Goal: Task Accomplishment & Management: Manage account settings

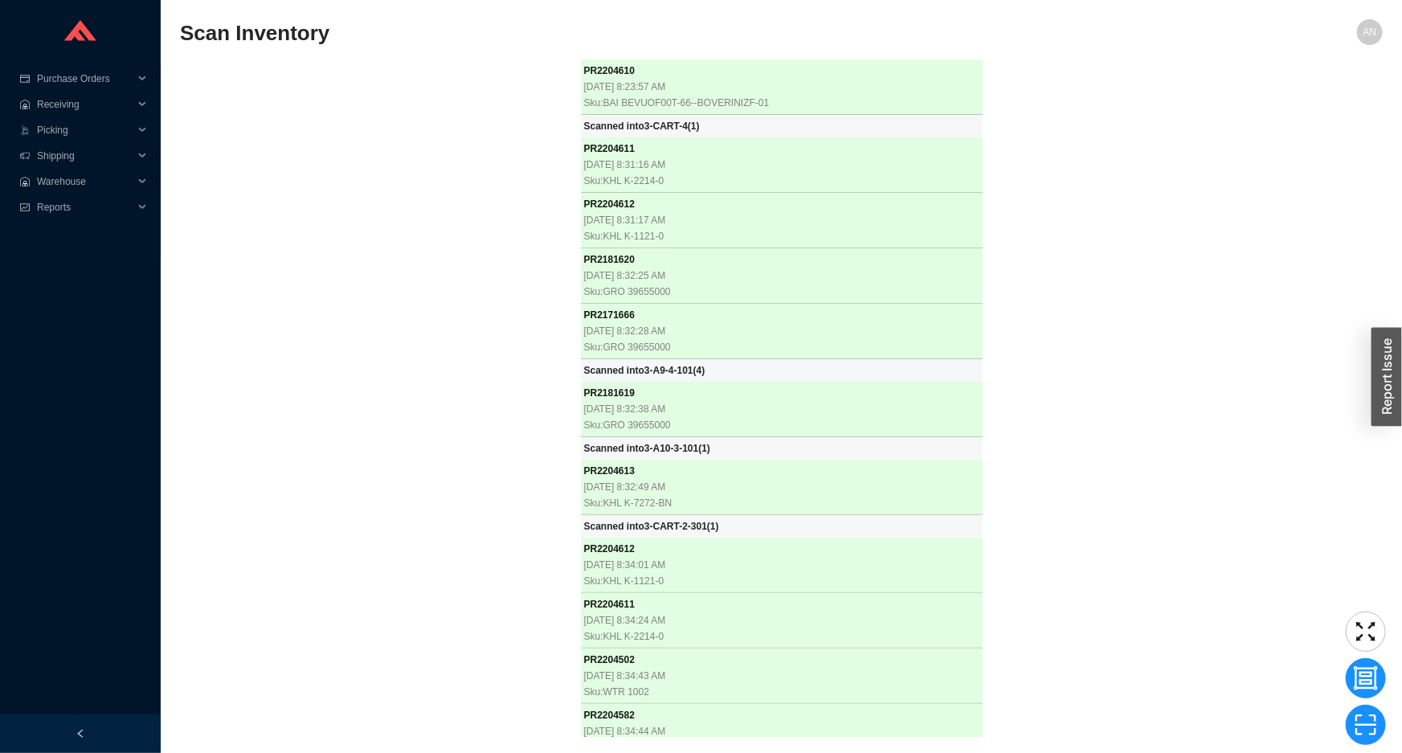
scroll to position [35485, 0]
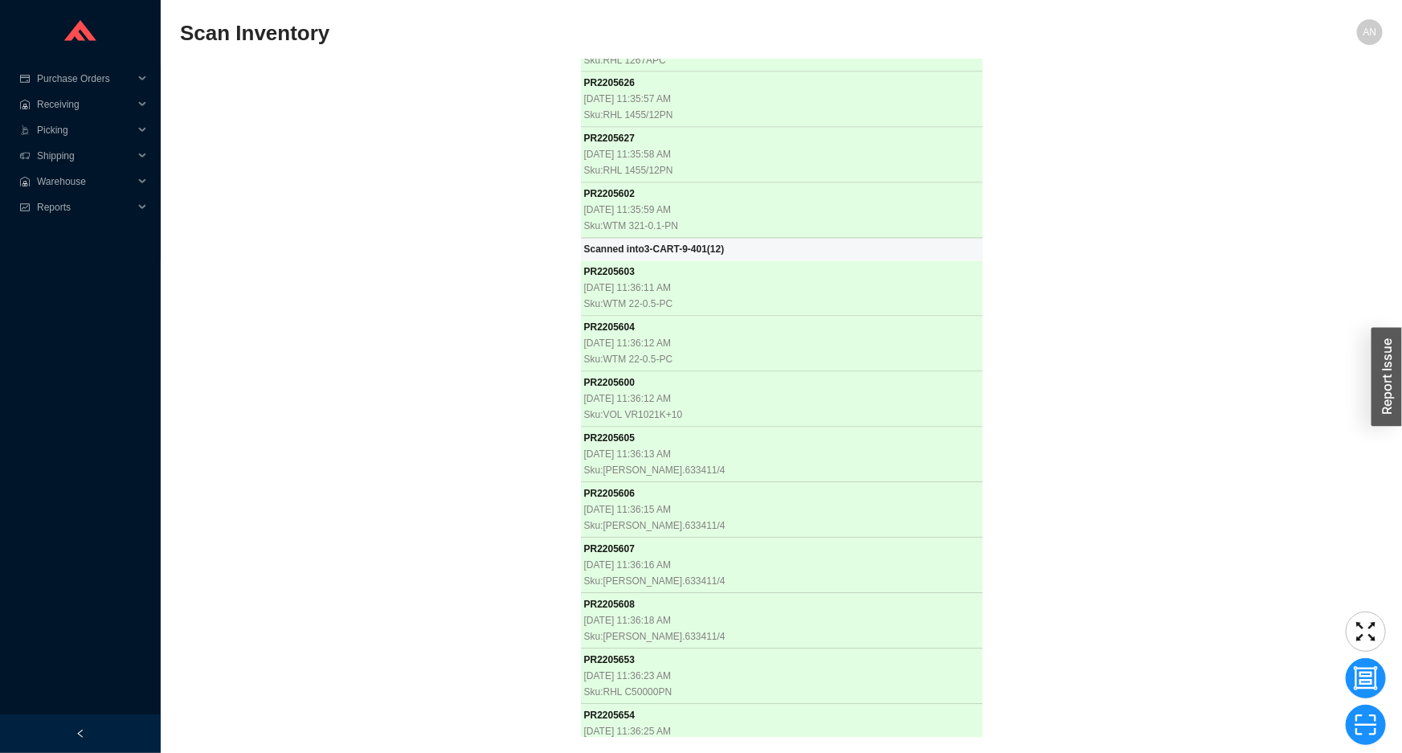
click at [364, 240] on div "PR 2204610 [DATE] 8:23:57 AM Sku: BAI BEVUOF00T-66--BOVERINIZF-01 Scanned into …" at bounding box center [781, 397] width 1203 height 677
click at [355, 235] on div "PR 2204610 [DATE] 8:23:57 AM Sku: BAI BEVUOF00T-66--BOVERINIZF-01 Scanned into …" at bounding box center [781, 397] width 1203 height 677
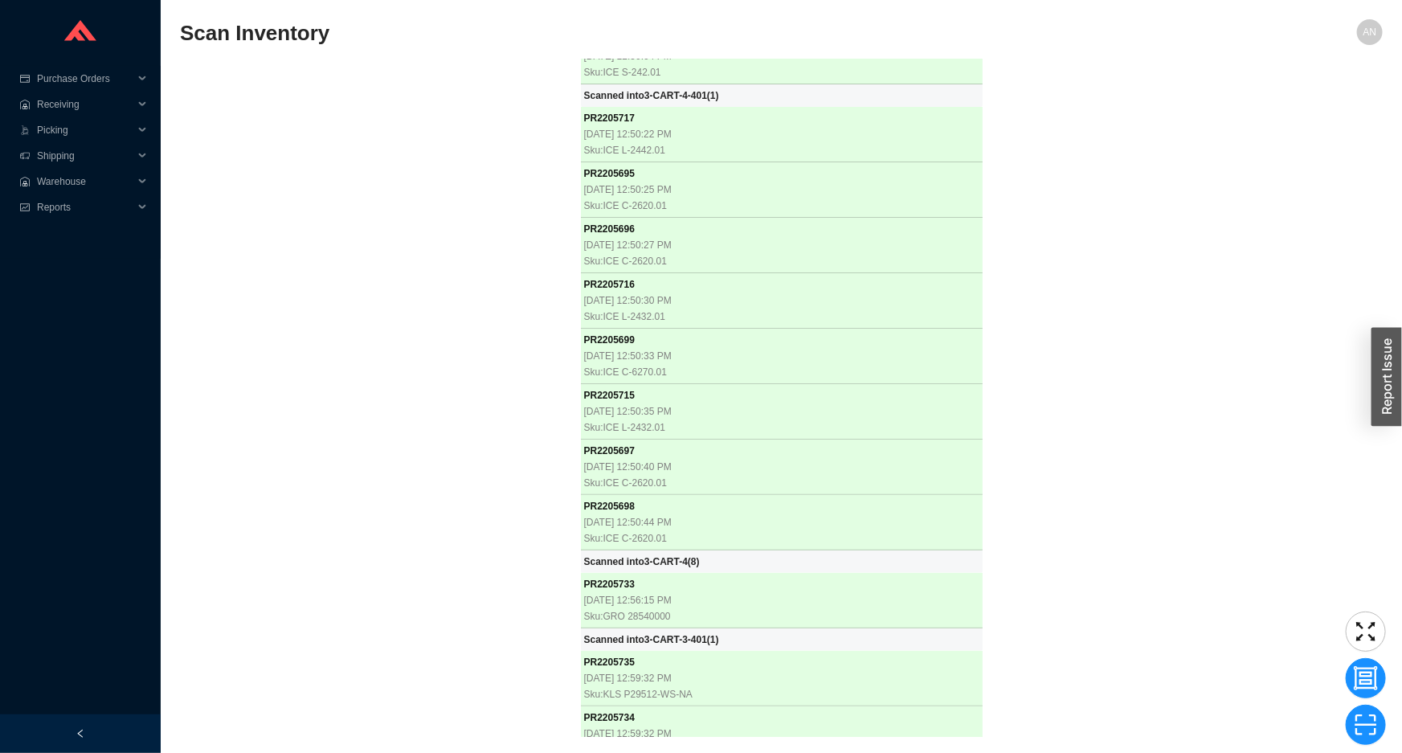
scroll to position [37037, 0]
click at [296, 311] on div "PR 2204610 [DATE] 8:23:57 AM Sku: BAI BEVUOF00T-66--BOVERINIZF-01 Scanned into …" at bounding box center [781, 397] width 1203 height 677
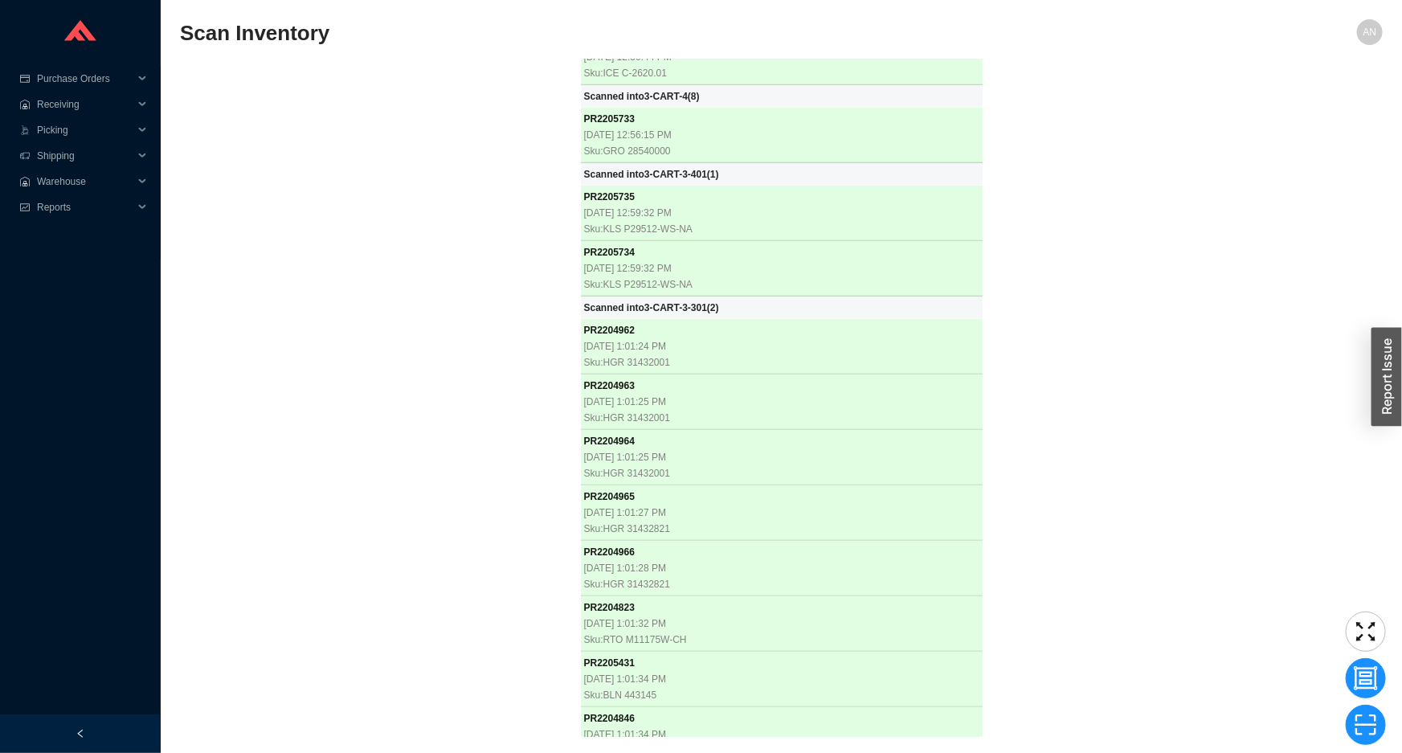
scroll to position [37502, 0]
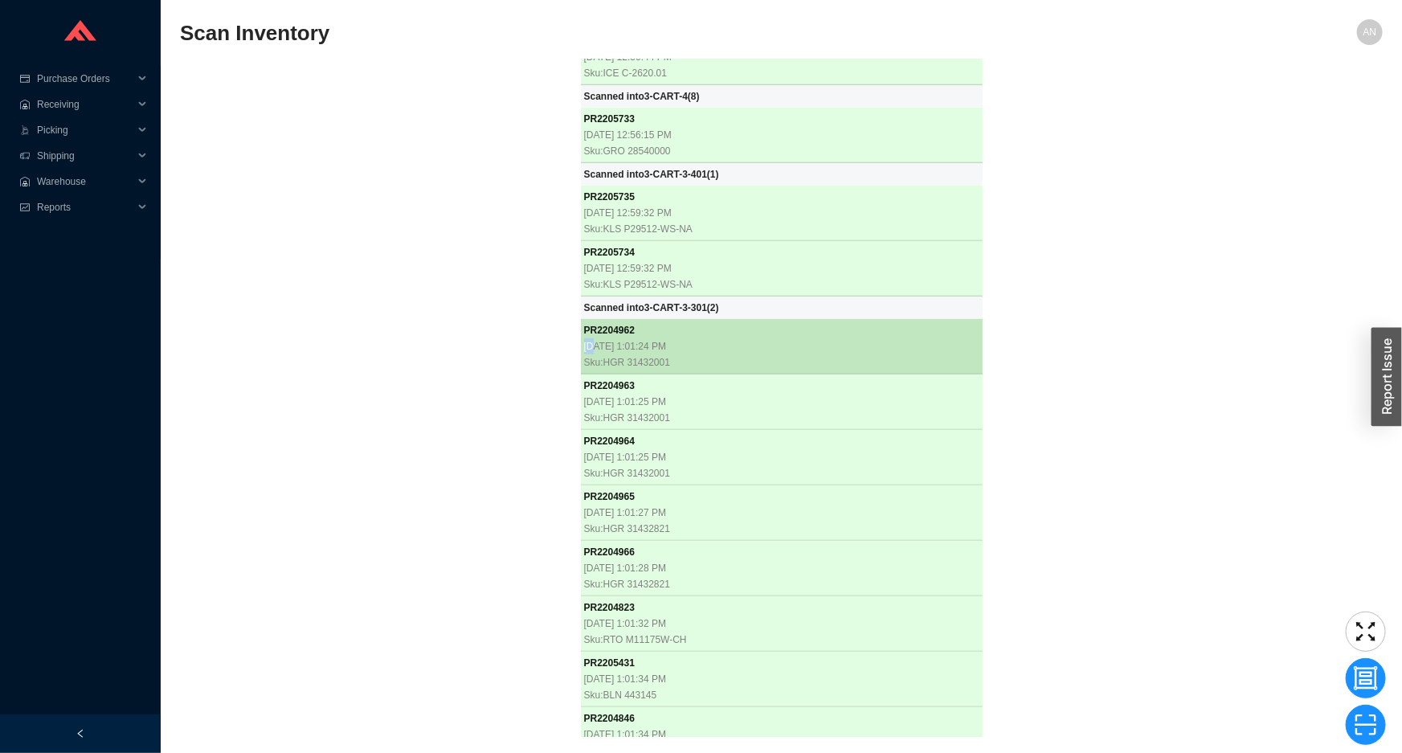
drag, startPoint x: 643, startPoint y: 276, endPoint x: 594, endPoint y: 280, distance: 48.4
click at [594, 322] on div "PR 2204962 [DATE] 1:01:24 PM Sku: HGR 31432001" at bounding box center [781, 346] width 395 height 48
click at [659, 322] on div "PR 2204962" at bounding box center [781, 330] width 395 height 16
drag, startPoint x: 651, startPoint y: 269, endPoint x: 586, endPoint y: 274, distance: 65.3
click at [586, 322] on div "PR 2204962" at bounding box center [781, 330] width 395 height 16
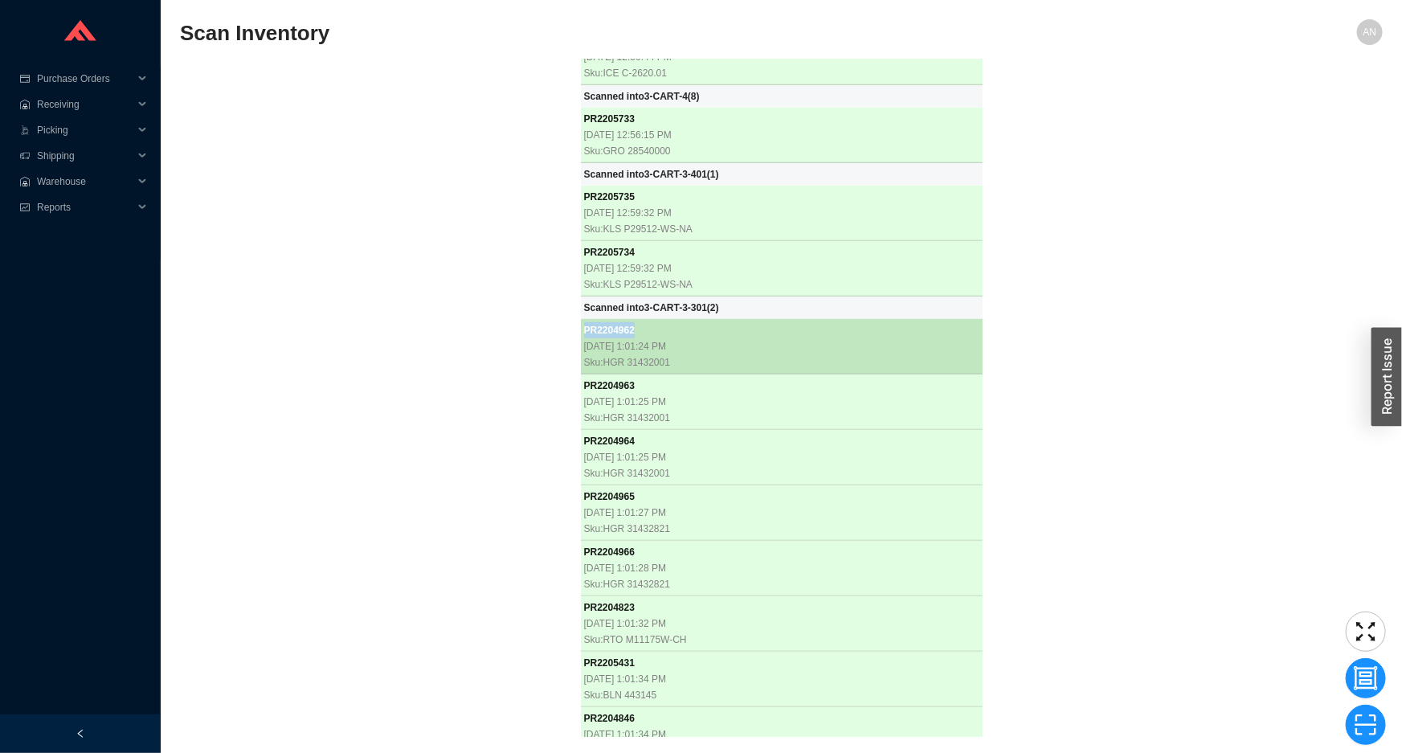
copy div "PR 2204962"
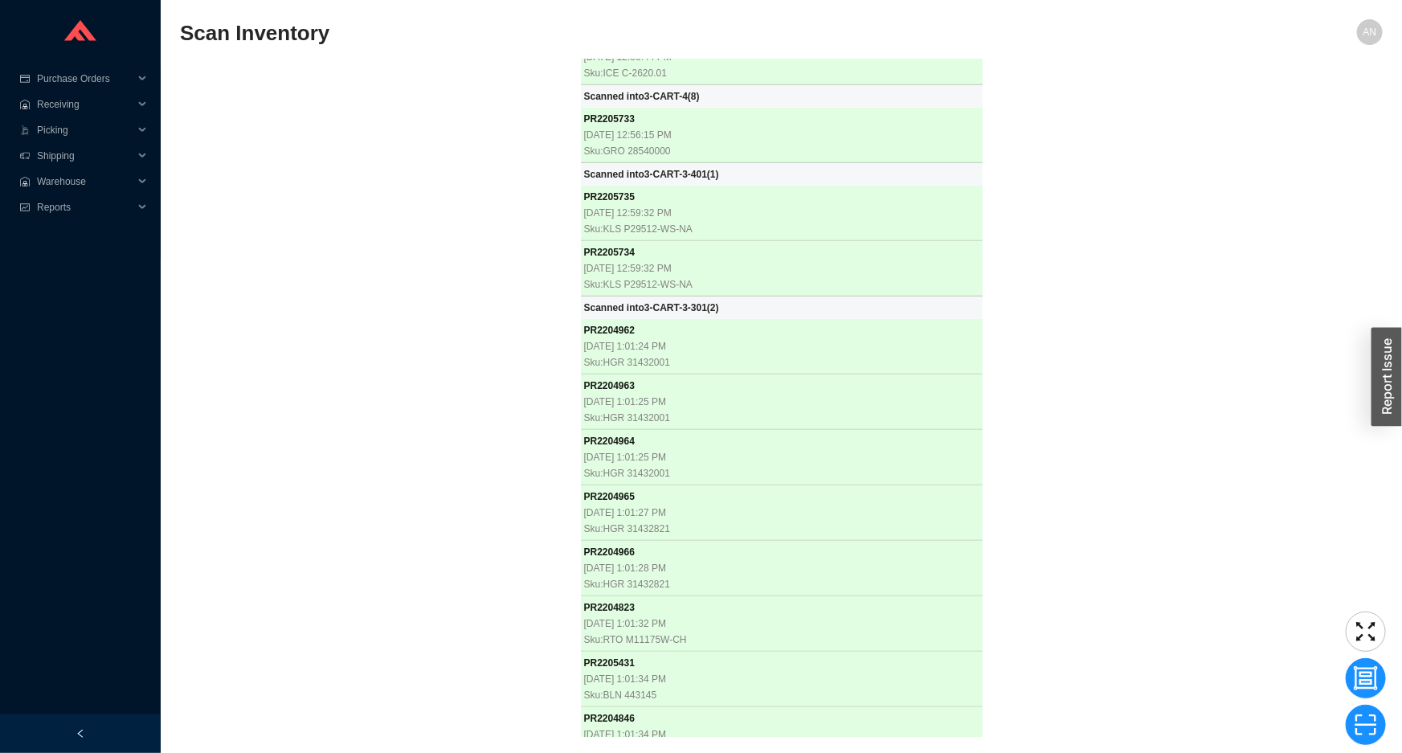
click at [344, 600] on div "PR 2204610 [DATE] 8:23:57 AM Sku: BAI BEVUOF00T-66--BOVERINIZF-01 Scanned into …" at bounding box center [781, 397] width 1203 height 677
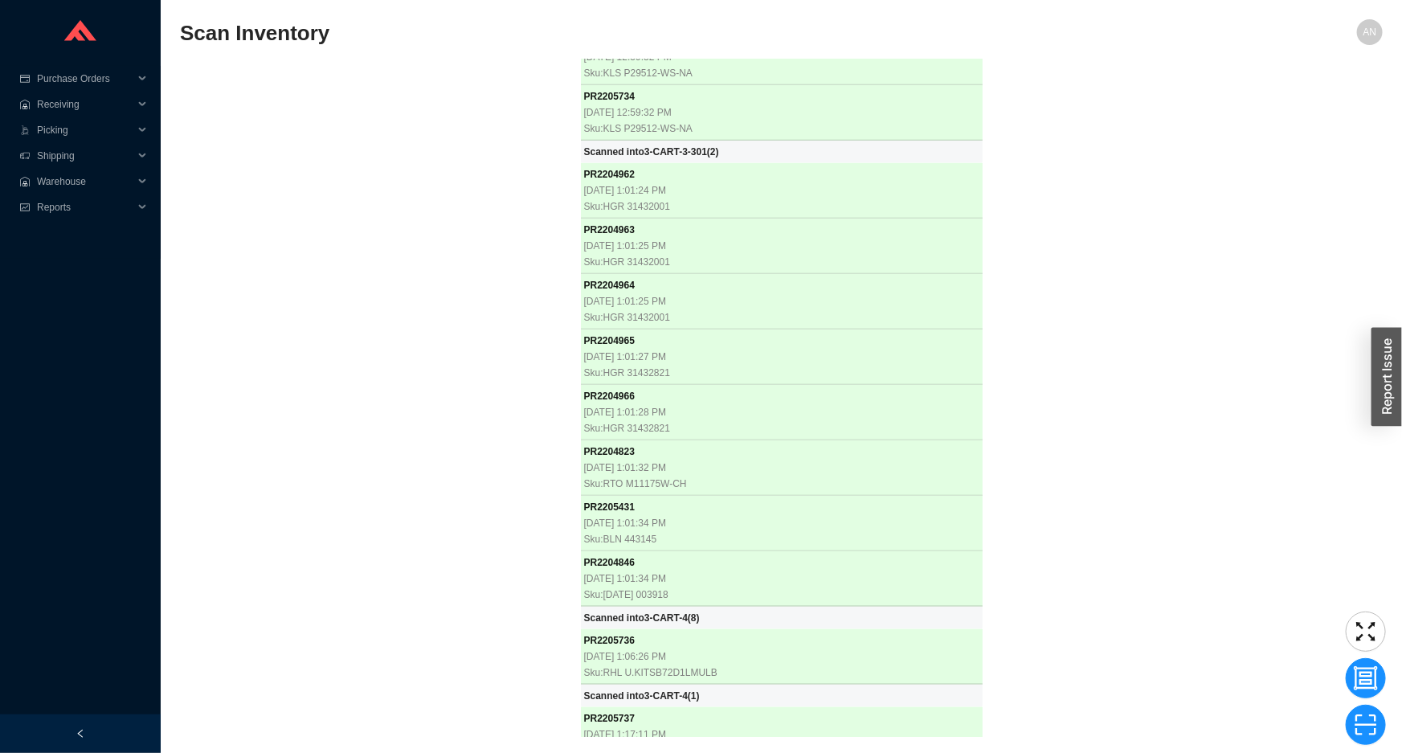
scroll to position [37658, 0]
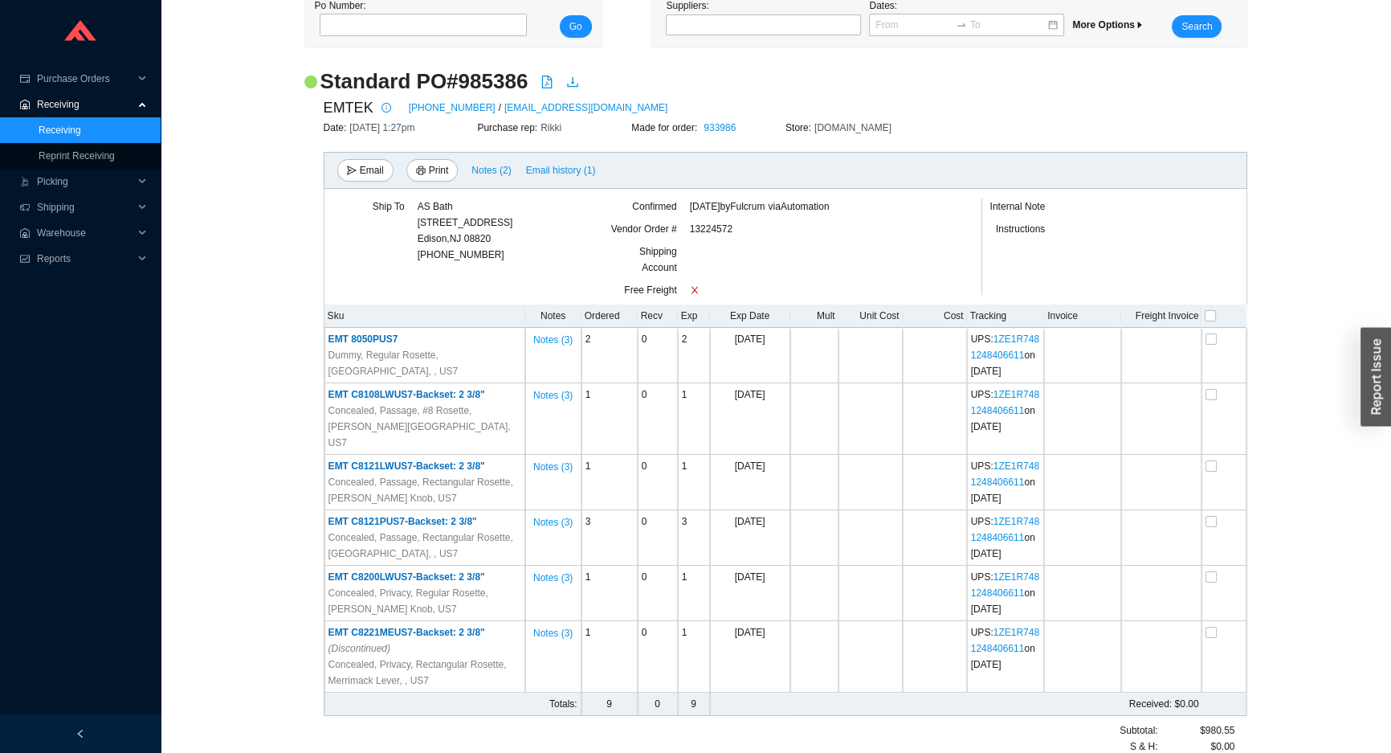
click at [64, 129] on link "Receiving" at bounding box center [60, 130] width 43 height 11
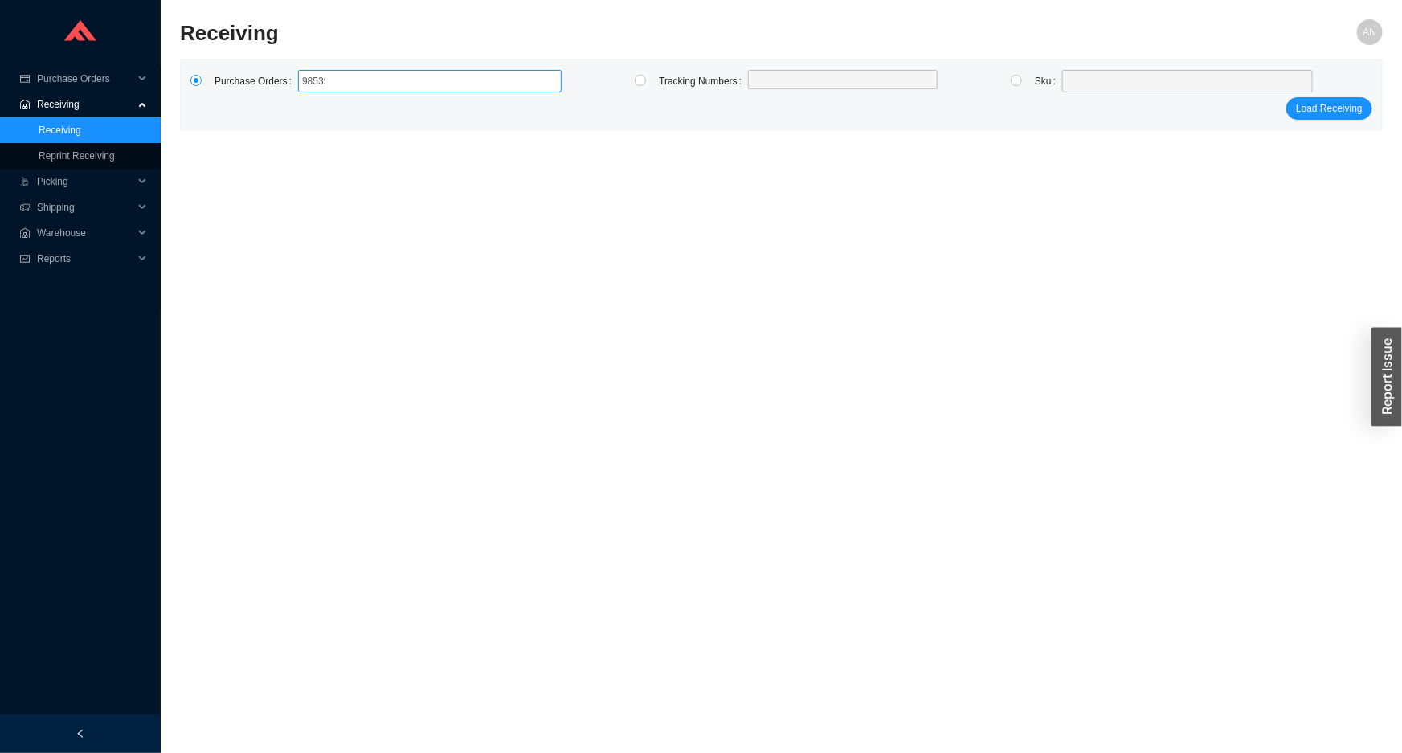
type input "985399"
click button "Load Receiving" at bounding box center [1329, 108] width 86 height 22
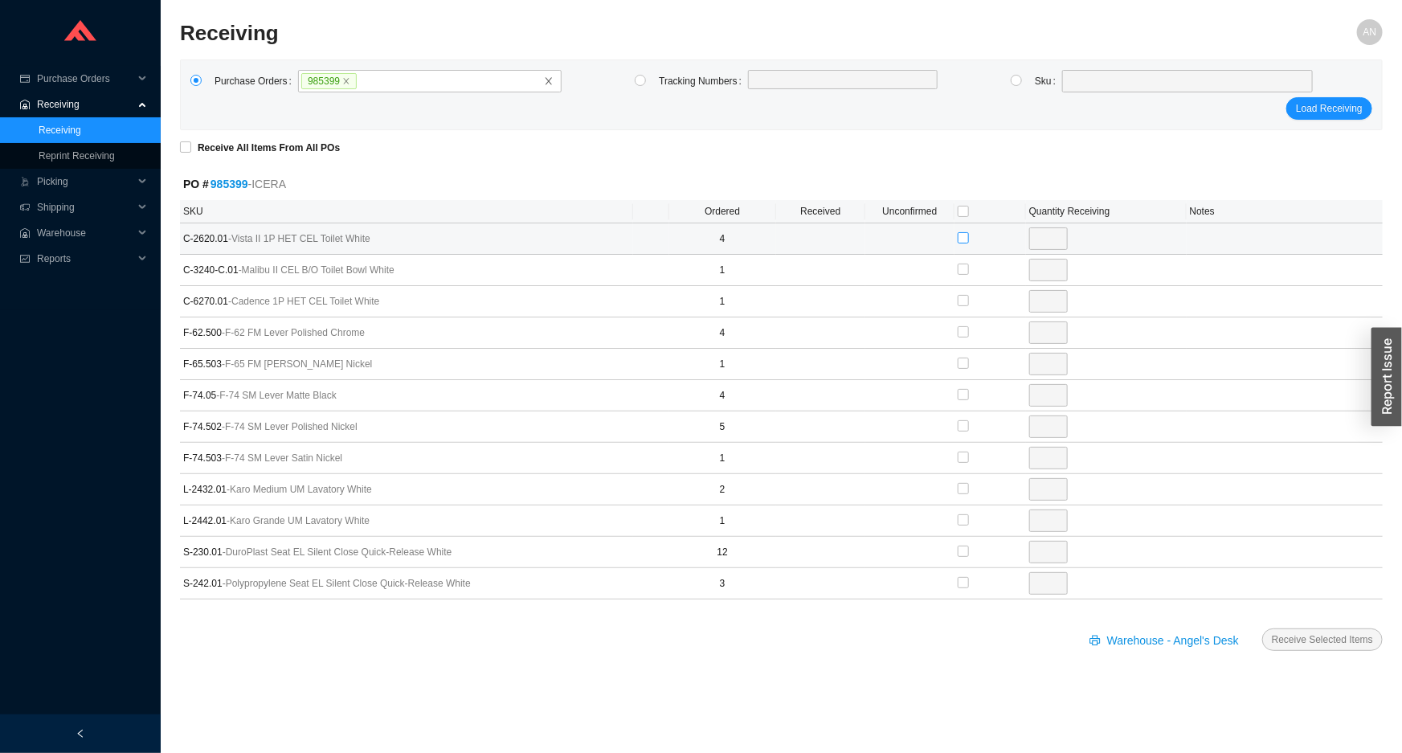
click at [958, 237] on input "checkbox" at bounding box center [963, 237] width 11 height 11
checkbox input "true"
type input "4"
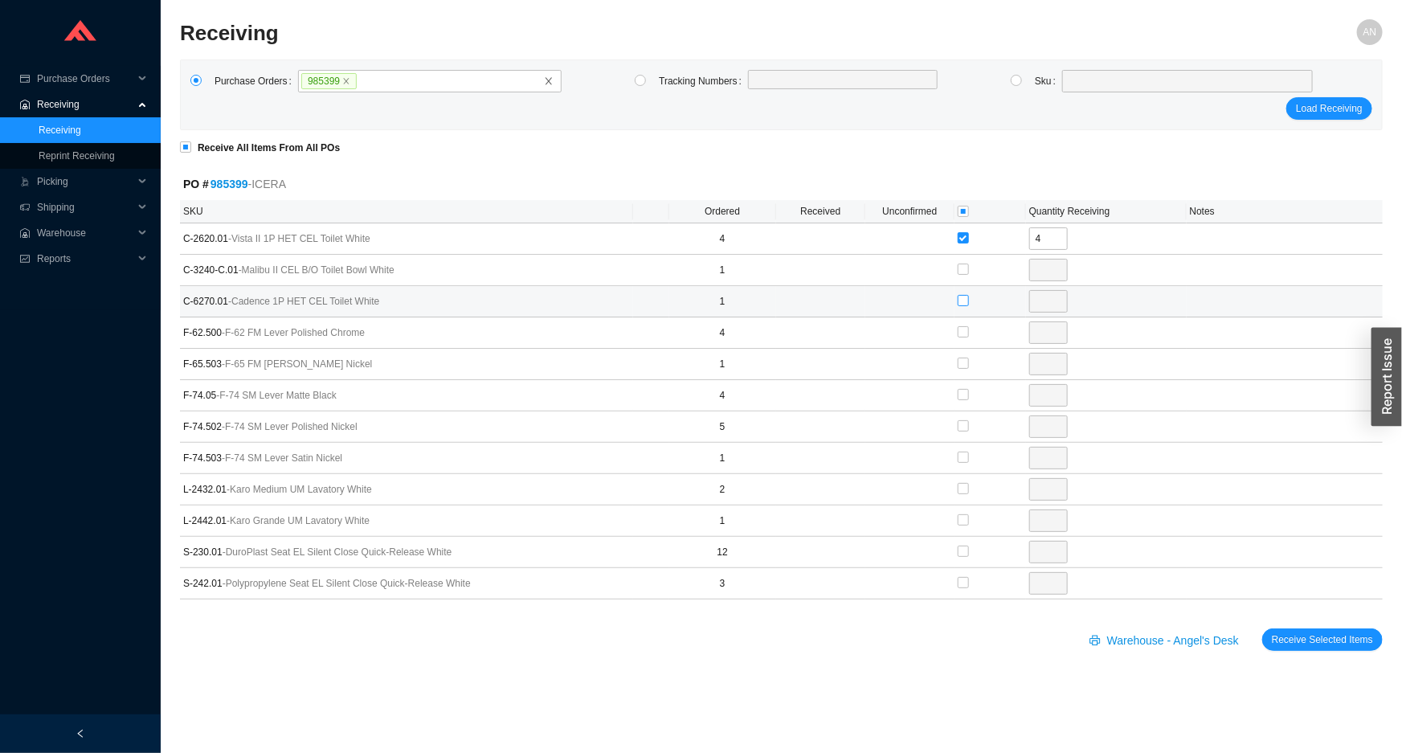
click at [964, 300] on input "checkbox" at bounding box center [963, 300] width 11 height 11
checkbox input "true"
type input "1"
click at [965, 334] on input "checkbox" at bounding box center [963, 331] width 11 height 11
checkbox input "true"
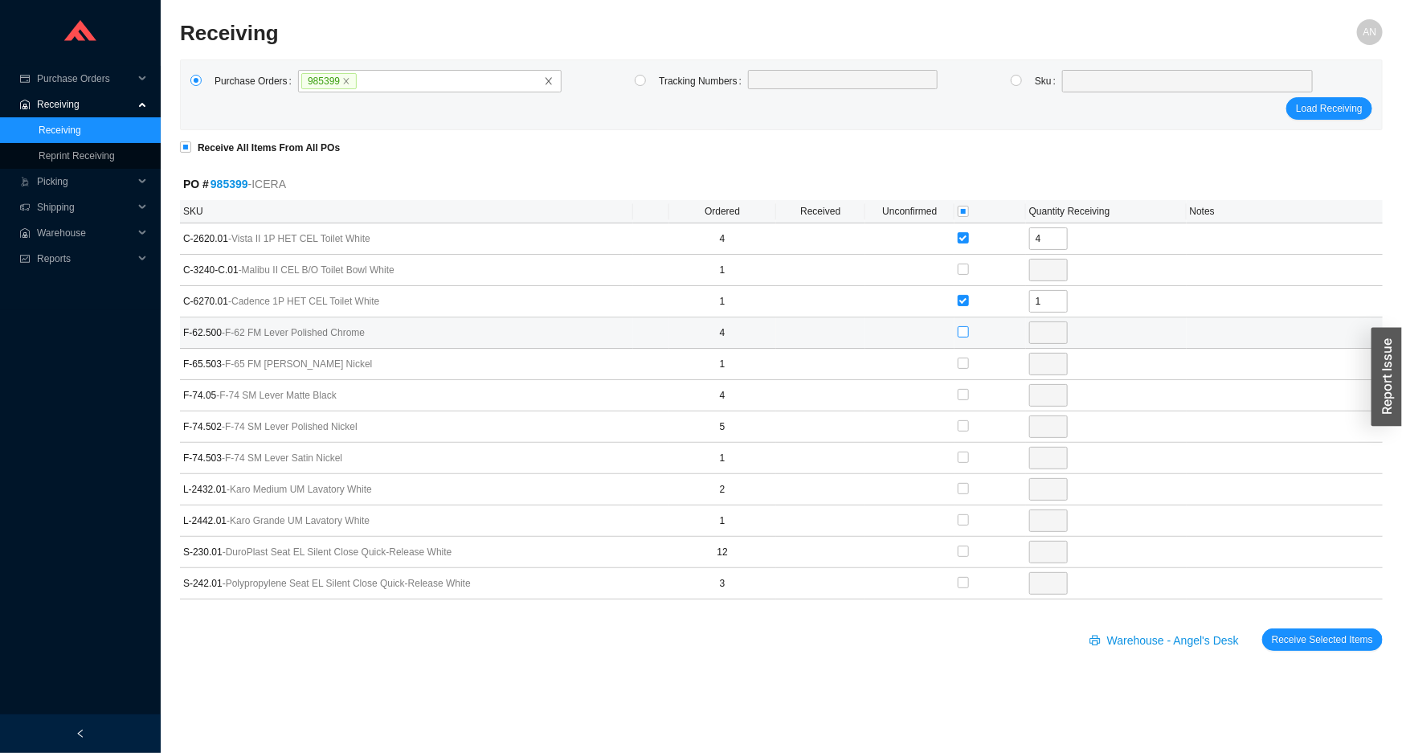
type input "4"
click at [963, 361] on input "checkbox" at bounding box center [963, 363] width 11 height 11
checkbox input "true"
type input "1"
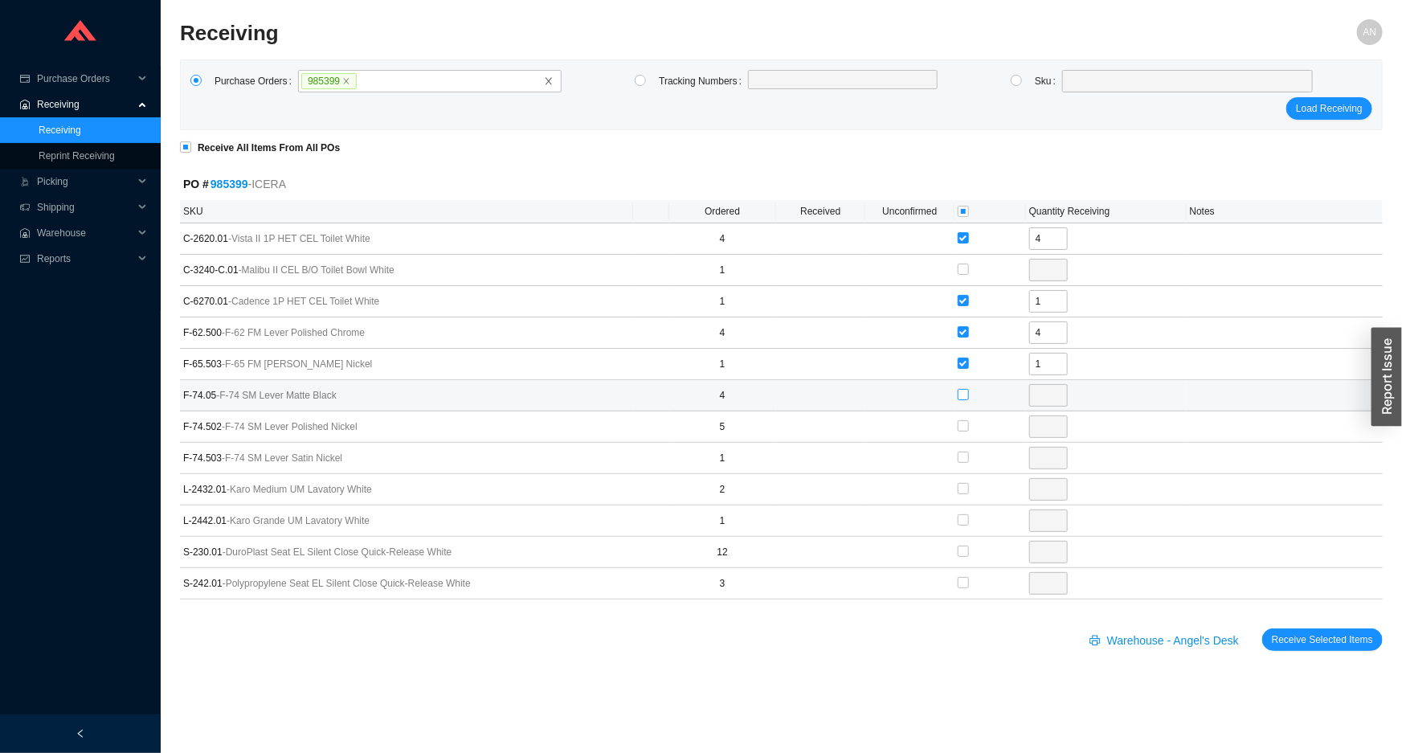
click at [966, 393] on input "checkbox" at bounding box center [963, 394] width 11 height 11
checkbox input "true"
type input "4"
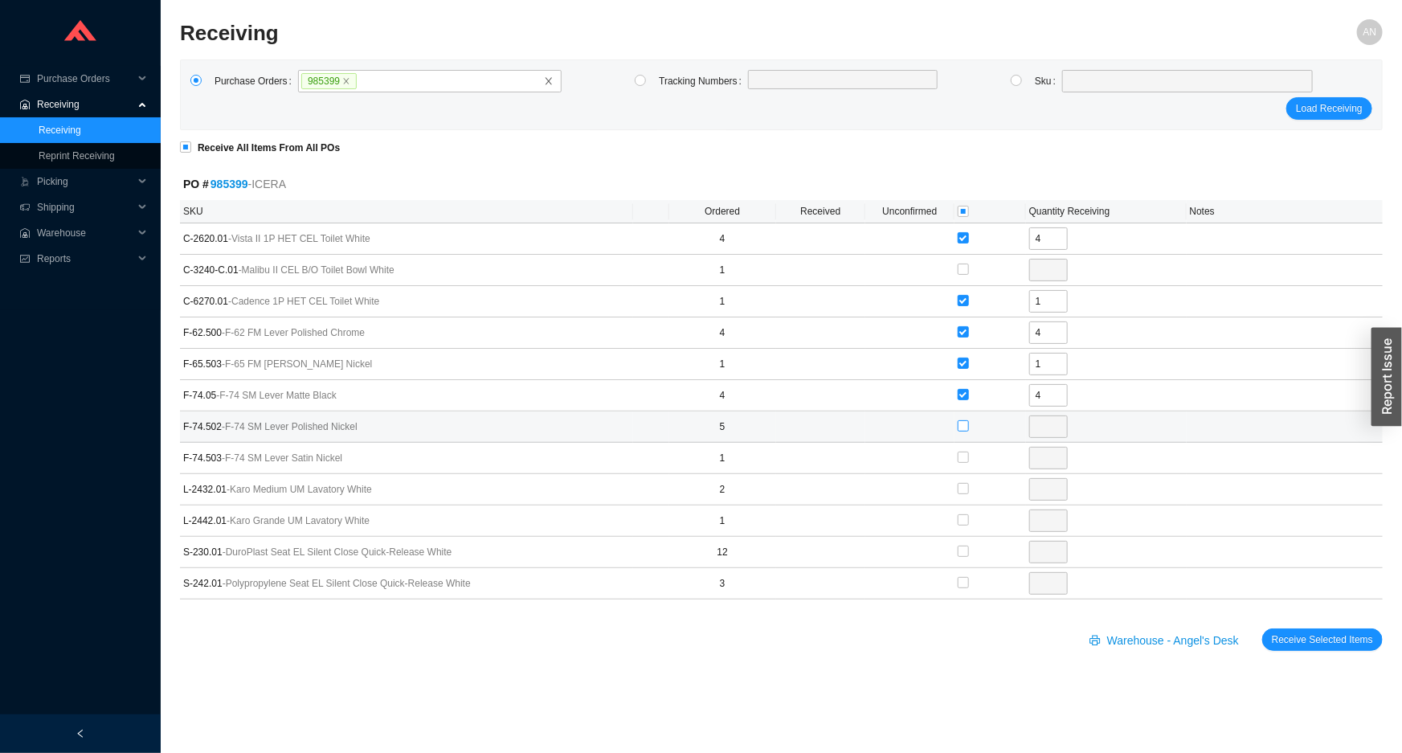
click at [961, 423] on input "checkbox" at bounding box center [963, 425] width 11 height 11
checkbox input "true"
type input "5"
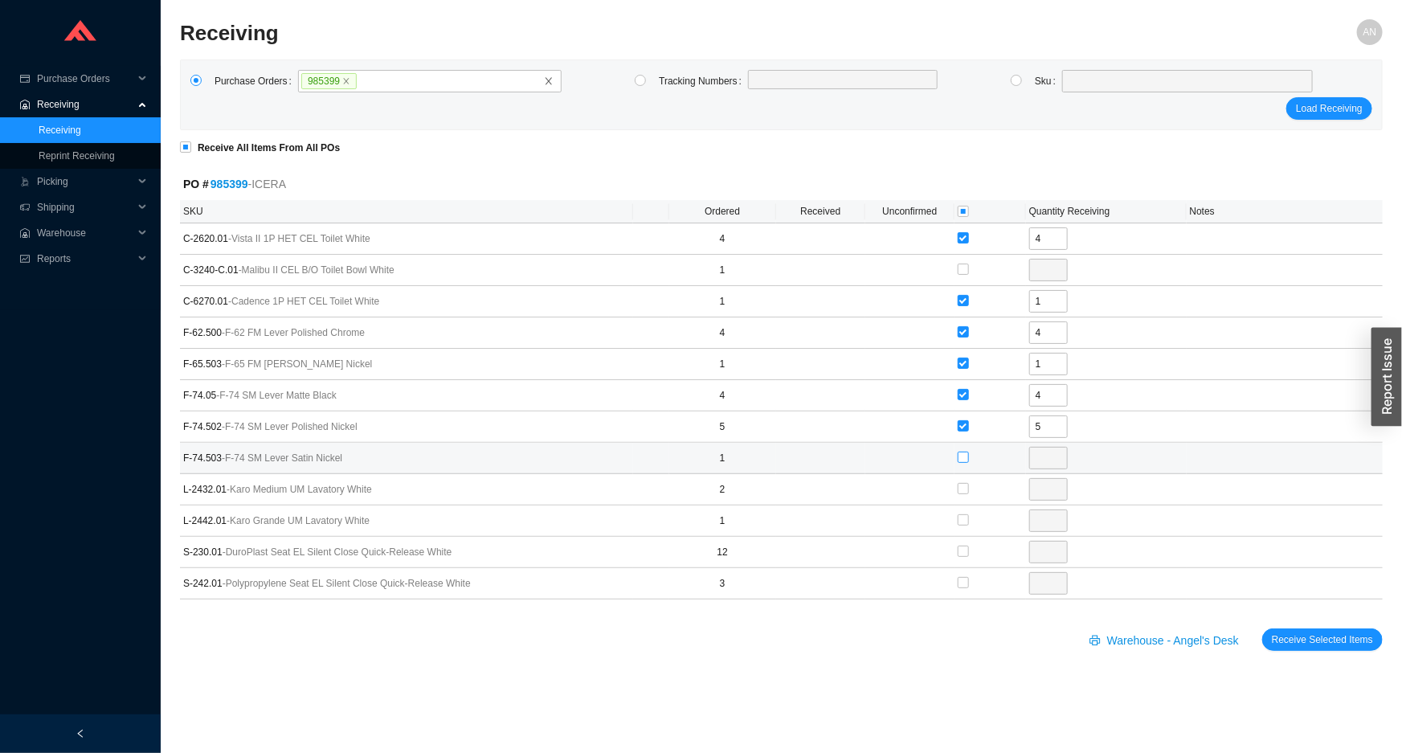
click at [960, 451] on input "checkbox" at bounding box center [963, 456] width 11 height 11
checkbox input "true"
type input "1"
click at [962, 486] on input "checkbox" at bounding box center [963, 488] width 11 height 11
checkbox input "true"
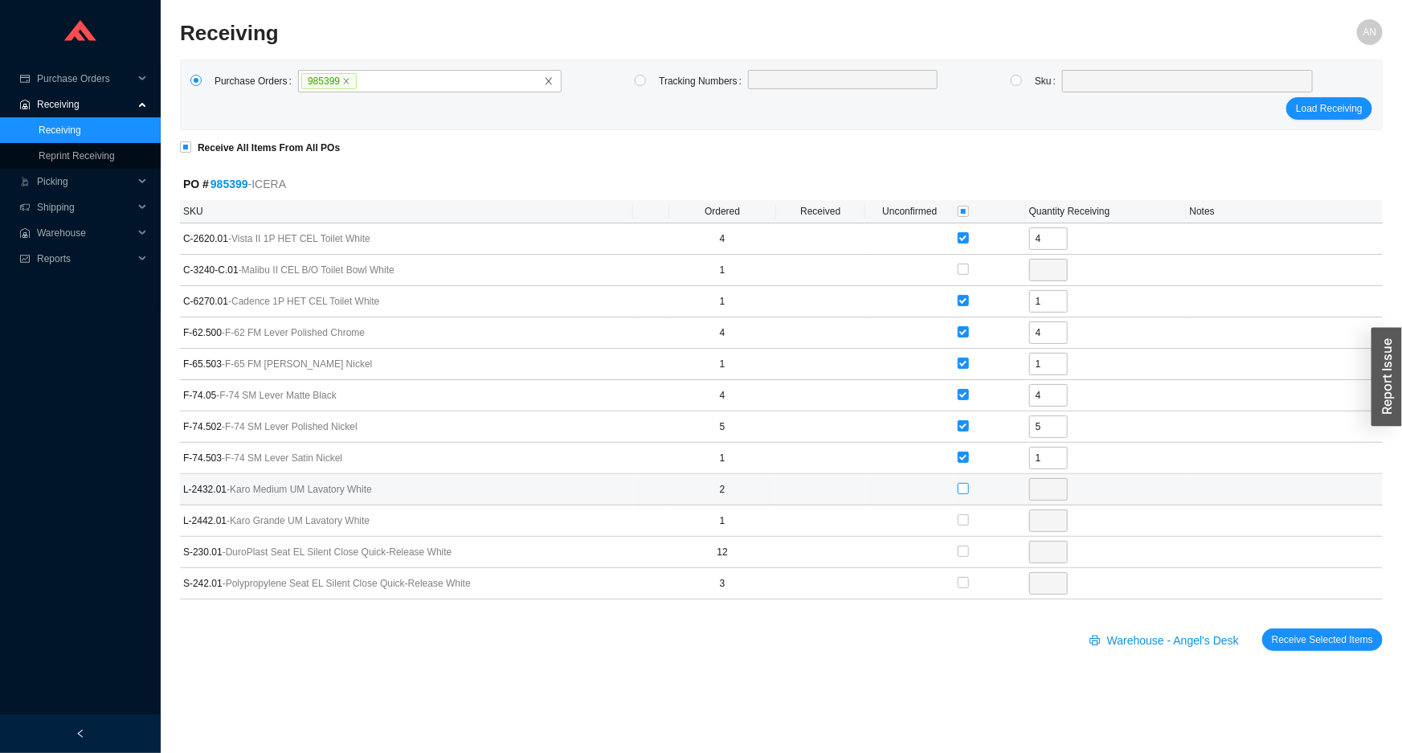
type input "2"
click at [964, 518] on input "checkbox" at bounding box center [963, 519] width 11 height 11
checkbox input "true"
type input "1"
click at [965, 554] on input "checkbox" at bounding box center [963, 550] width 11 height 11
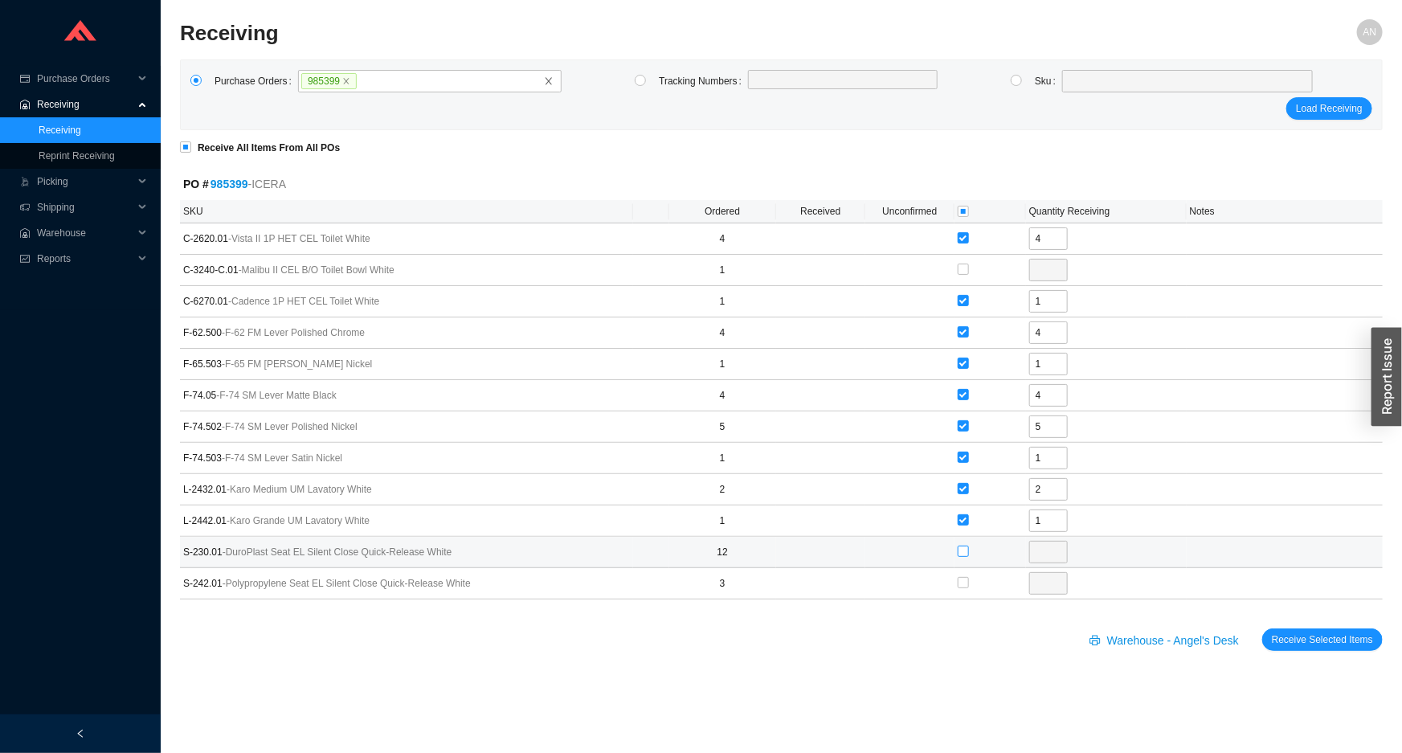
checkbox input "true"
type input "12"
click at [964, 581] on input "checkbox" at bounding box center [963, 582] width 11 height 11
checkbox input "true"
type input "3"
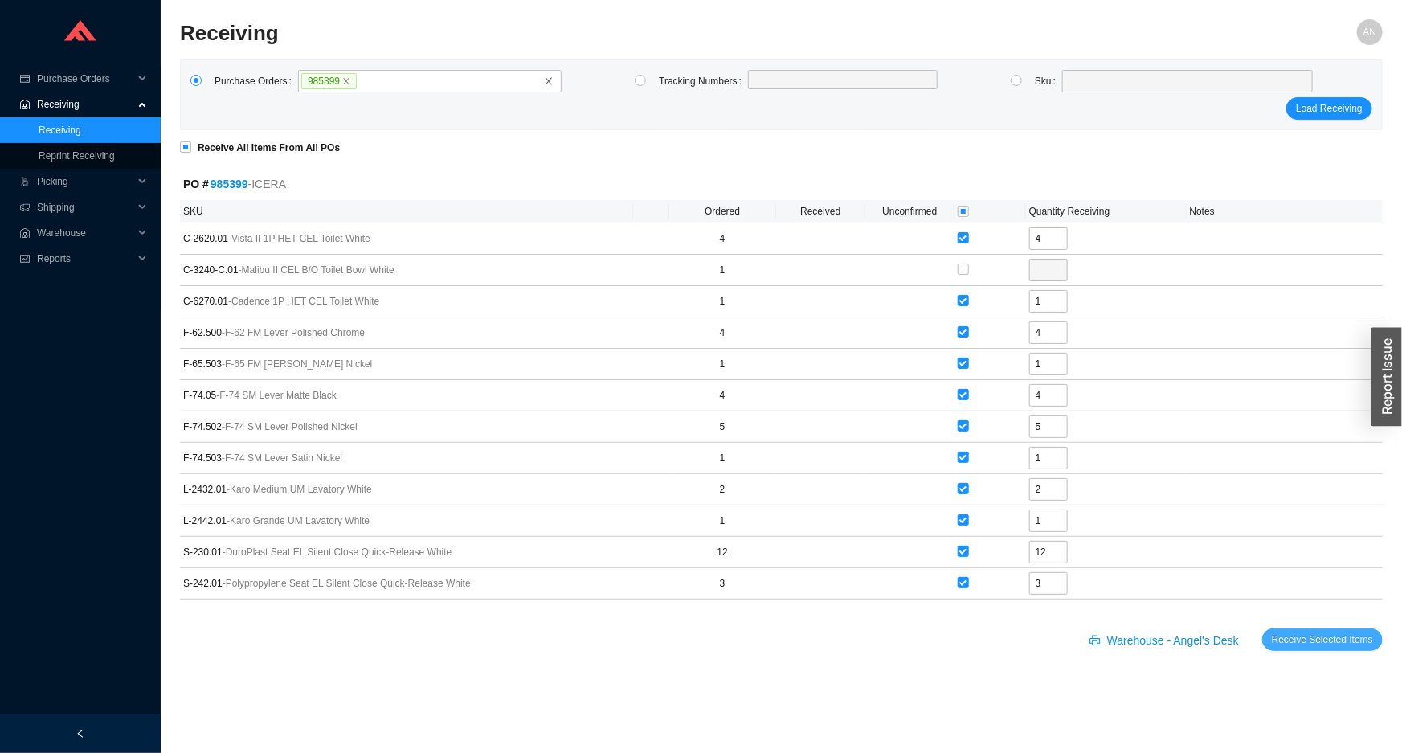
click at [1348, 635] on span "Receive Selected Items" at bounding box center [1322, 639] width 101 height 16
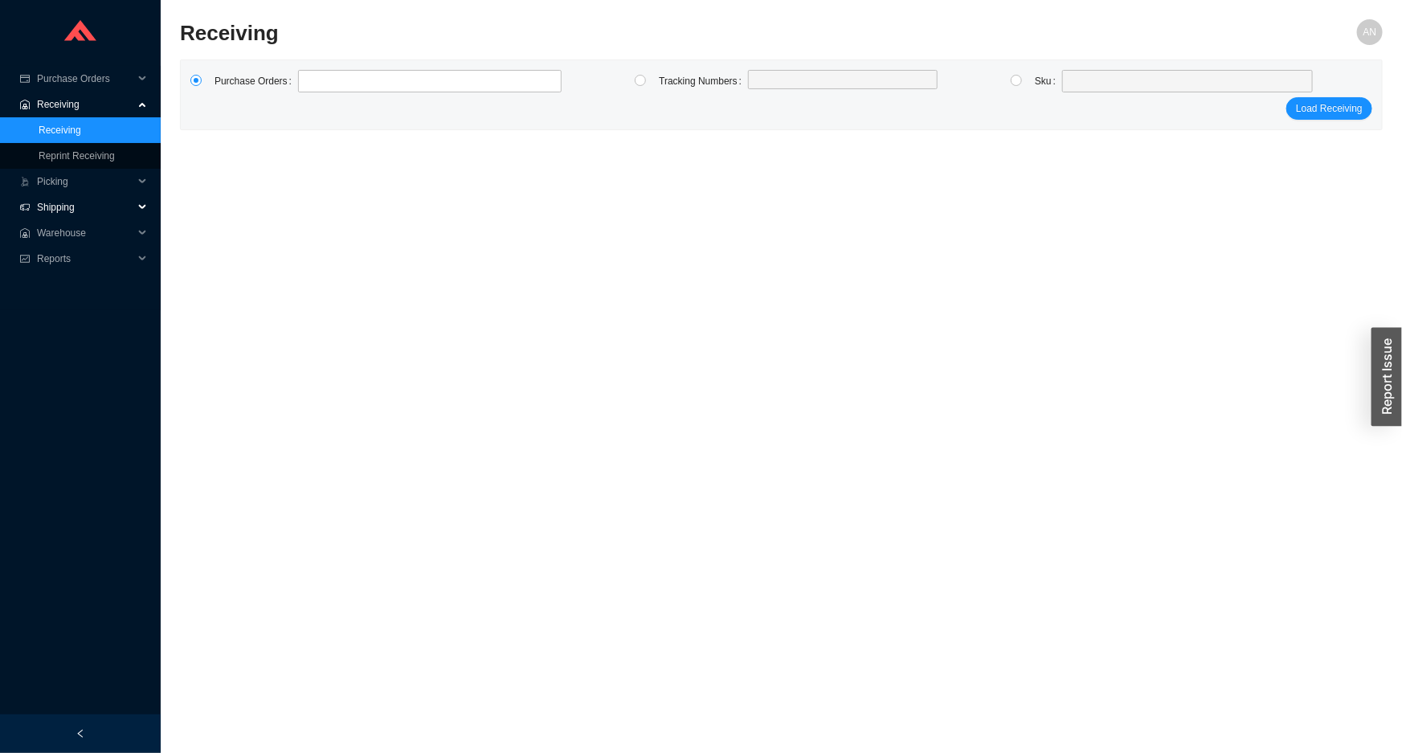
click at [27, 206] on icon at bounding box center [25, 207] width 10 height 10
click at [40, 275] on span "Warehouse" at bounding box center [85, 285] width 96 height 26
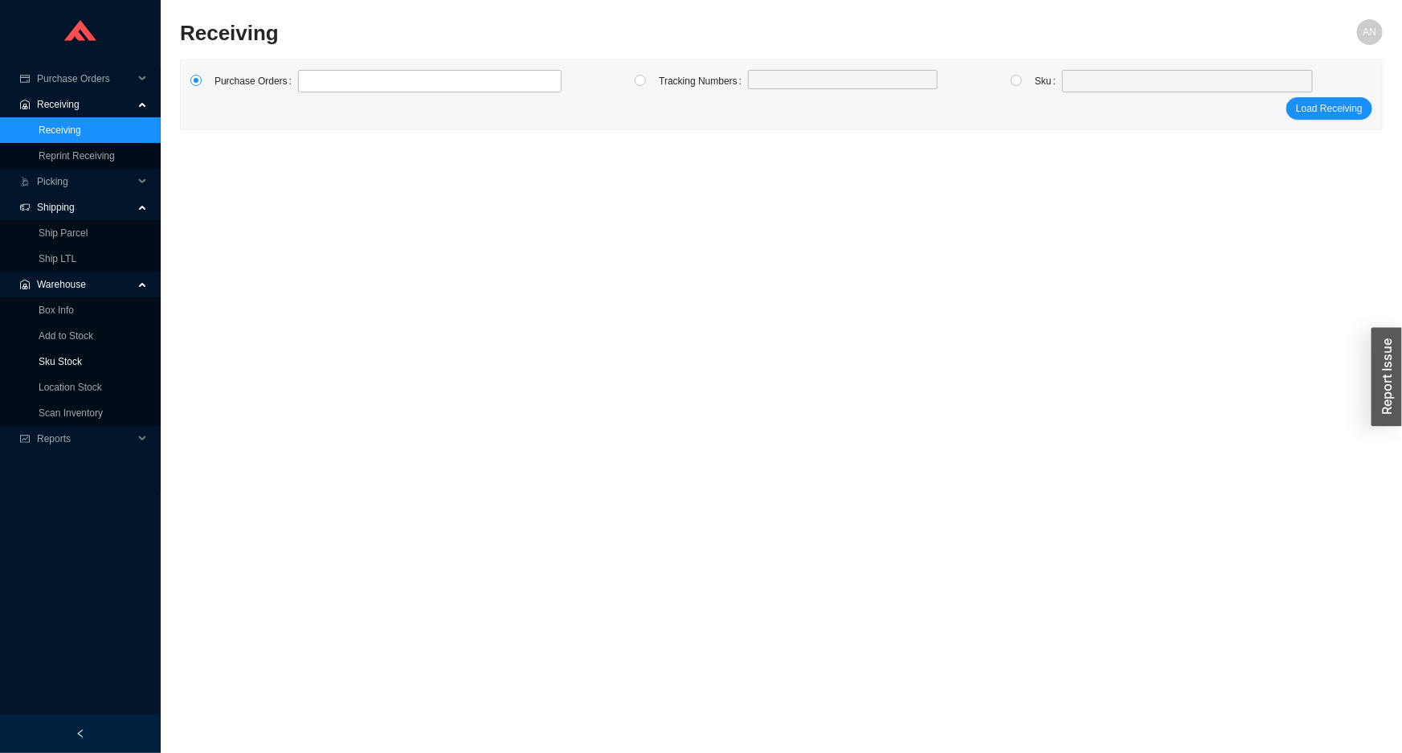
click at [65, 360] on link "Sku Stock" at bounding box center [60, 361] width 43 height 11
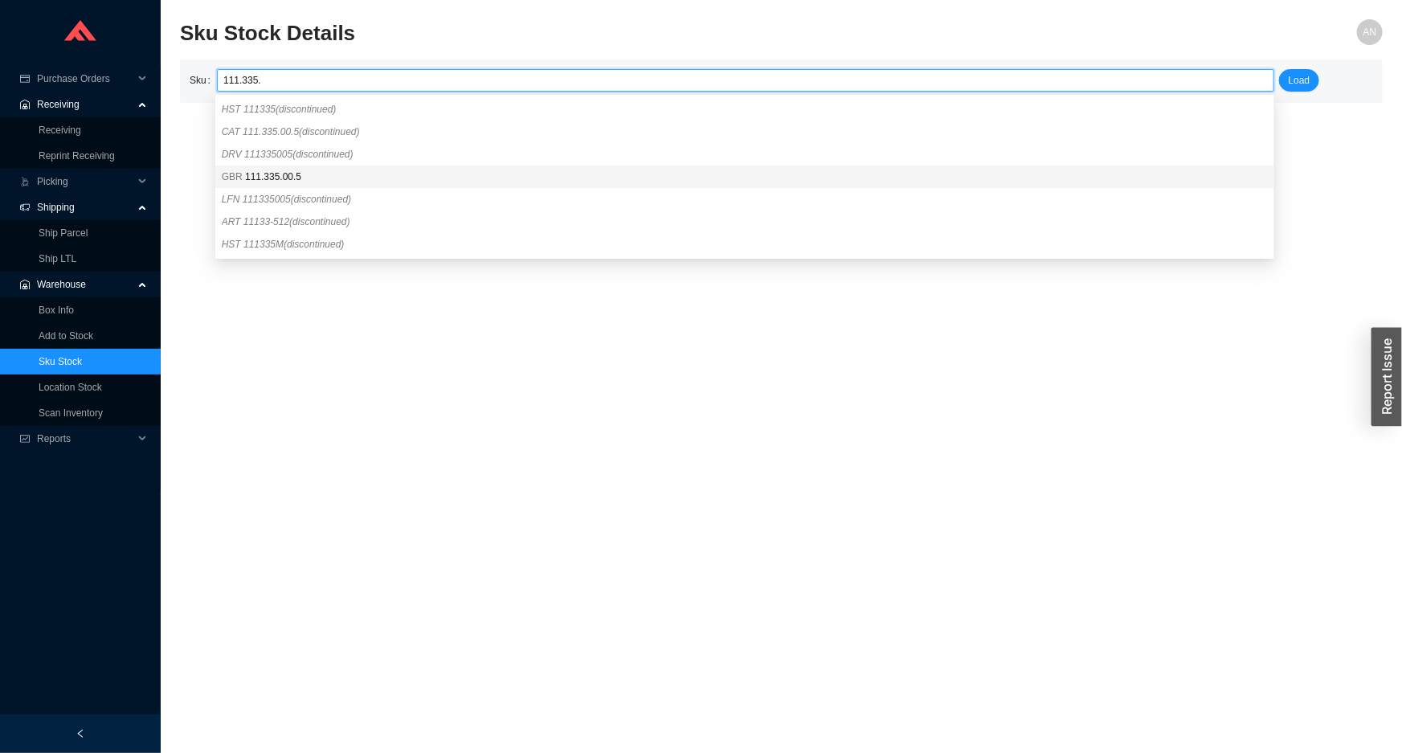
drag, startPoint x: 290, startPoint y: 180, endPoint x: 297, endPoint y: 173, distance: 10.2
click at [290, 177] on span "111.335.00.5" at bounding box center [273, 176] width 56 height 11
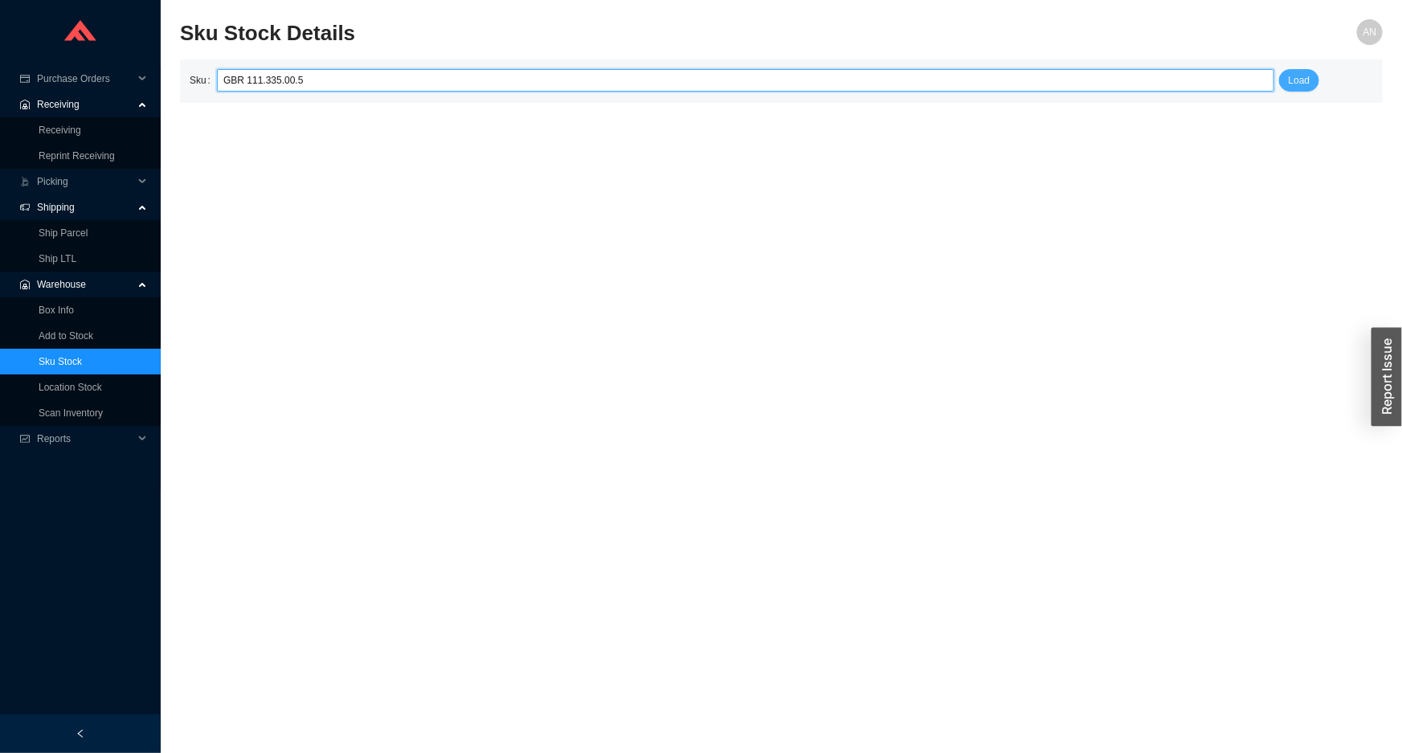
type input "GBR 111.335.00.5"
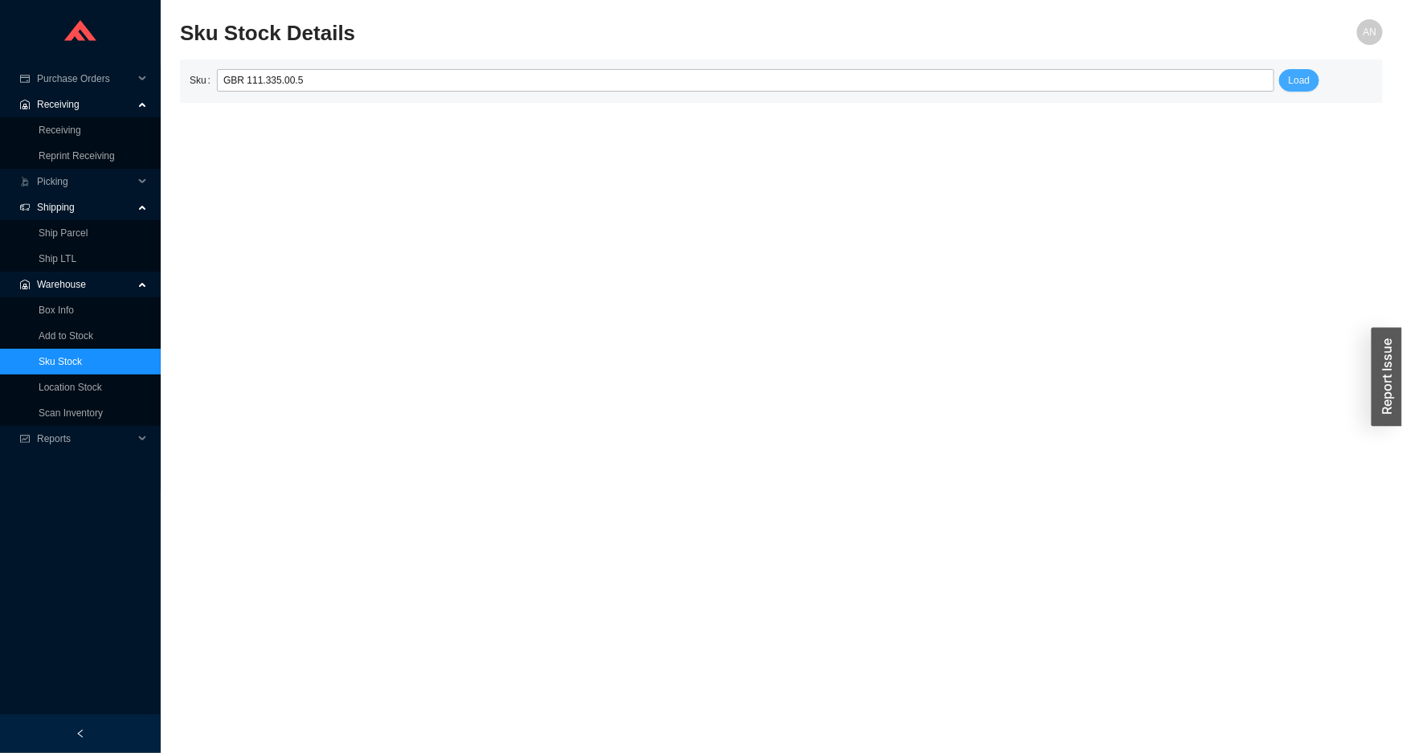
click at [1292, 83] on span "Load" at bounding box center [1300, 80] width 22 height 16
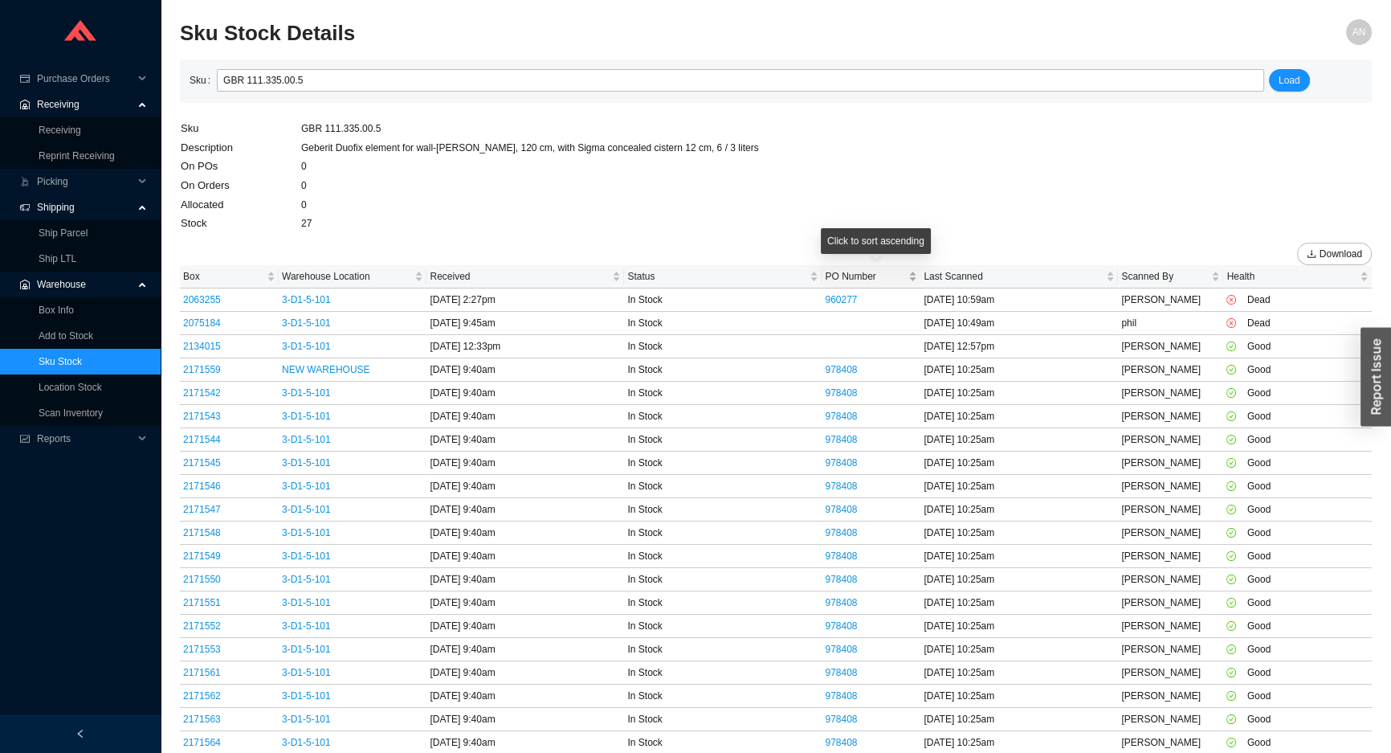
click at [917, 276] on div "PO Number" at bounding box center [871, 276] width 92 height 16
click at [916, 277] on div "PO Number" at bounding box center [871, 276] width 92 height 16
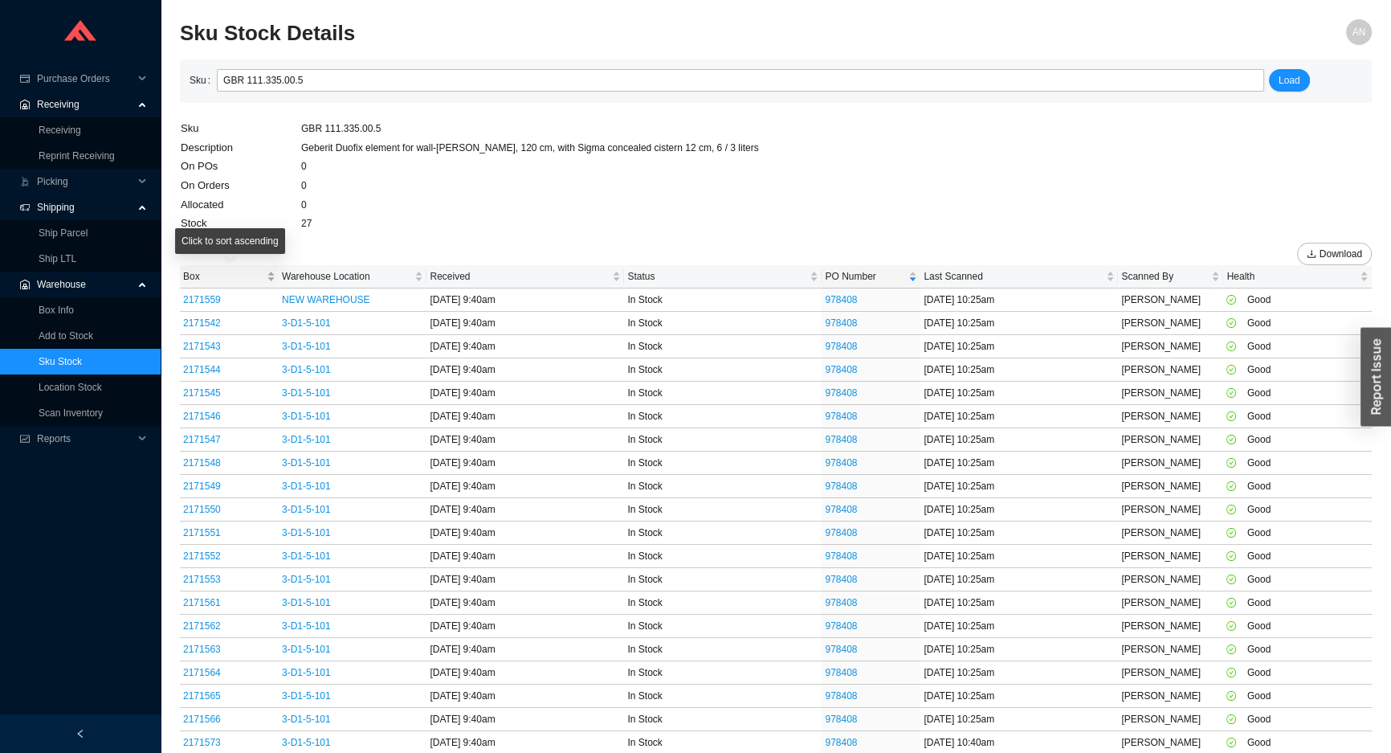
click at [186, 277] on span "Box" at bounding box center [223, 276] width 80 height 16
click at [186, 276] on span "Box" at bounding box center [223, 276] width 80 height 16
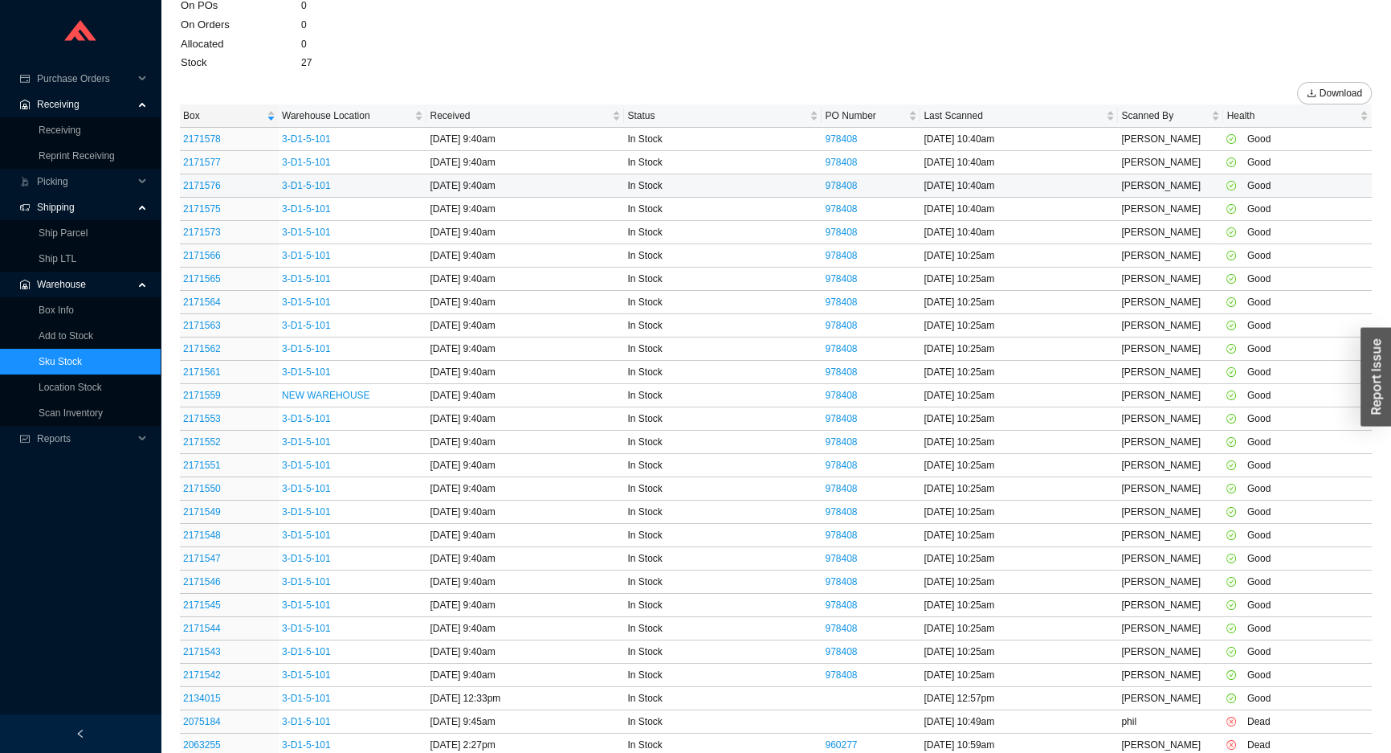
scroll to position [161, 0]
click at [209, 692] on link "2134015" at bounding box center [202, 697] width 38 height 11
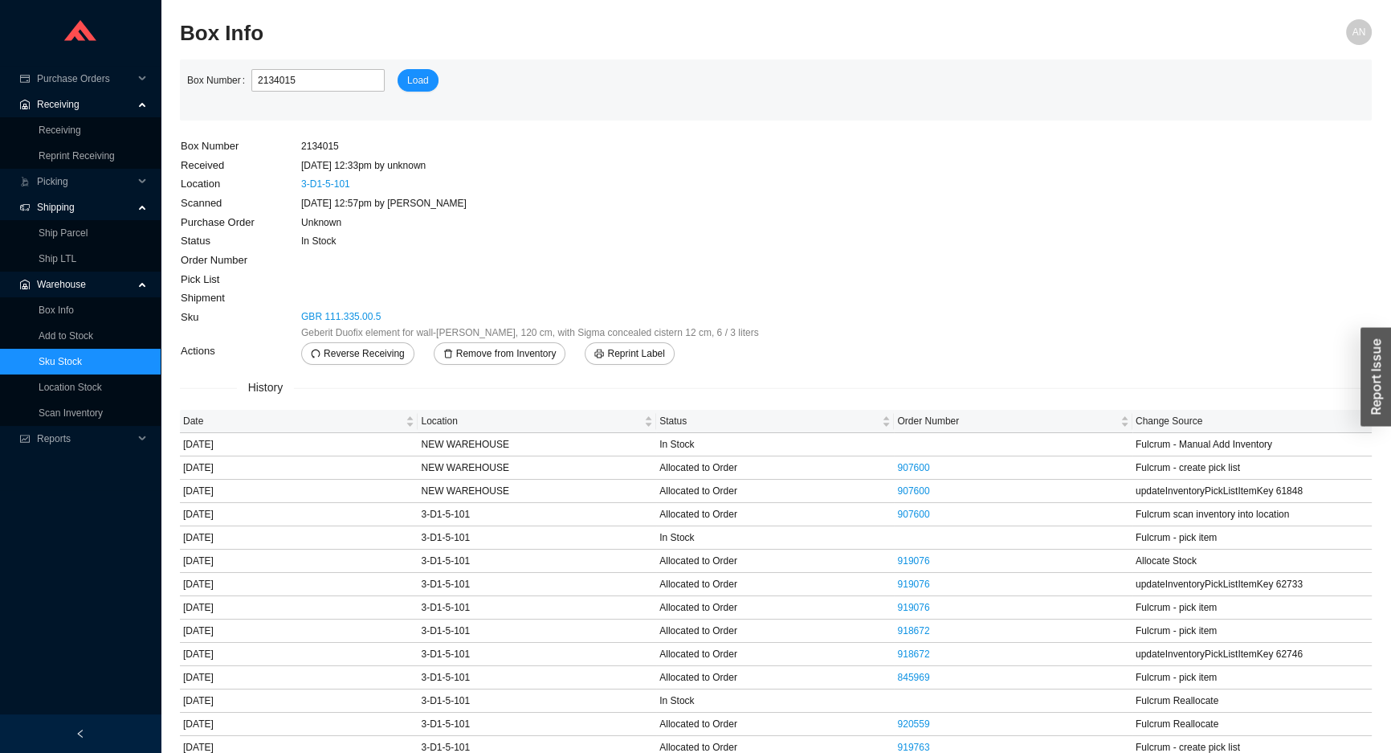
click at [889, 276] on main "Box Number 2134015 Load Box Number 2134015 Received 3/27/25 12:33pm by unknown …" at bounding box center [776, 537] width 1192 height 956
click at [824, 237] on main "Box Number 2134015 Load Box Number 2134015 Received 3/27/25 12:33pm by unknown …" at bounding box center [776, 537] width 1192 height 956
click at [803, 235] on main "Box Number 2134015 Load Box Number 2134015 Received 3/27/25 12:33pm by unknown …" at bounding box center [776, 537] width 1192 height 956
click at [889, 248] on main "Box Number 2134015 Load Box Number 2134015 Received 3/27/25 12:33pm by unknown …" at bounding box center [776, 537] width 1192 height 956
drag, startPoint x: 1165, startPoint y: 210, endPoint x: 1228, endPoint y: 206, distance: 62.8
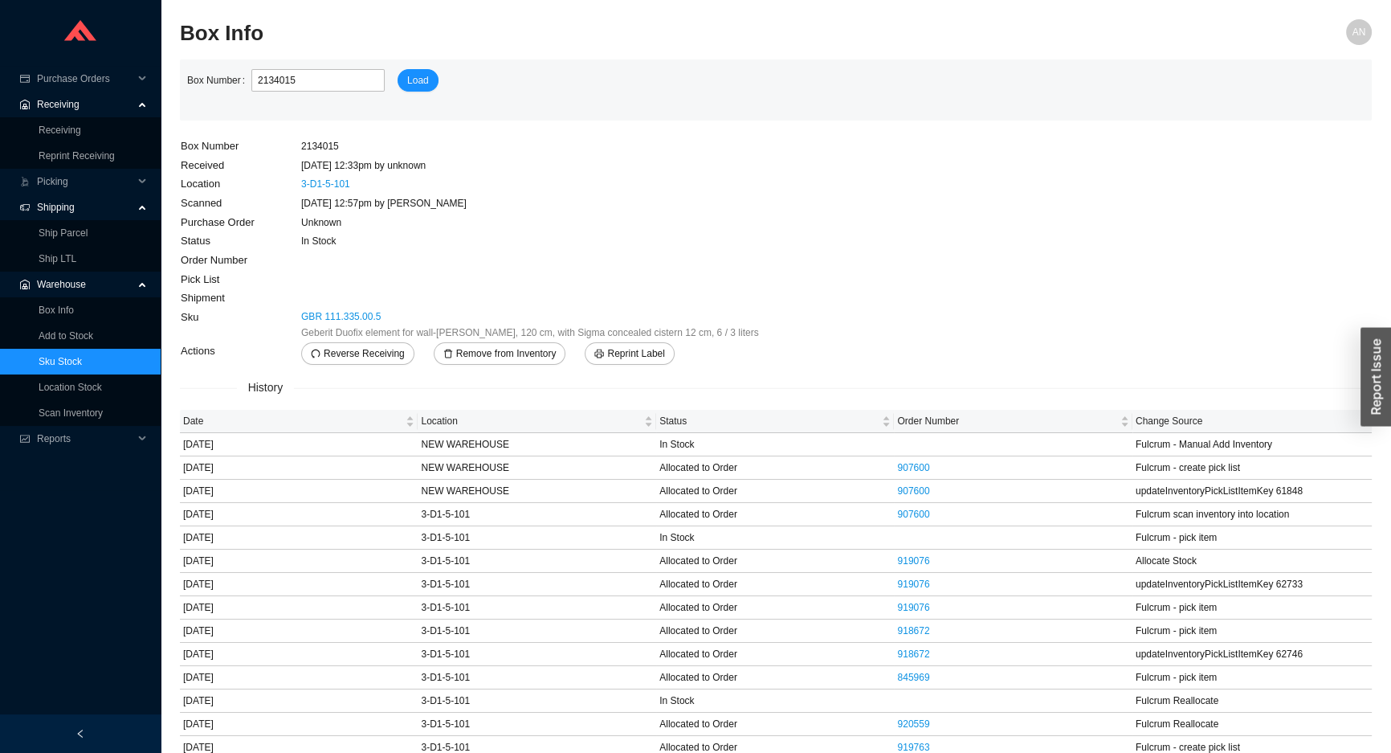
click at [1228, 206] on main "Box Number 2134015 Load Box Number 2134015 Received 3/27/25 12:33pm by unknown …" at bounding box center [776, 537] width 1192 height 956
drag, startPoint x: 1139, startPoint y: 221, endPoint x: 1105, endPoint y: 233, distance: 36.6
click at [1105, 233] on main "Box Number 2134015 Load Box Number 2134015 Received 3/27/25 12:33pm by unknown …" at bounding box center [776, 537] width 1192 height 956
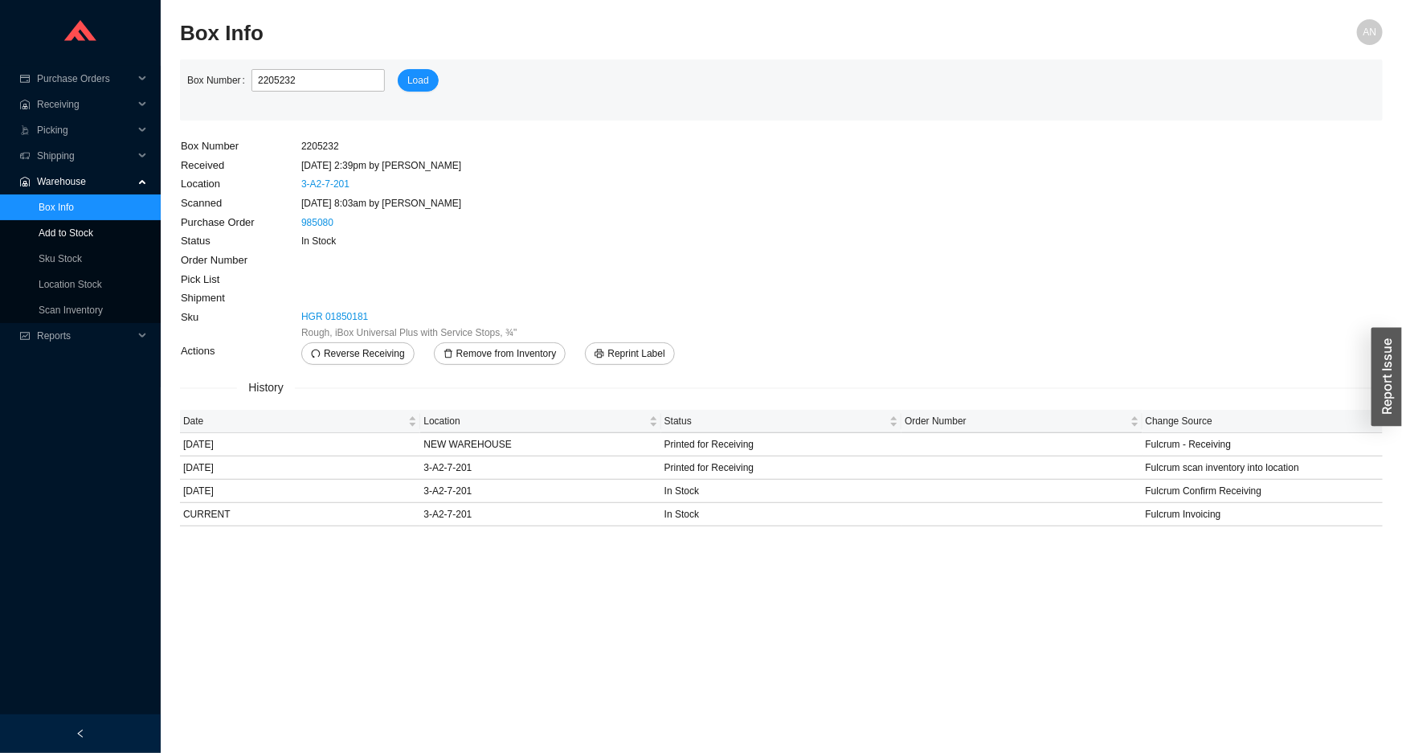
click at [84, 227] on link "Add to Stock" at bounding box center [66, 232] width 55 height 11
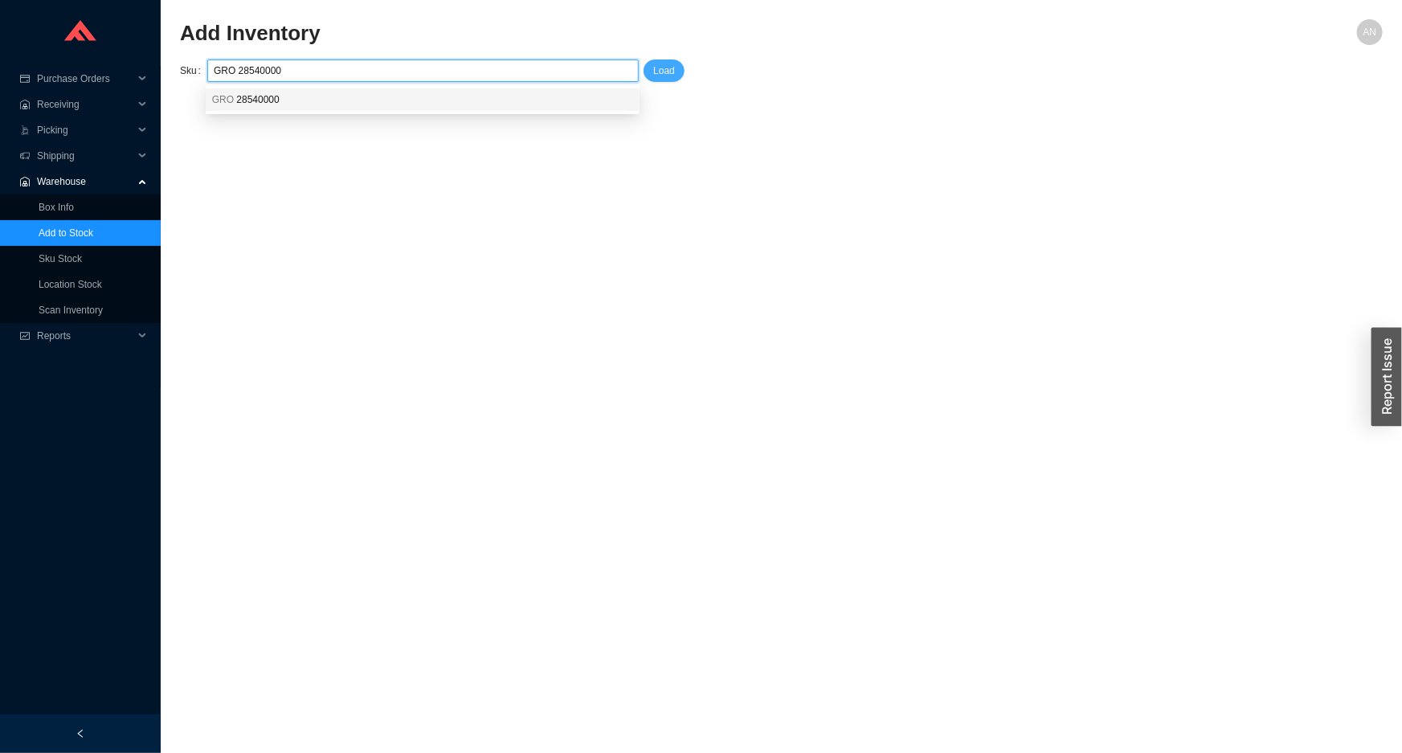
type input "GRO 28540000"
click at [668, 73] on span "Load" at bounding box center [664, 71] width 22 height 16
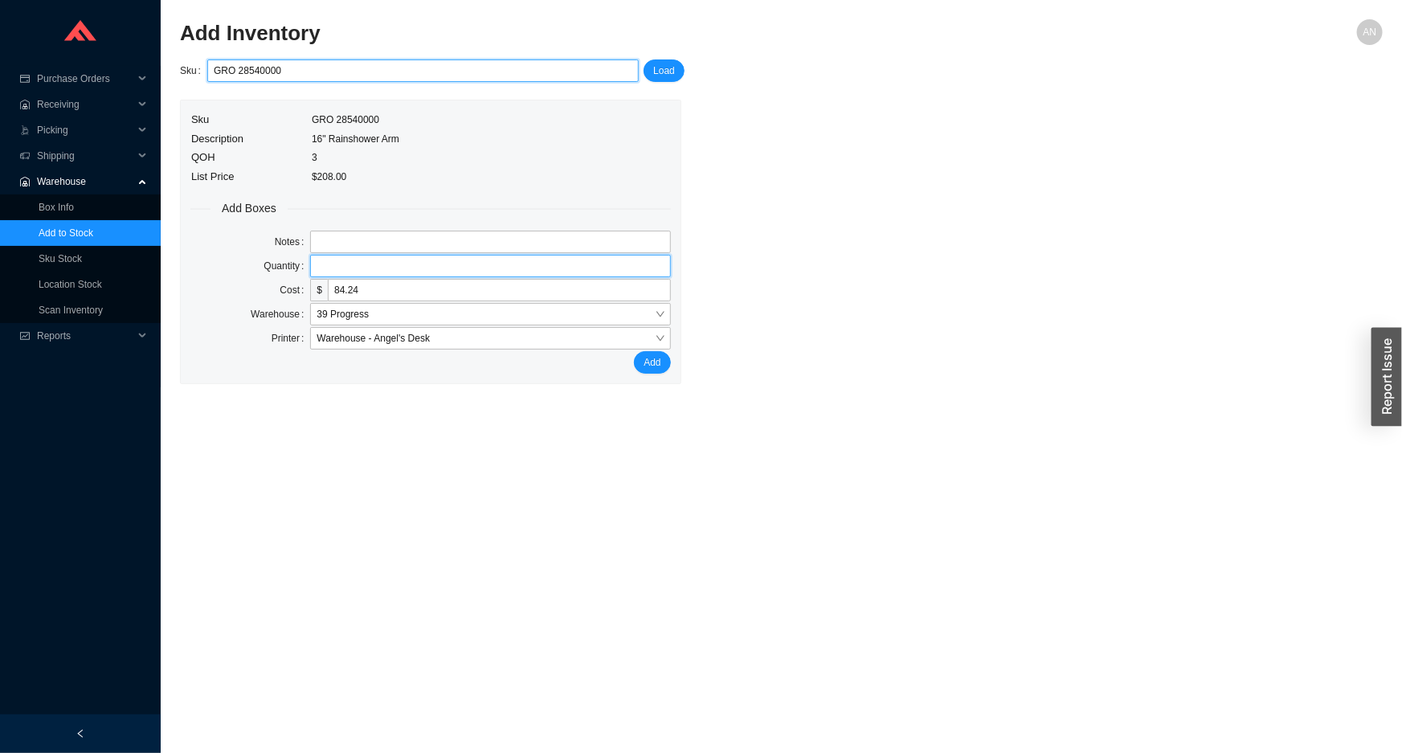
click at [428, 268] on input "tel" at bounding box center [490, 266] width 360 height 22
type input "1"
click at [634, 351] on button "Add" at bounding box center [652, 362] width 36 height 22
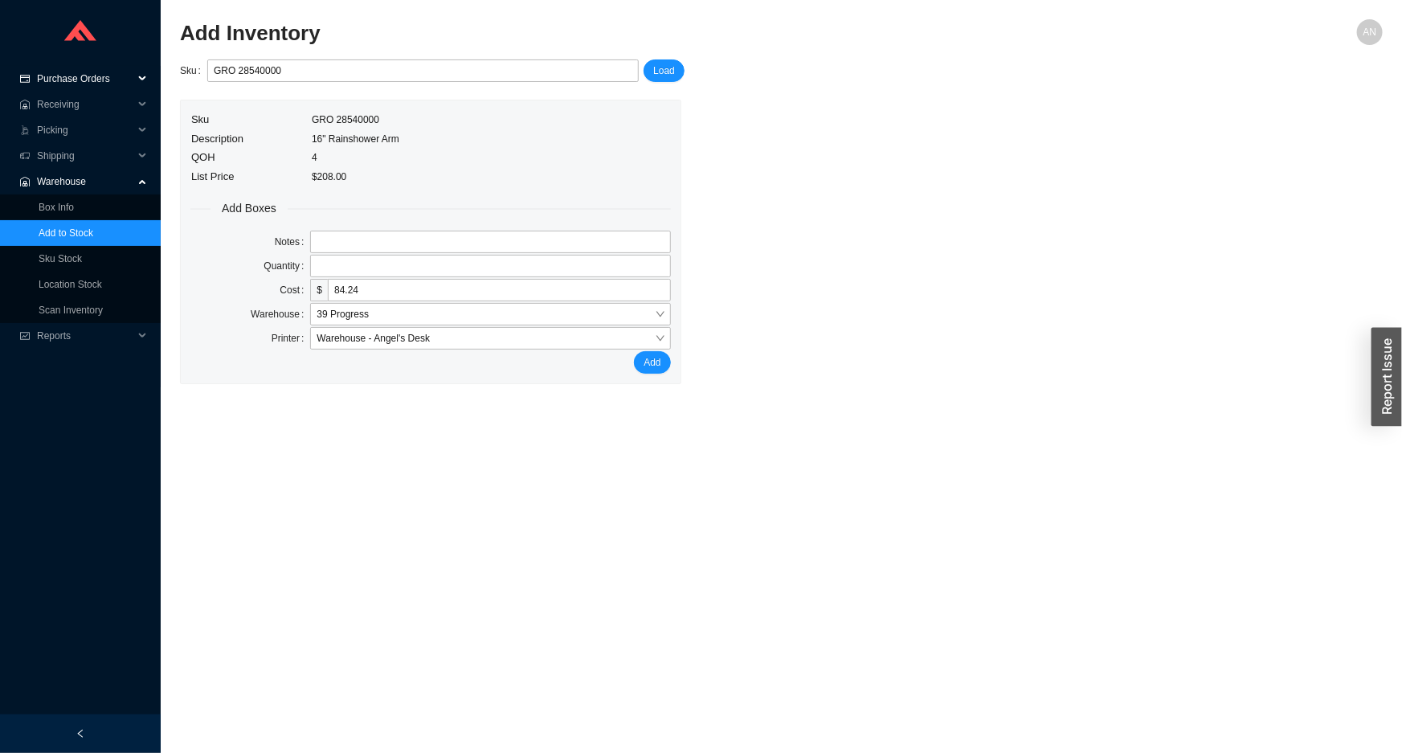
click at [84, 84] on span "Purchase Orders" at bounding box center [85, 79] width 96 height 26
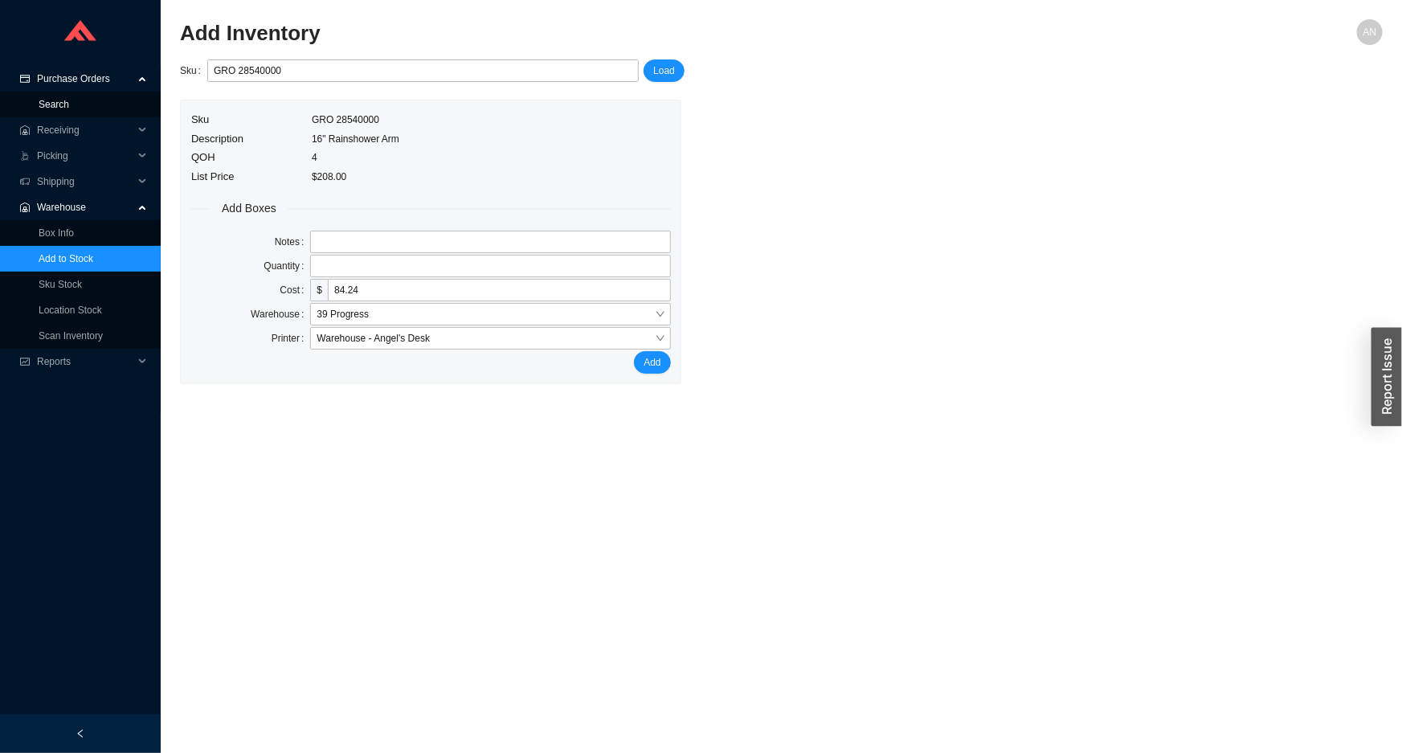
click at [69, 103] on link "Search" at bounding box center [54, 104] width 31 height 11
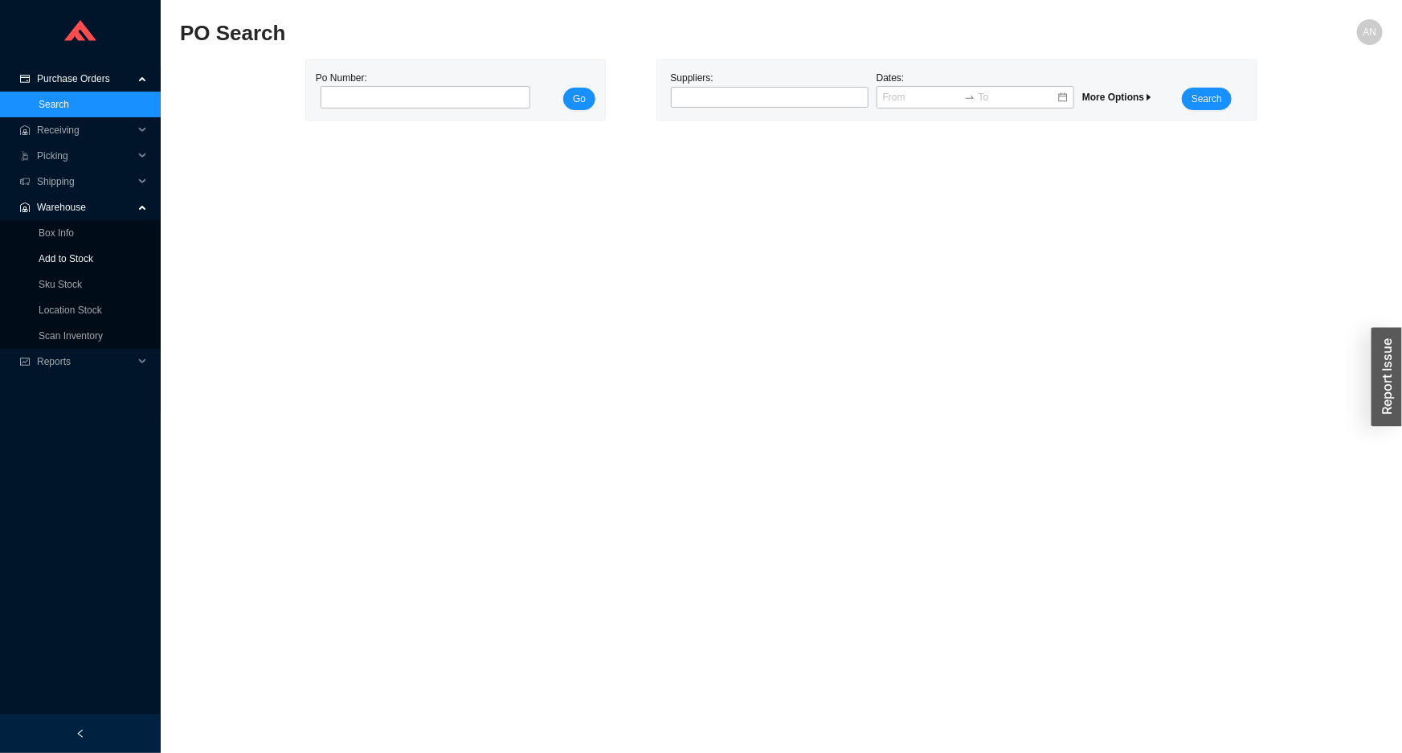
click at [59, 259] on link "Add to Stock" at bounding box center [66, 258] width 55 height 11
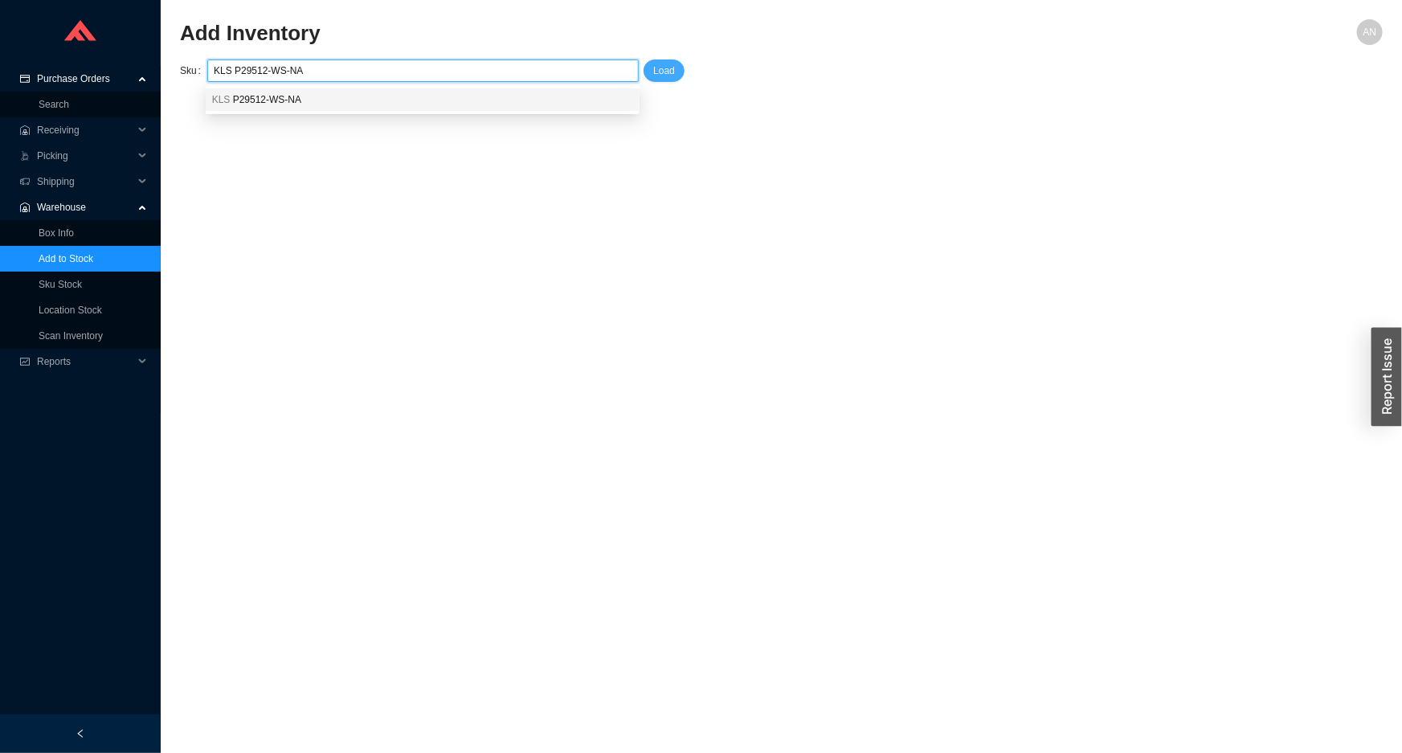
type input "KLS P29512-WS-NA"
click at [648, 70] on button "Load" at bounding box center [664, 70] width 41 height 22
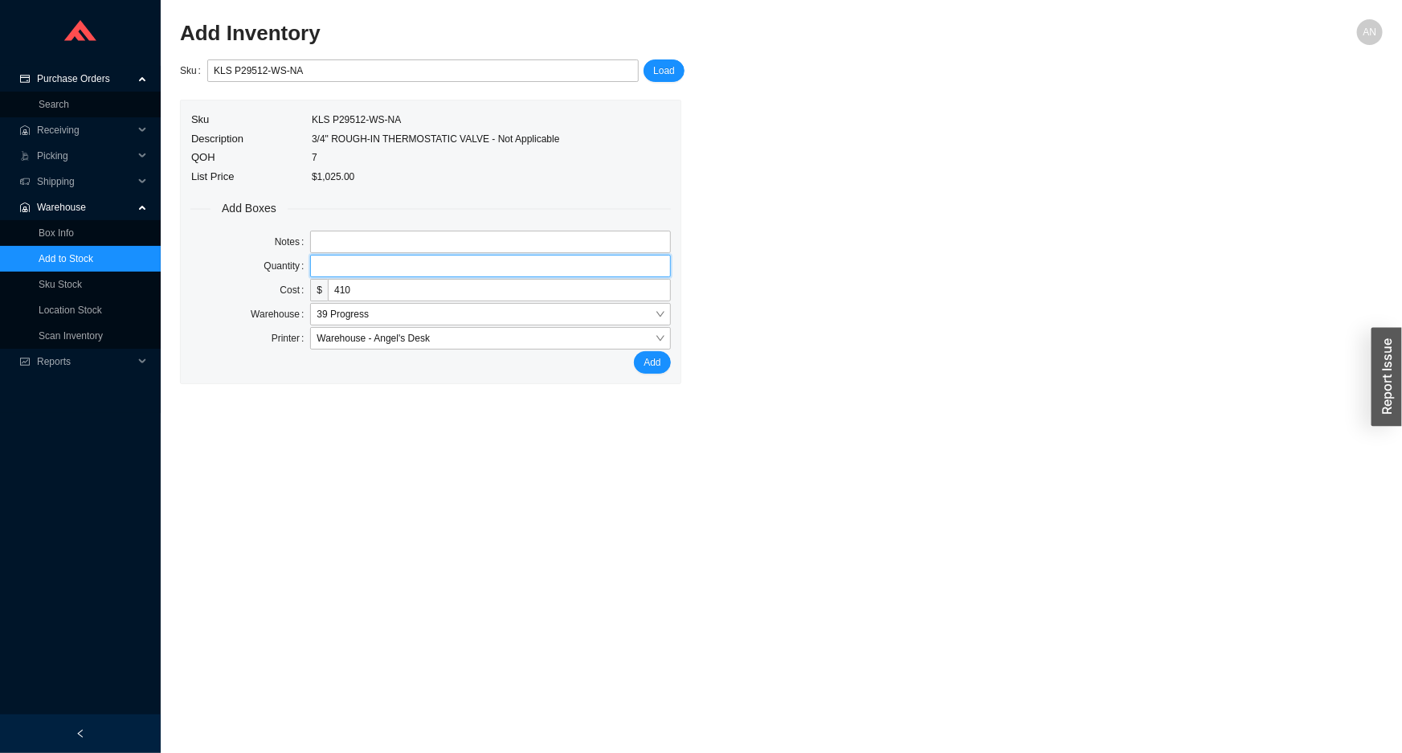
click at [423, 266] on input "tel" at bounding box center [490, 266] width 360 height 22
type input "2"
click at [634, 351] on button "Add" at bounding box center [652, 362] width 36 height 22
click at [55, 227] on link "Box Info" at bounding box center [56, 232] width 35 height 11
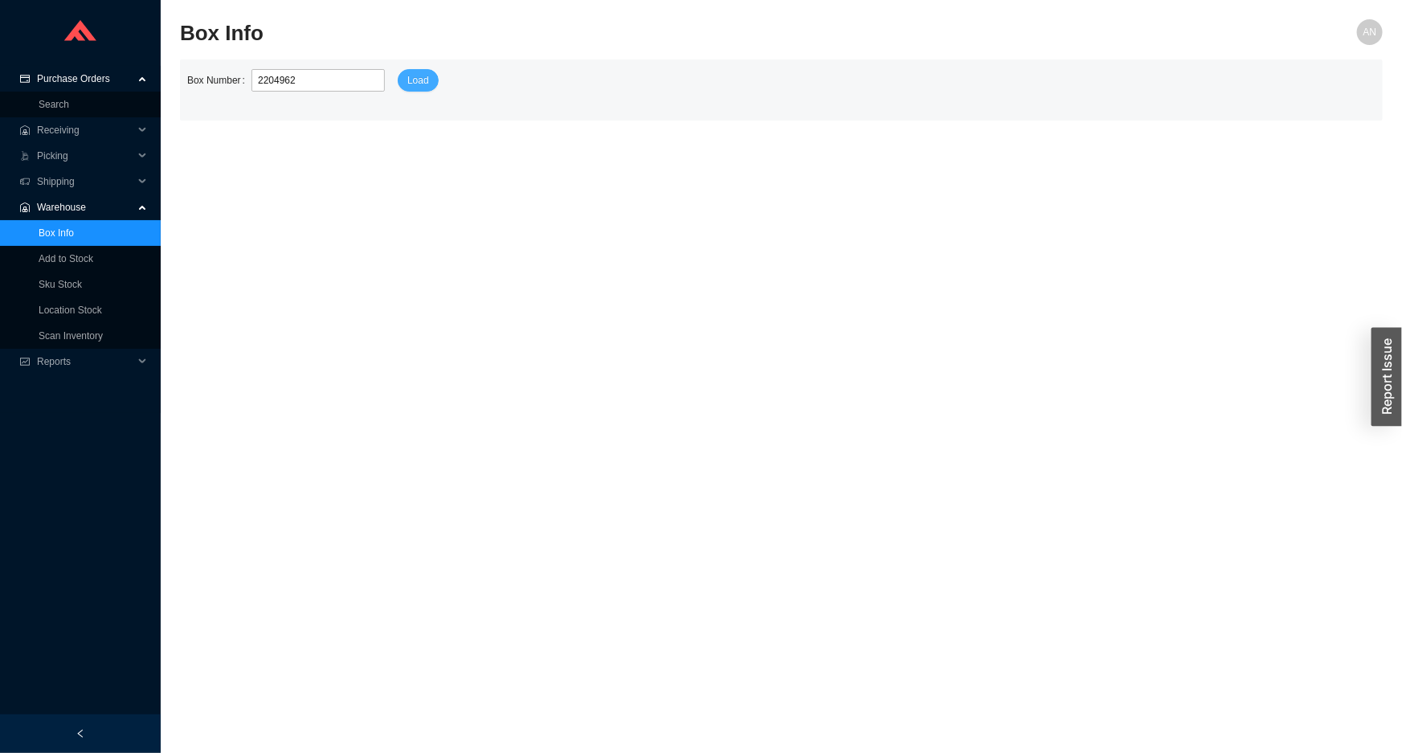
type input "2204962"
click at [407, 74] on span "Load" at bounding box center [418, 80] width 22 height 16
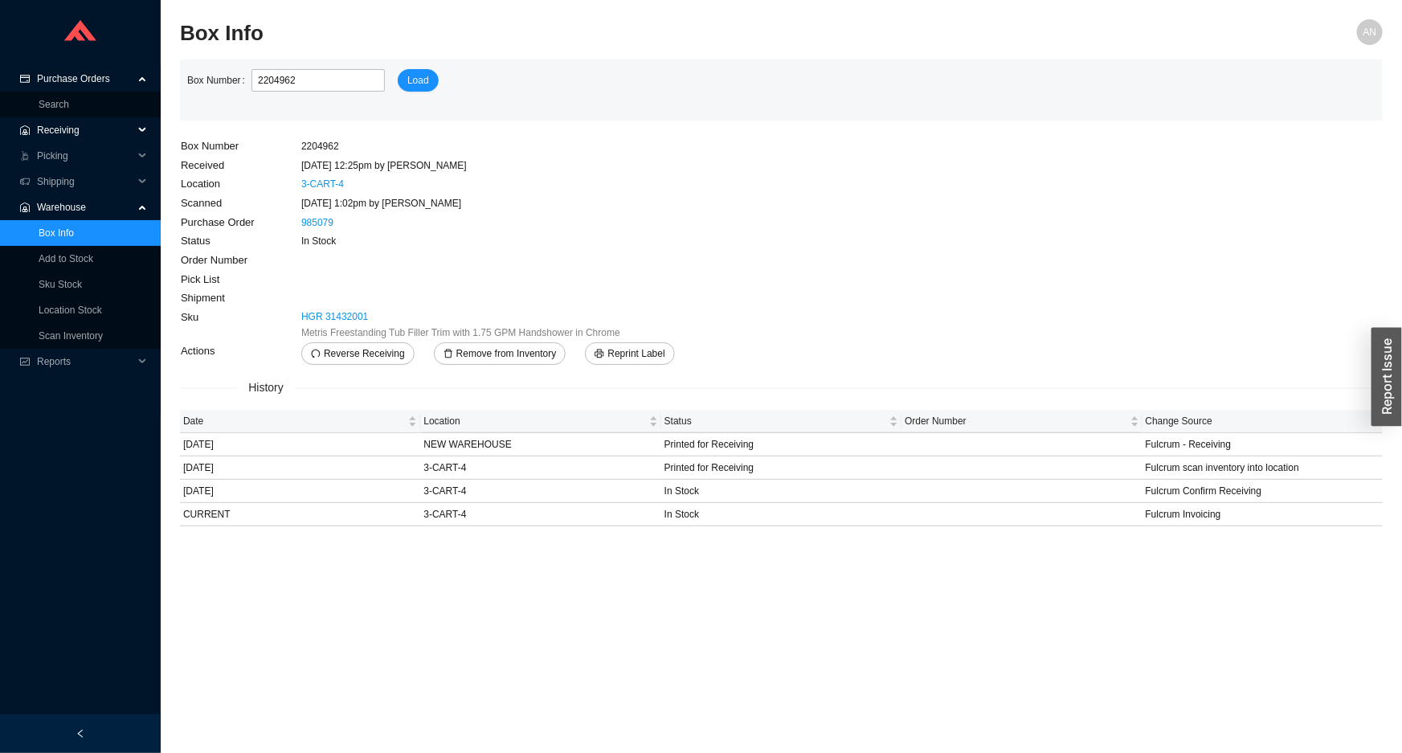
click at [76, 131] on span "Receiving" at bounding box center [85, 130] width 96 height 26
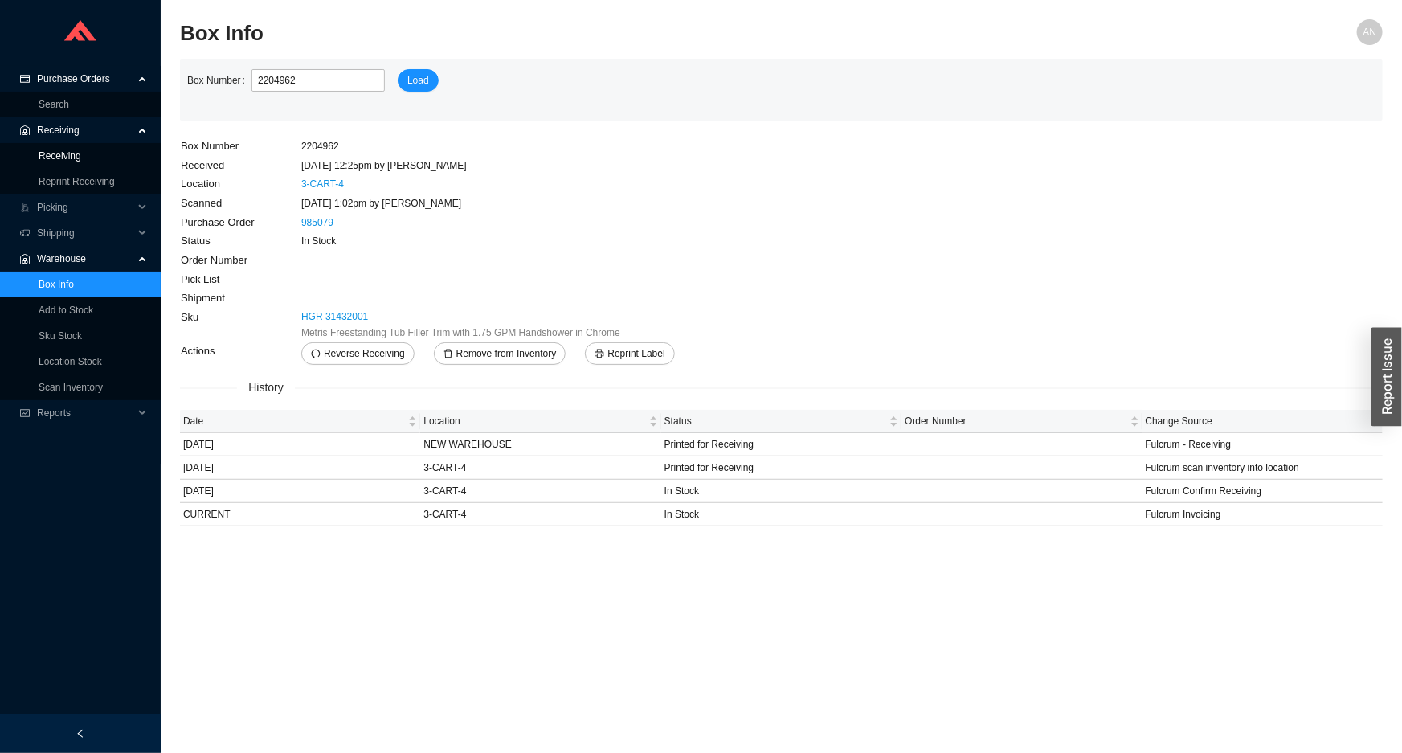
click at [77, 161] on link "Receiving" at bounding box center [60, 155] width 43 height 11
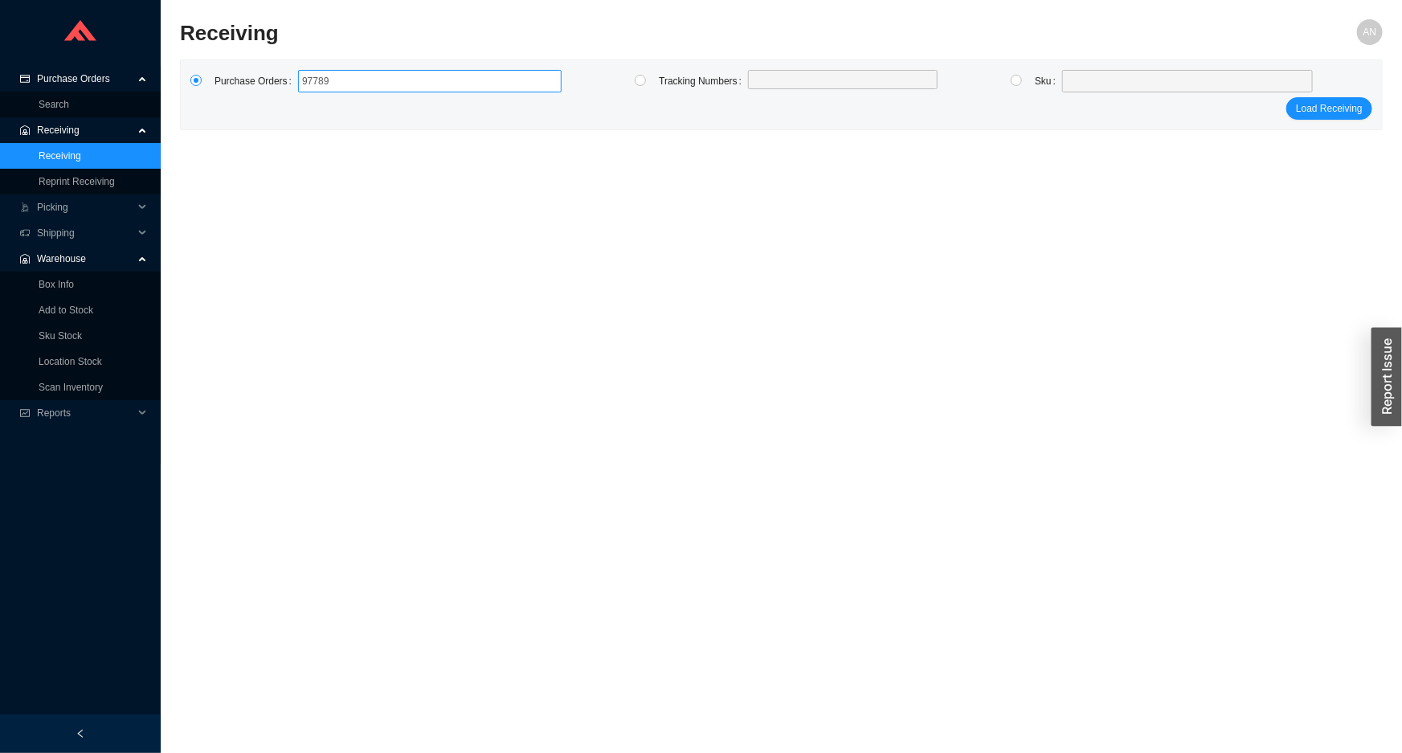
type input "977899"
click button "Load Receiving" at bounding box center [1329, 108] width 86 height 22
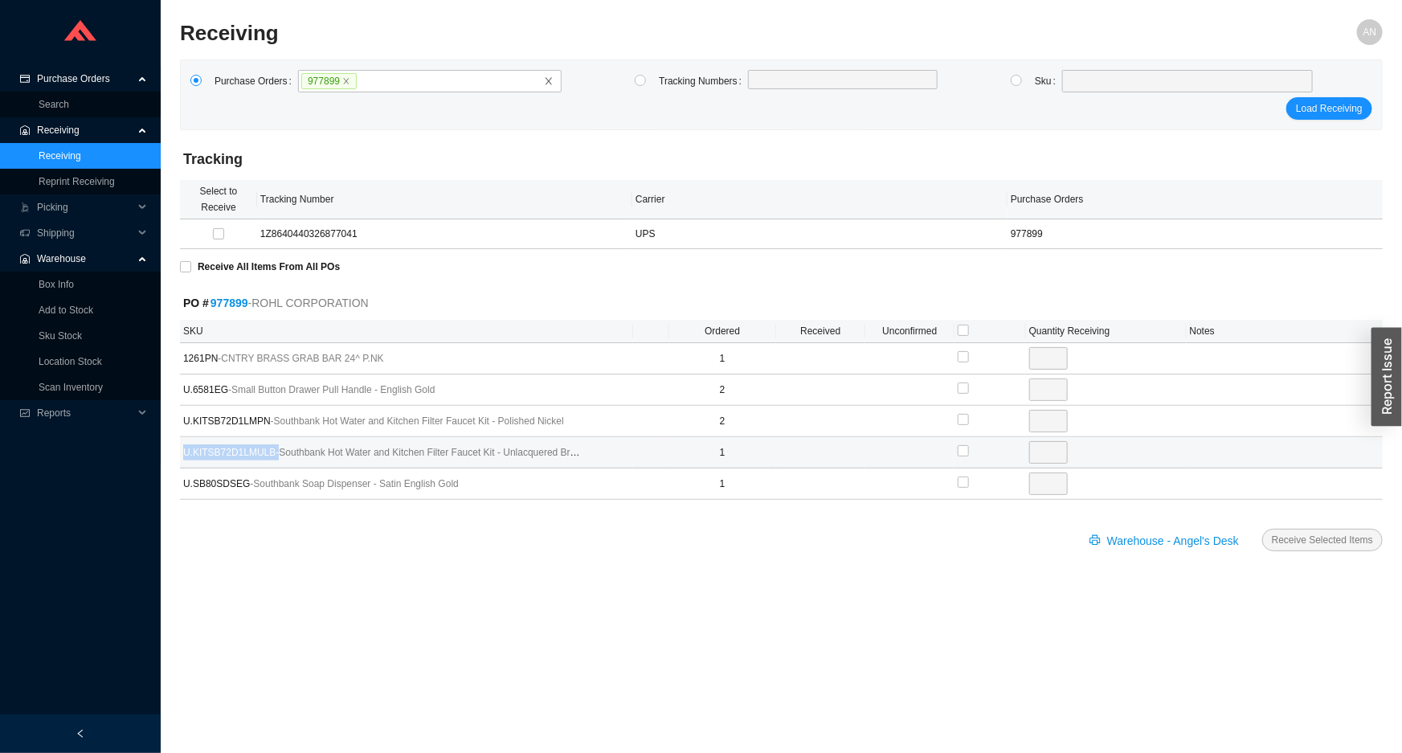
drag, startPoint x: 271, startPoint y: 450, endPoint x: 187, endPoint y: 439, distance: 84.2
click at [187, 439] on td "U.KITSB72D1LMULB - Southbank Hot Water and Kitchen Filter Faucet Kit - Unlacque…" at bounding box center [406, 452] width 453 height 31
click at [188, 439] on td "U.KITSB72D1LMULB - Southbank Hot Water and Kitchen Filter Faucet Kit - Unlacque…" at bounding box center [406, 452] width 453 height 31
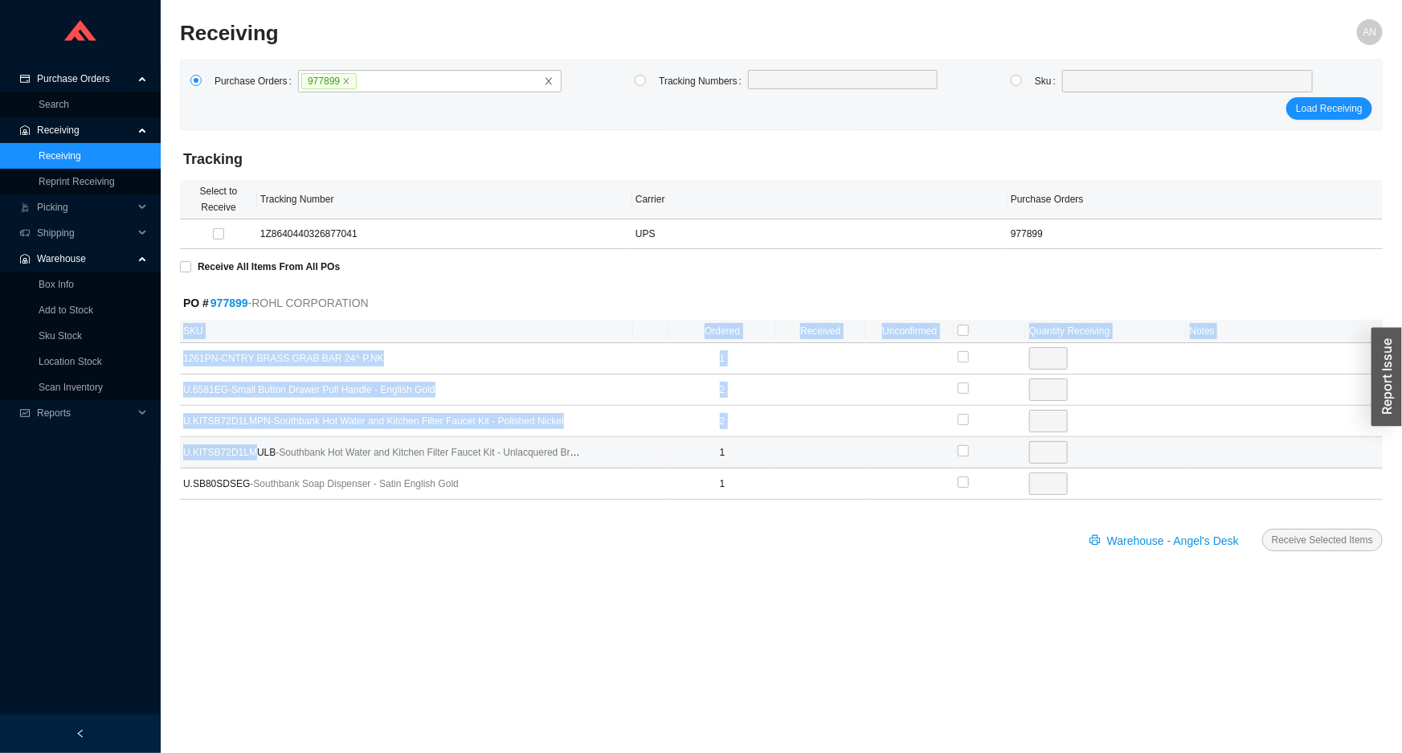
drag, startPoint x: 178, startPoint y: 451, endPoint x: 247, endPoint y: 454, distance: 69.1
click at [247, 454] on section "Receiving AN Purchase Orders 977899 Tracking Numbers Sku Load Receiving Trackin…" at bounding box center [781, 376] width 1241 height 753
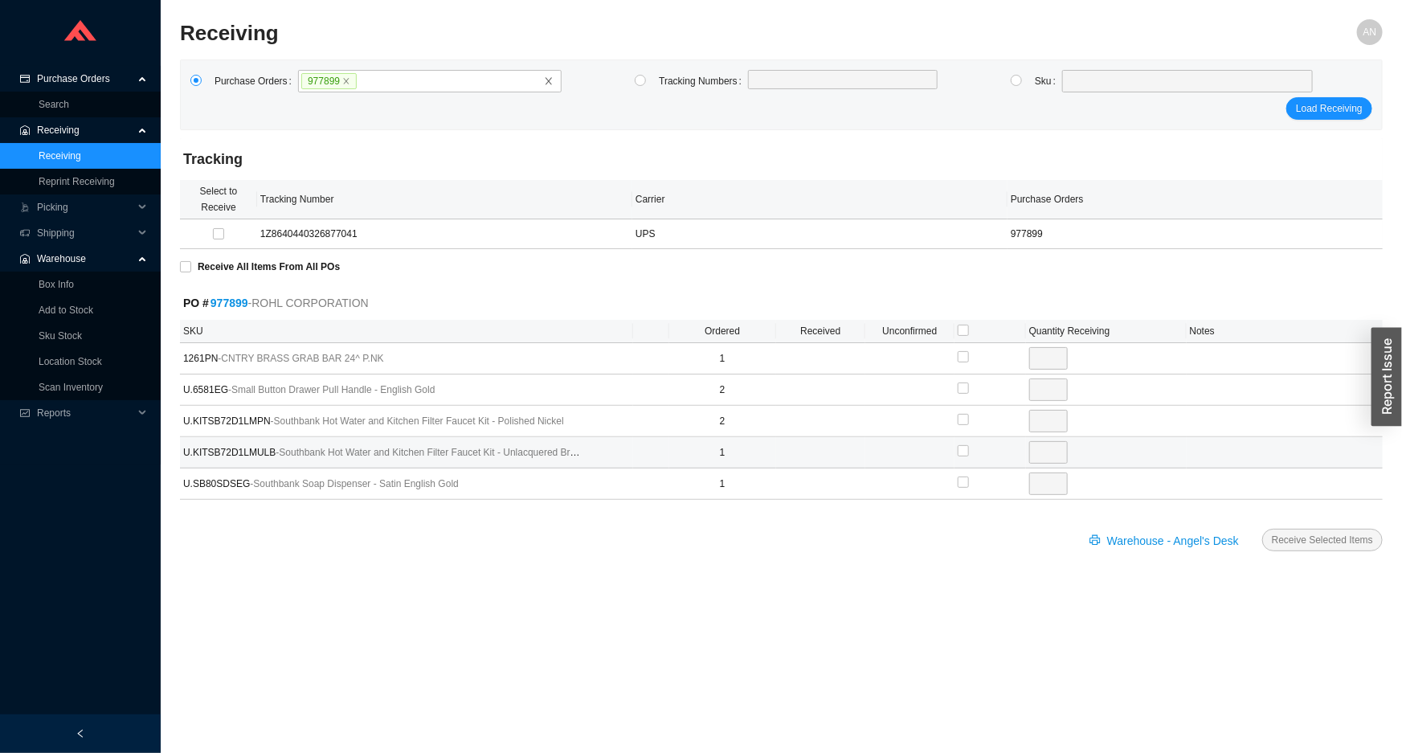
click at [276, 449] on span "- Southbank Hot Water and Kitchen Filter Faucet Kit - Unlacquered Brass" at bounding box center [430, 452] width 309 height 11
drag, startPoint x: 268, startPoint y: 449, endPoint x: 183, endPoint y: 454, distance: 84.5
click at [183, 454] on span "U.KITSB72D1LMULB - Southbank Hot Water and Kitchen Filter Faucet Kit - Unlacque…" at bounding box center [384, 452] width 402 height 16
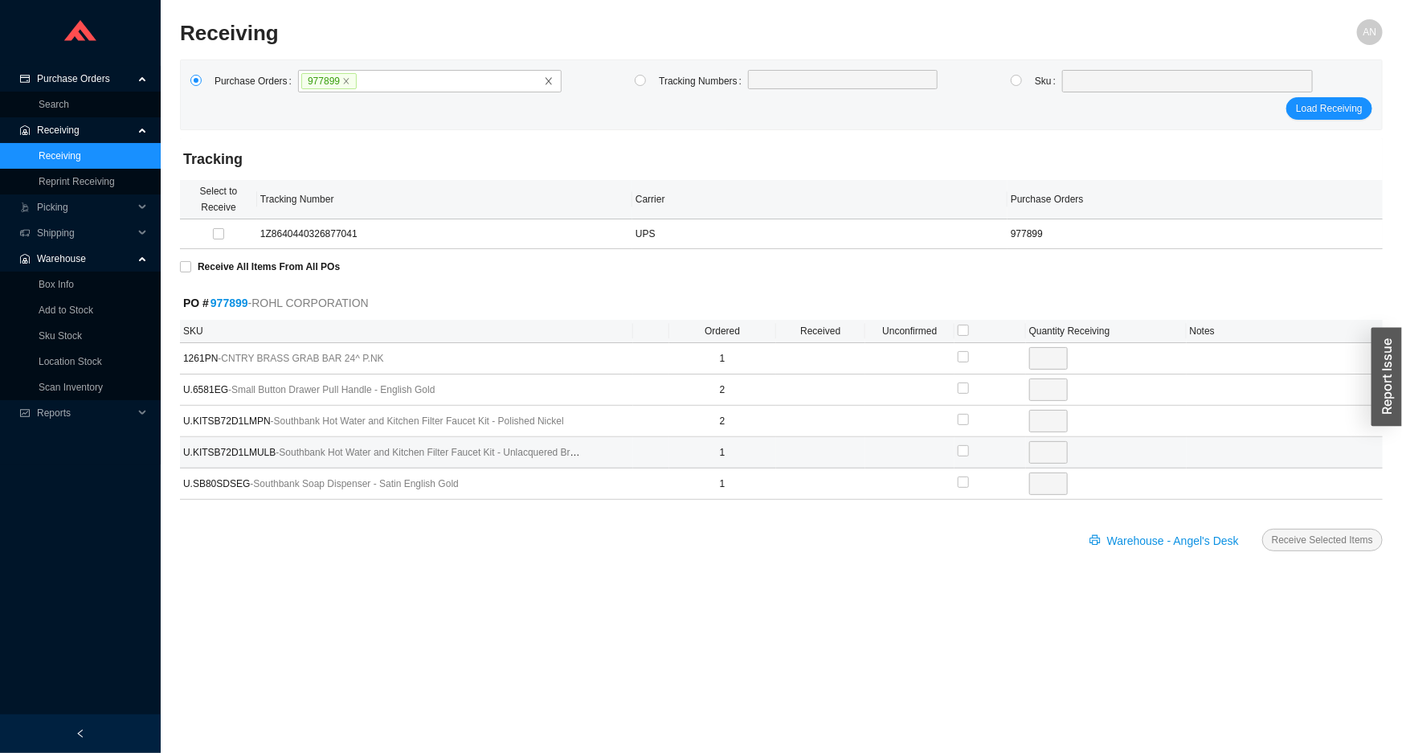
click at [266, 451] on span "U.KITSB72D1LMULB - Southbank Hot Water and Kitchen Filter Faucet Kit - Unlacque…" at bounding box center [384, 452] width 402 height 16
drag, startPoint x: 266, startPoint y: 451, endPoint x: 180, endPoint y: 448, distance: 86.0
click at [180, 448] on td "U.KITSB72D1LMULB - Southbank Hot Water and Kitchen Filter Faucet Kit - Unlacque…" at bounding box center [406, 452] width 453 height 31
copy span "U.KITSB72D1LMULB"
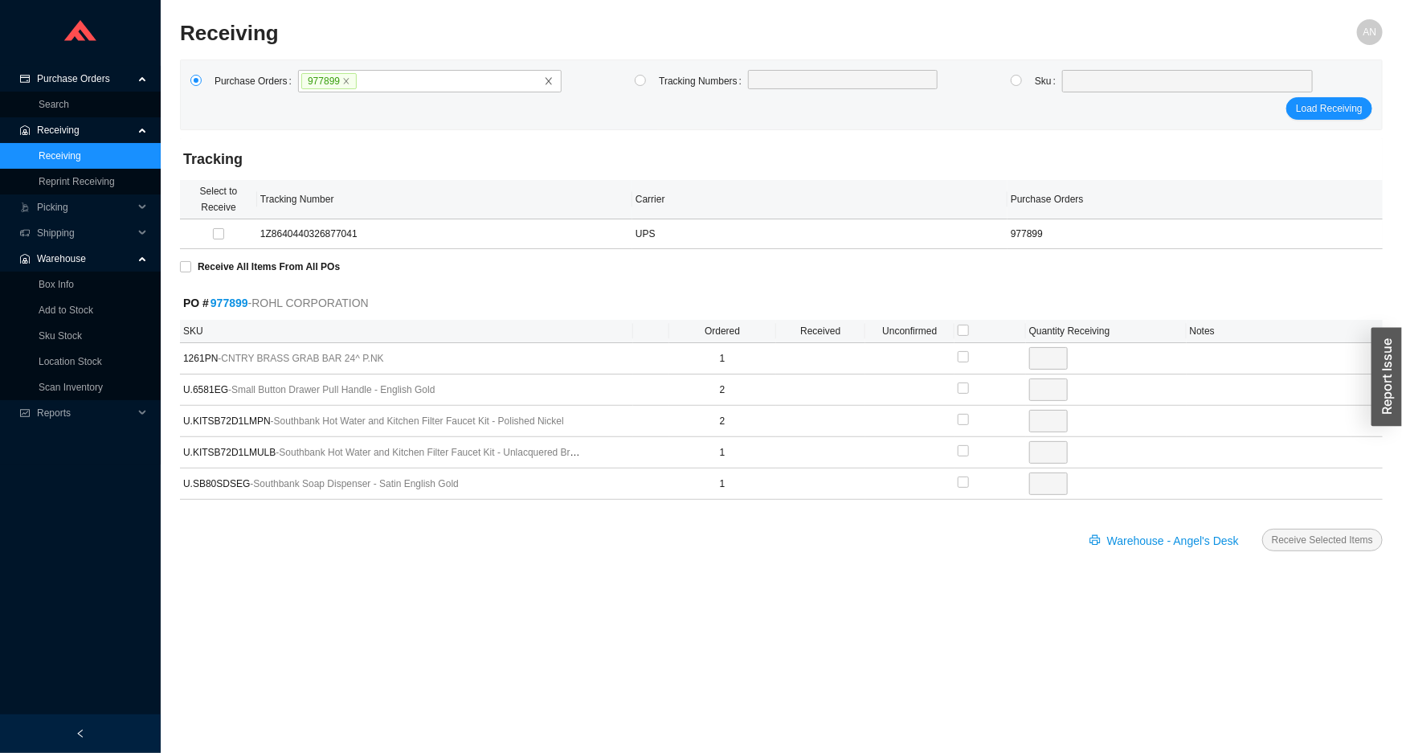
drag, startPoint x: 226, startPoint y: 541, endPoint x: 434, endPoint y: 128, distance: 463.1
click at [433, 129] on div "Purchase Orders 977899 Tracking Numbers Sku Load Receiving" at bounding box center [781, 94] width 1203 height 71
click at [962, 450] on input "checkbox" at bounding box center [963, 450] width 11 height 11
checkbox input "true"
type input "1"
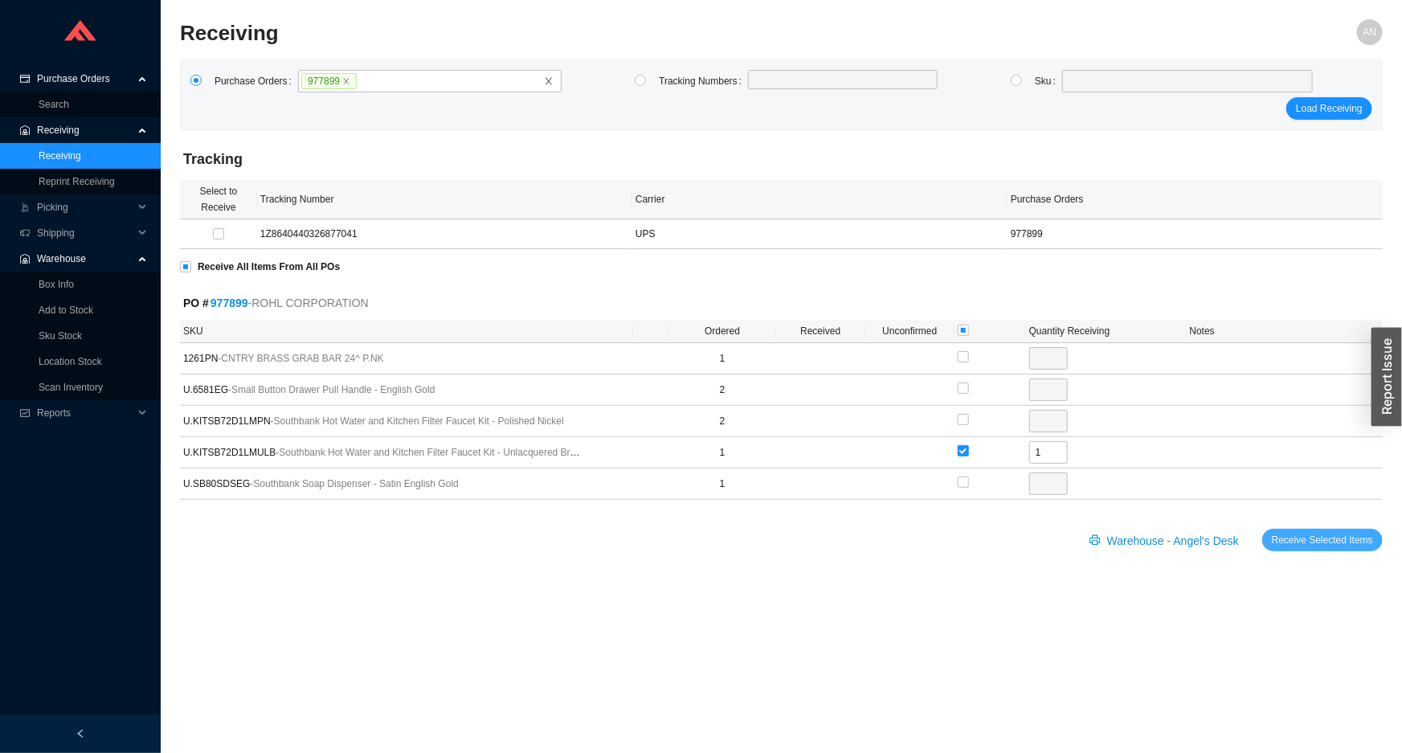
click at [1298, 534] on span "Receive Selected Items" at bounding box center [1322, 540] width 101 height 16
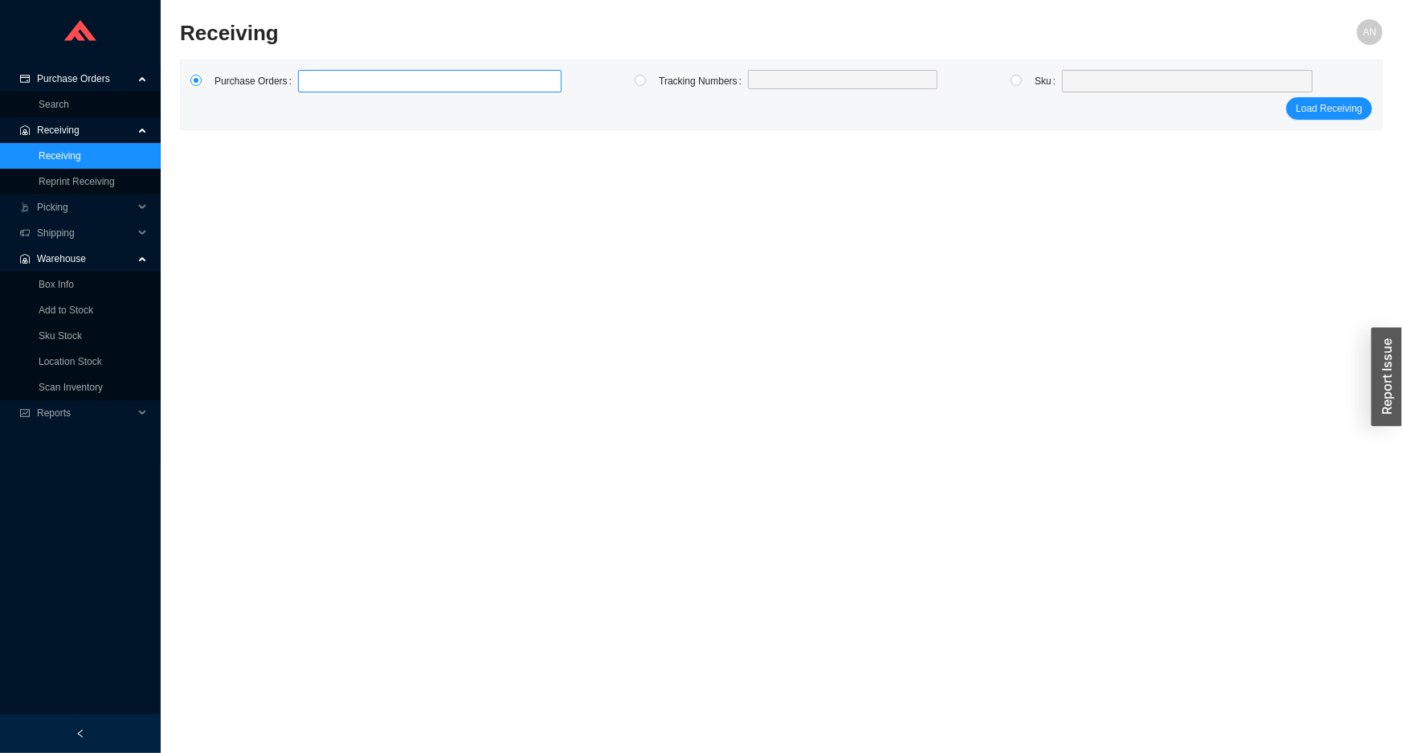
click at [319, 76] on label at bounding box center [430, 81] width 264 height 22
click at [312, 76] on input at bounding box center [305, 81] width 11 height 18
type input "980099"
click button "Load Receiving" at bounding box center [1329, 108] width 86 height 22
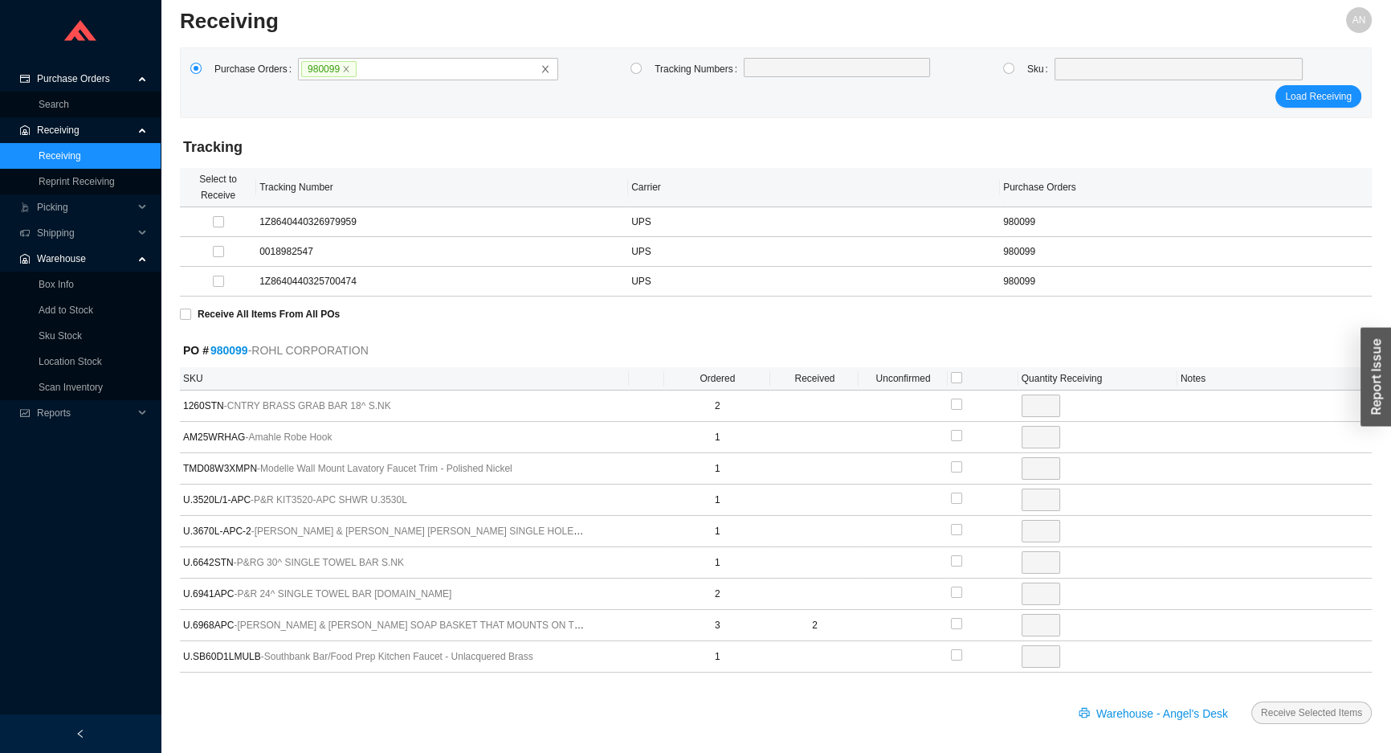
scroll to position [16, 0]
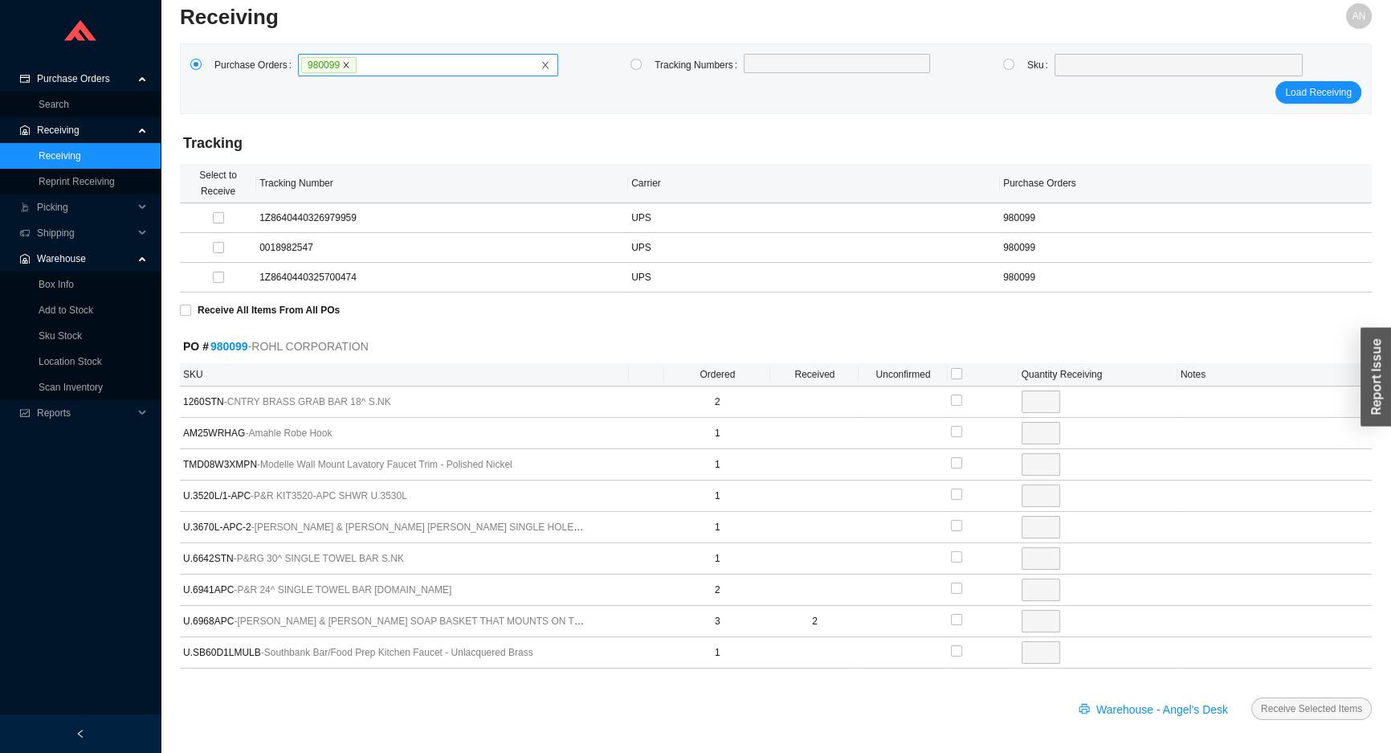
click at [344, 63] on icon "close" at bounding box center [347, 66] width 6 height 6
click at [358, 63] on input "980099" at bounding box center [363, 65] width 11 height 18
type input "982379"
click button "Load Receiving" at bounding box center [1319, 92] width 86 height 22
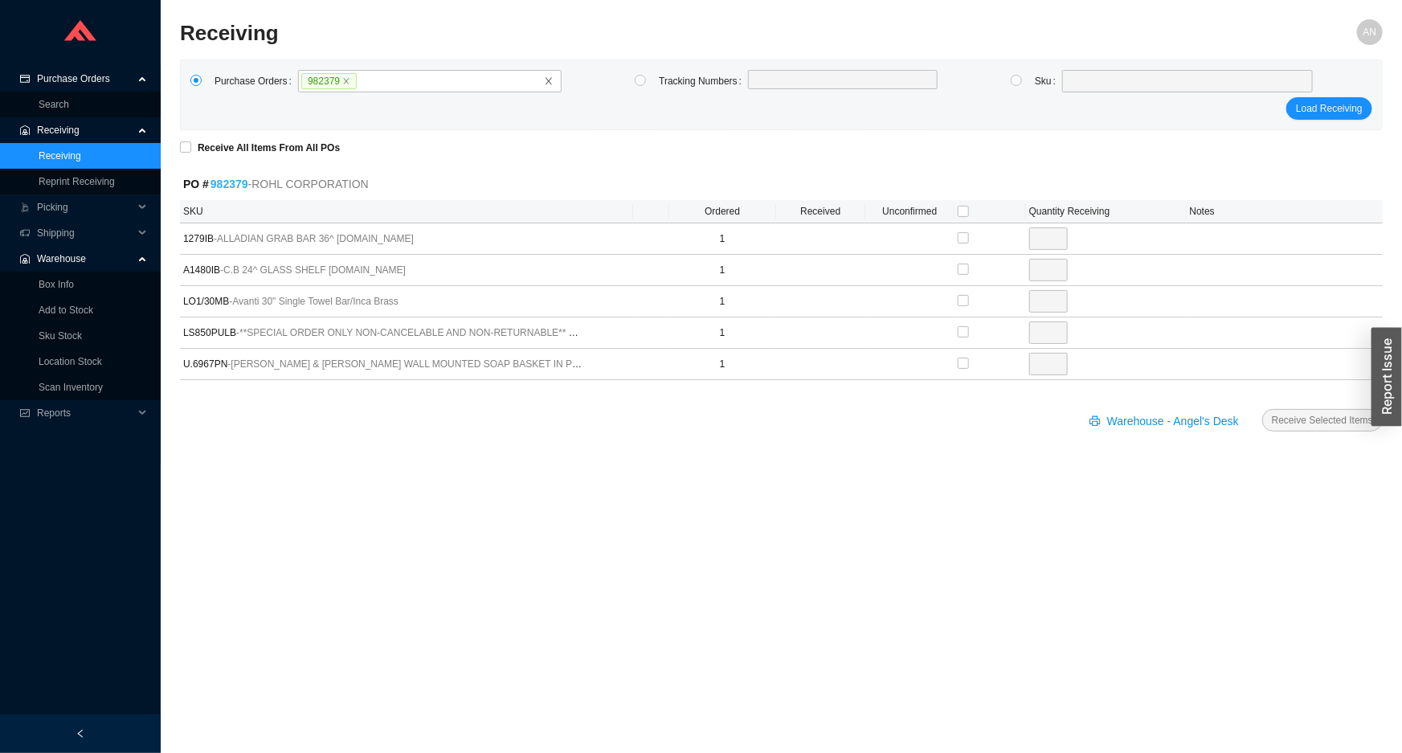
click at [237, 182] on link "982379" at bounding box center [229, 184] width 38 height 13
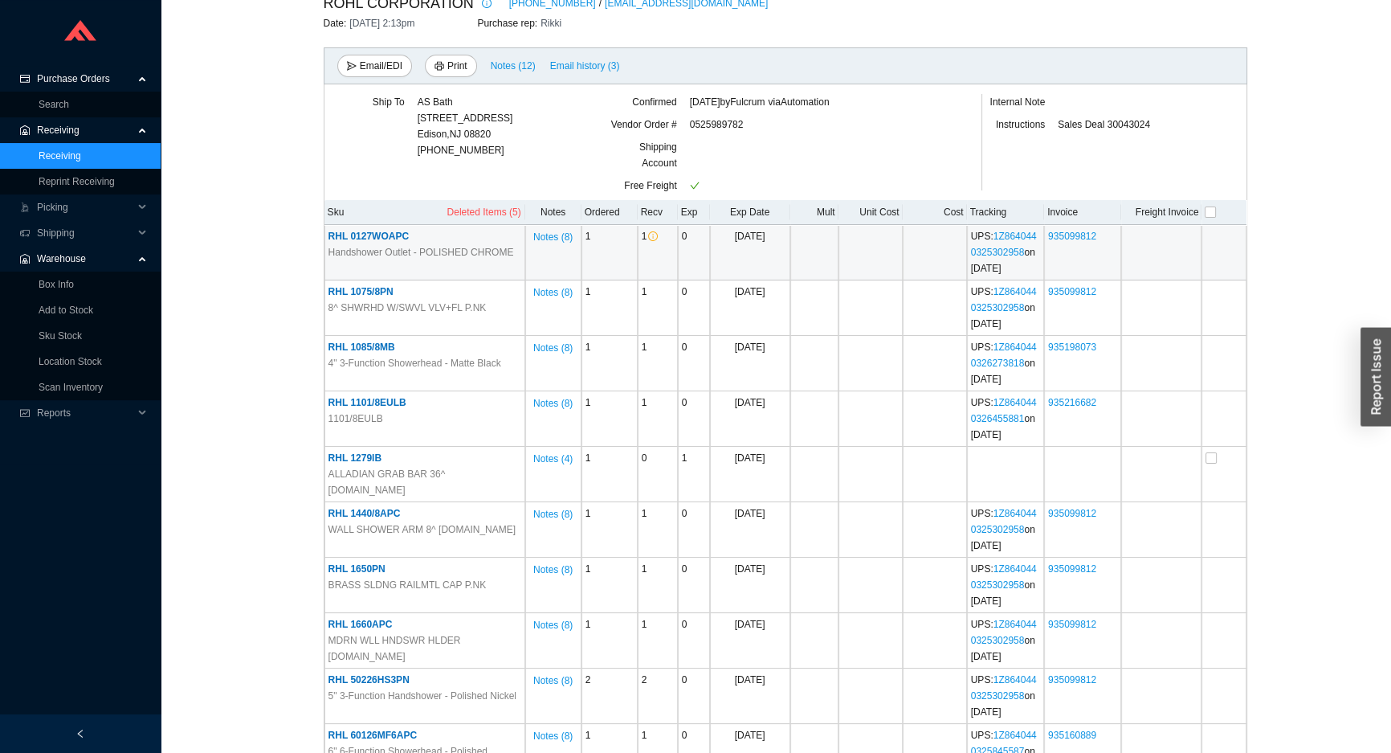
scroll to position [219, 0]
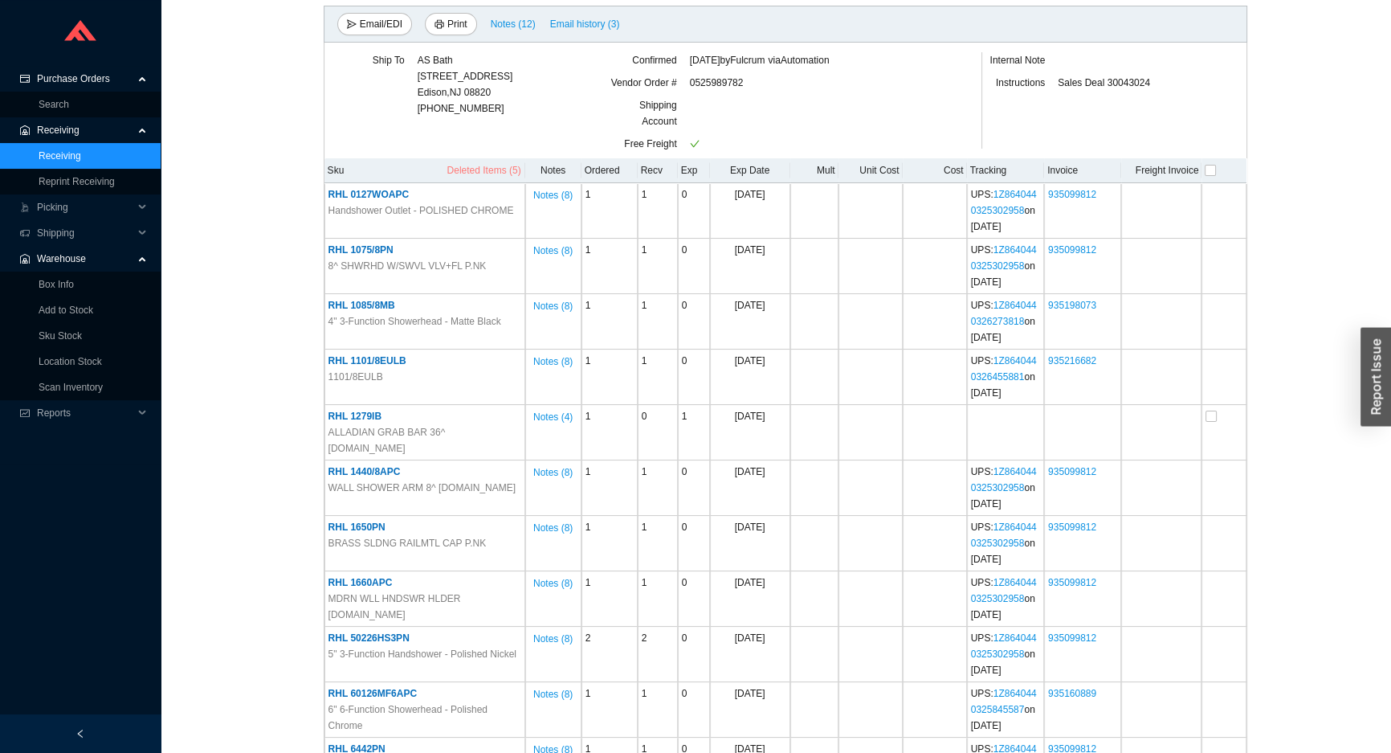
click at [489, 167] on span "Deleted Items (5)" at bounding box center [484, 170] width 74 height 16
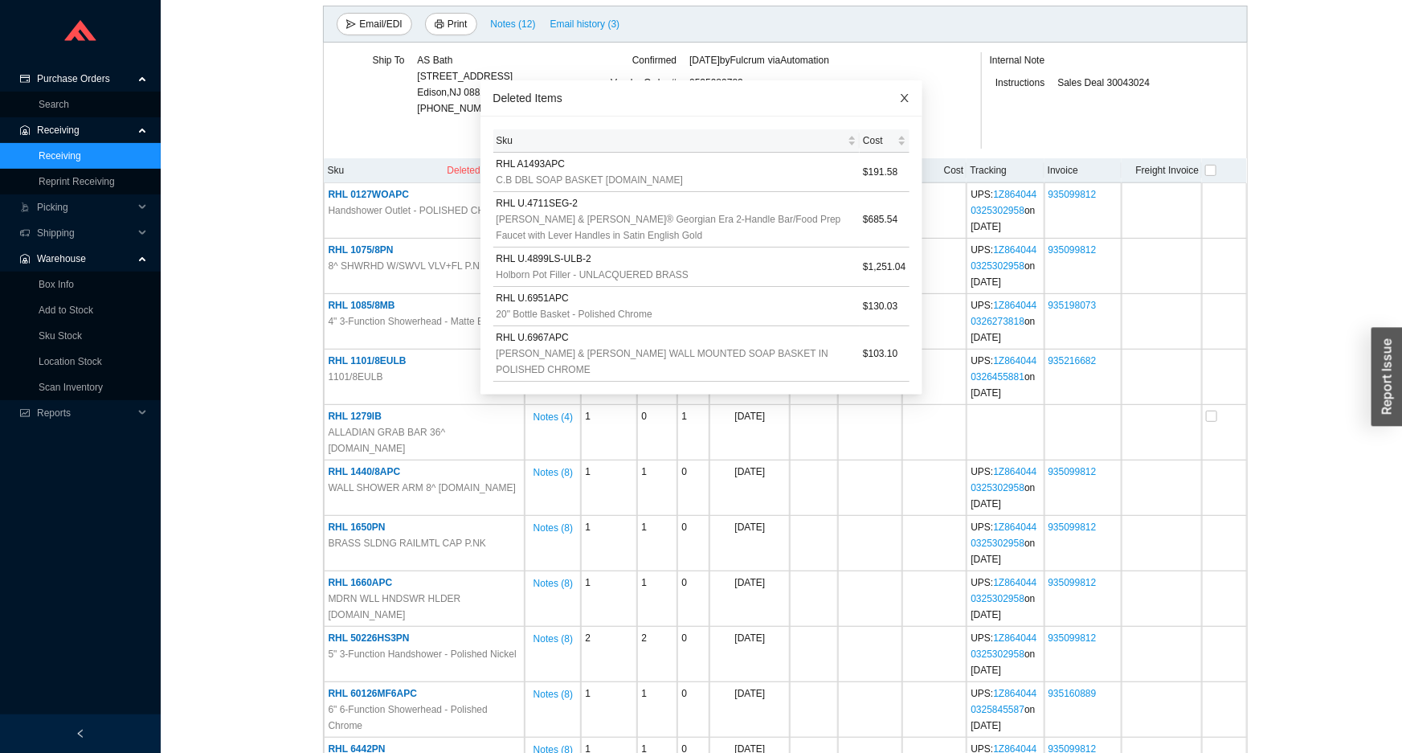
click at [899, 94] on icon "close" at bounding box center [904, 97] width 11 height 11
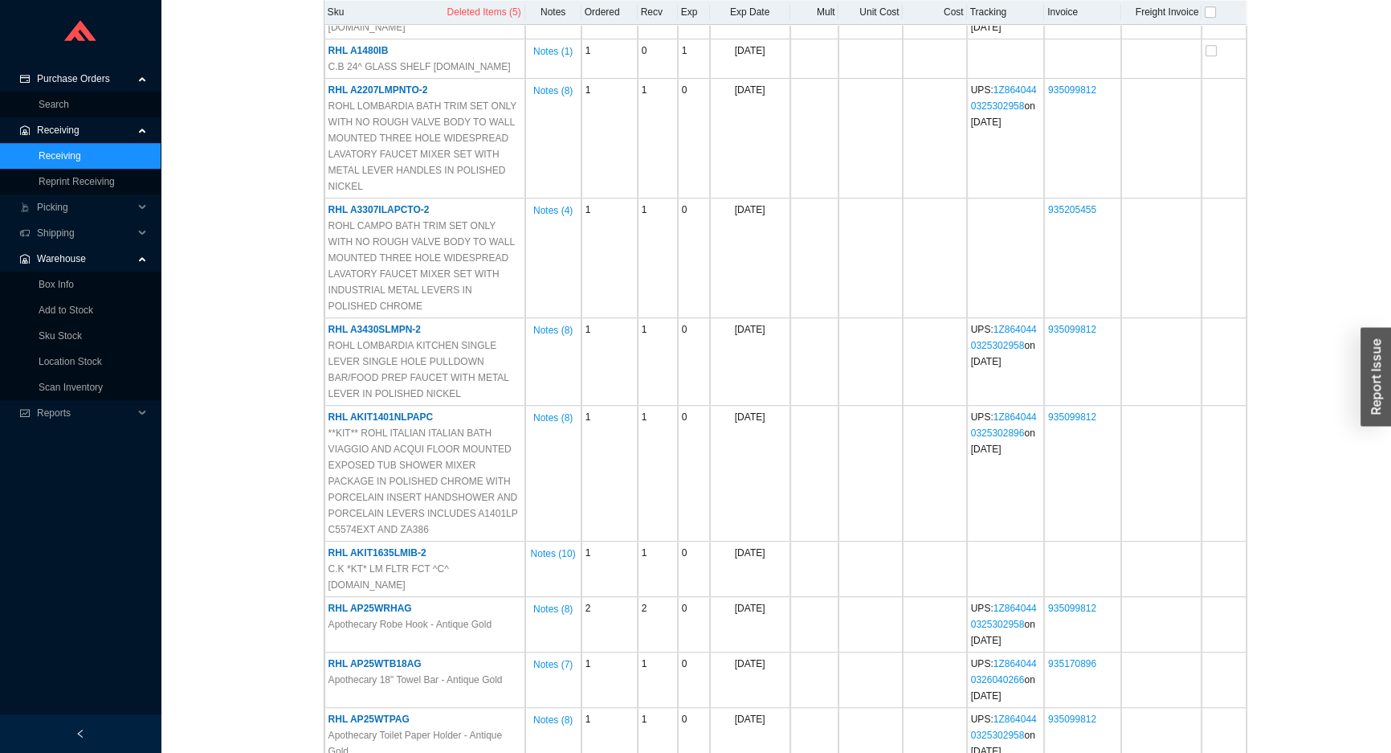
scroll to position [1241, 0]
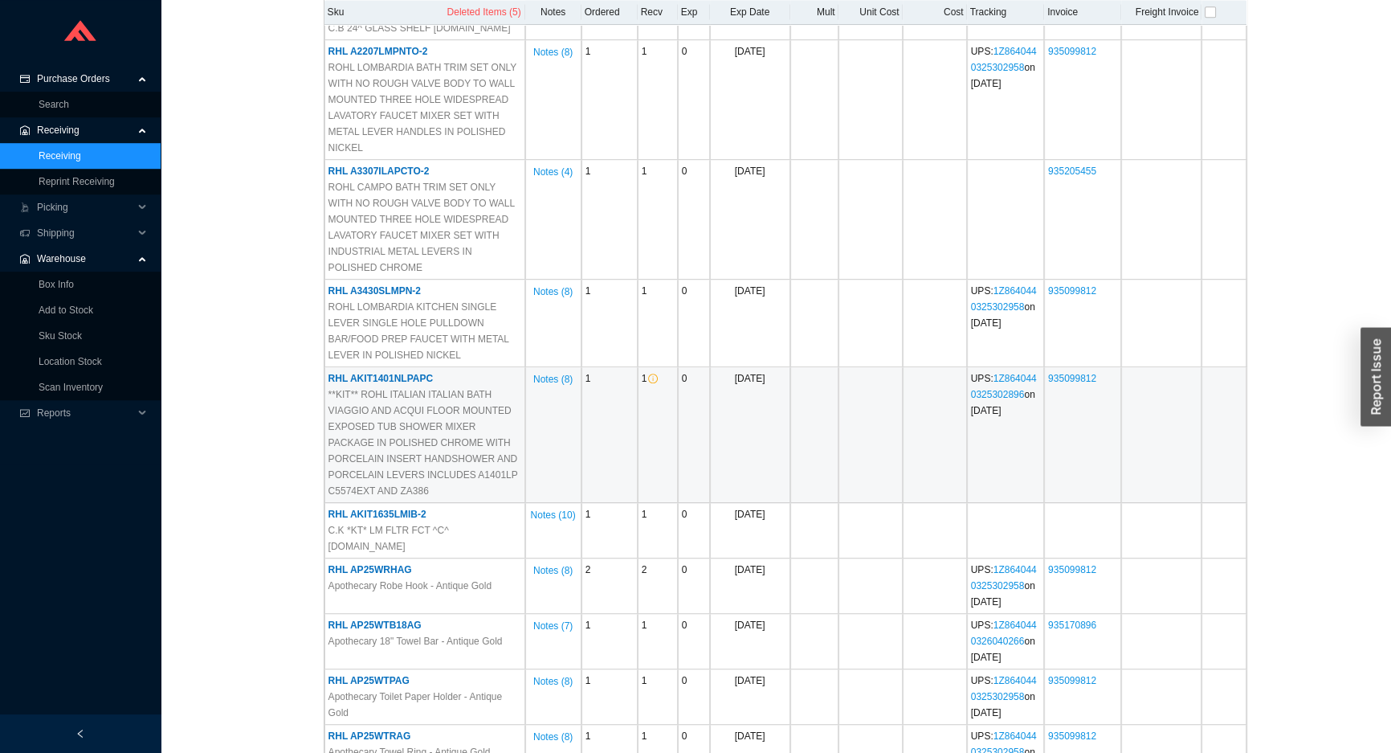
click at [386, 373] on span "RHL AKIT1401NLPAPC" at bounding box center [381, 378] width 104 height 11
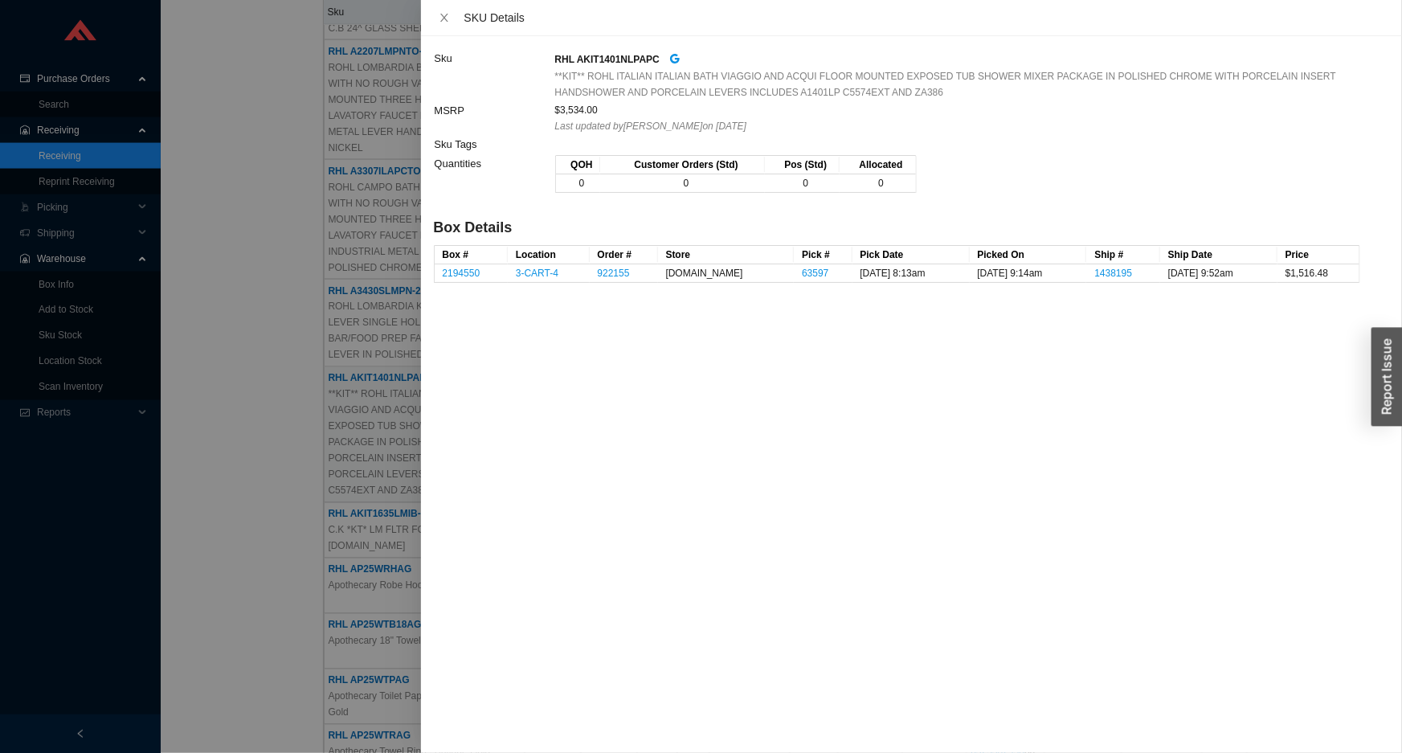
click at [273, 243] on div at bounding box center [701, 376] width 1402 height 753
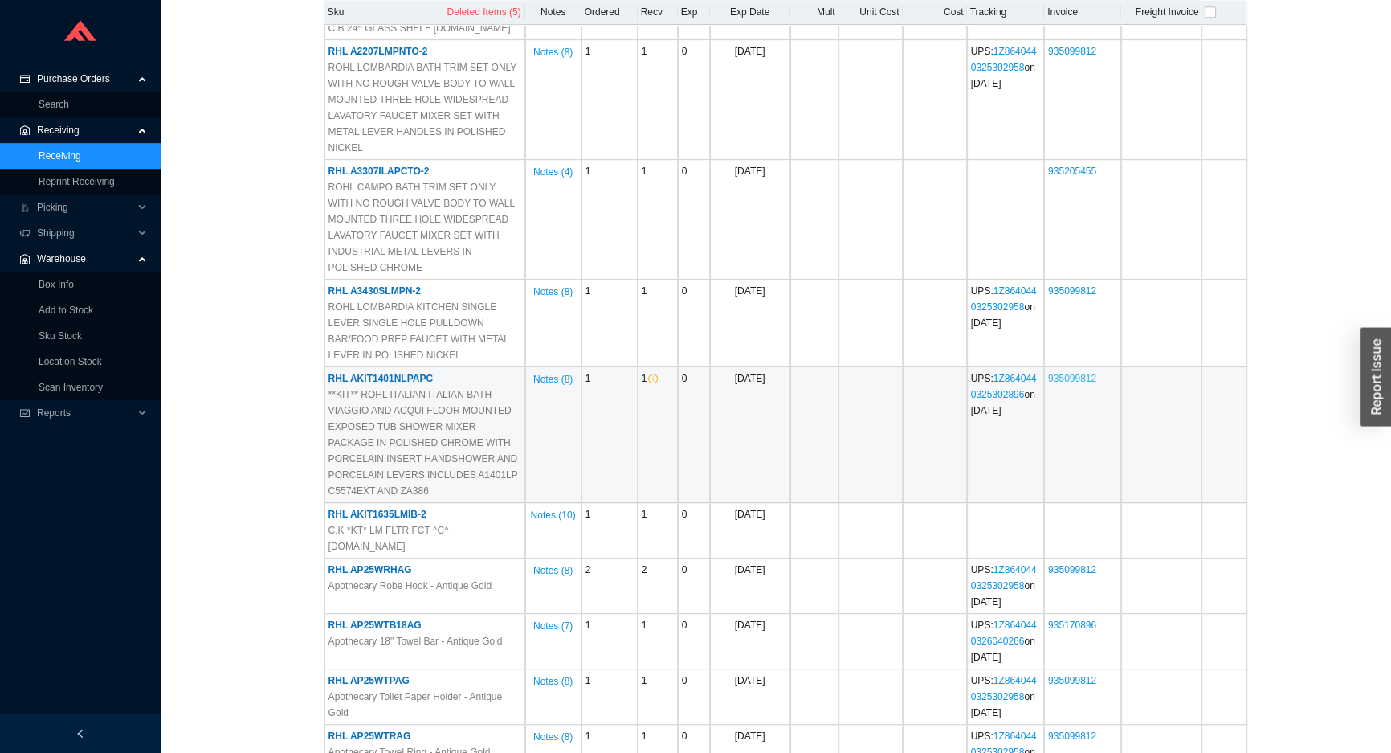
click at [1073, 373] on link "935099812" at bounding box center [1072, 378] width 48 height 11
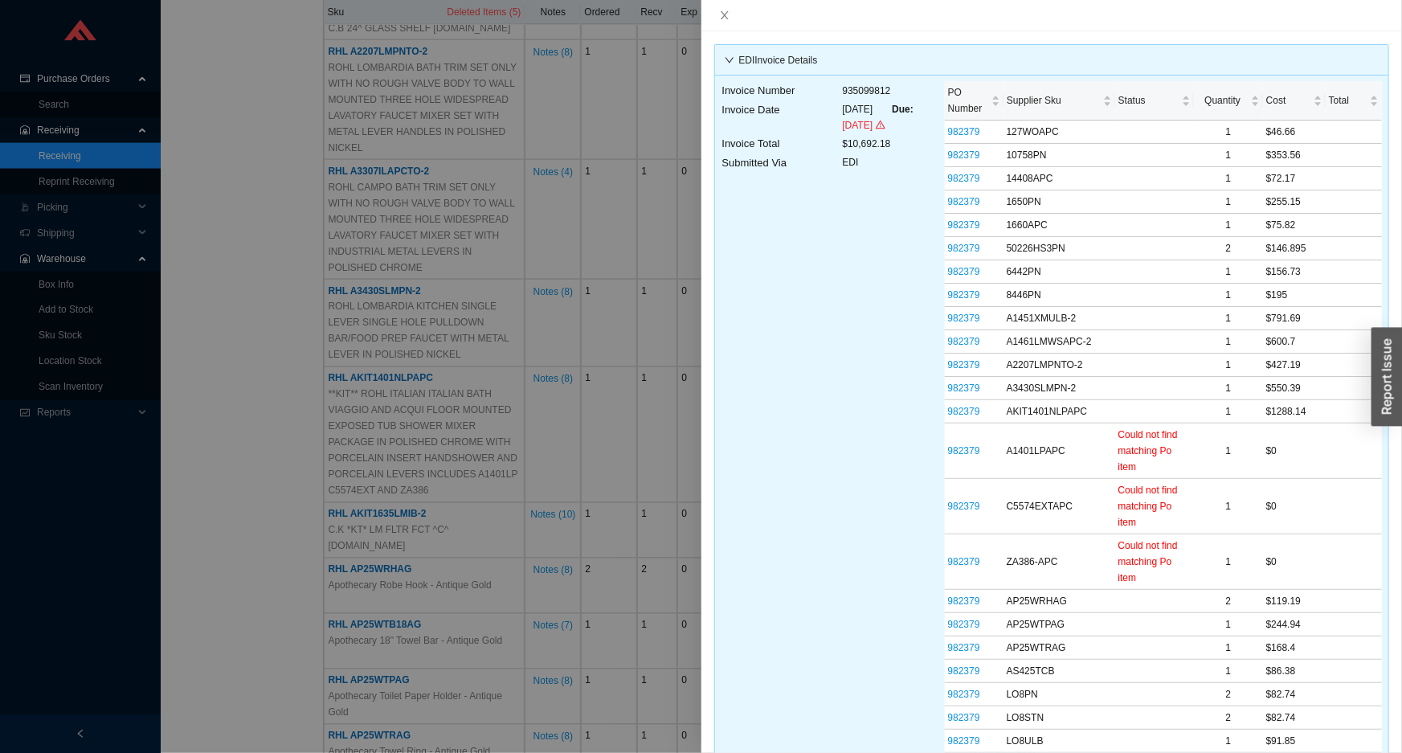
drag, startPoint x: 578, startPoint y: 108, endPoint x: 573, endPoint y: 96, distance: 14.0
click at [576, 104] on div at bounding box center [701, 376] width 1402 height 753
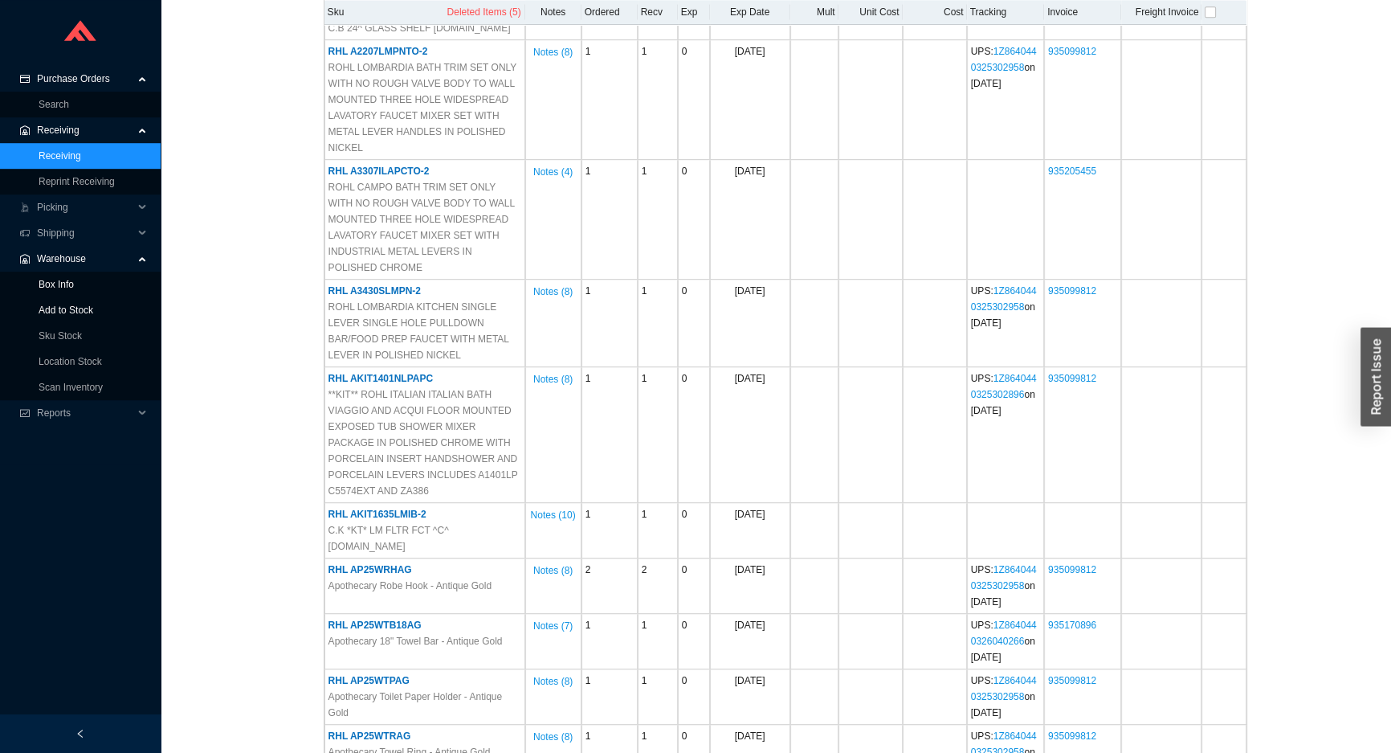
drag, startPoint x: 62, startPoint y: 310, endPoint x: 71, endPoint y: 287, distance: 24.9
click at [63, 309] on link "Add to Stock" at bounding box center [66, 309] width 55 height 11
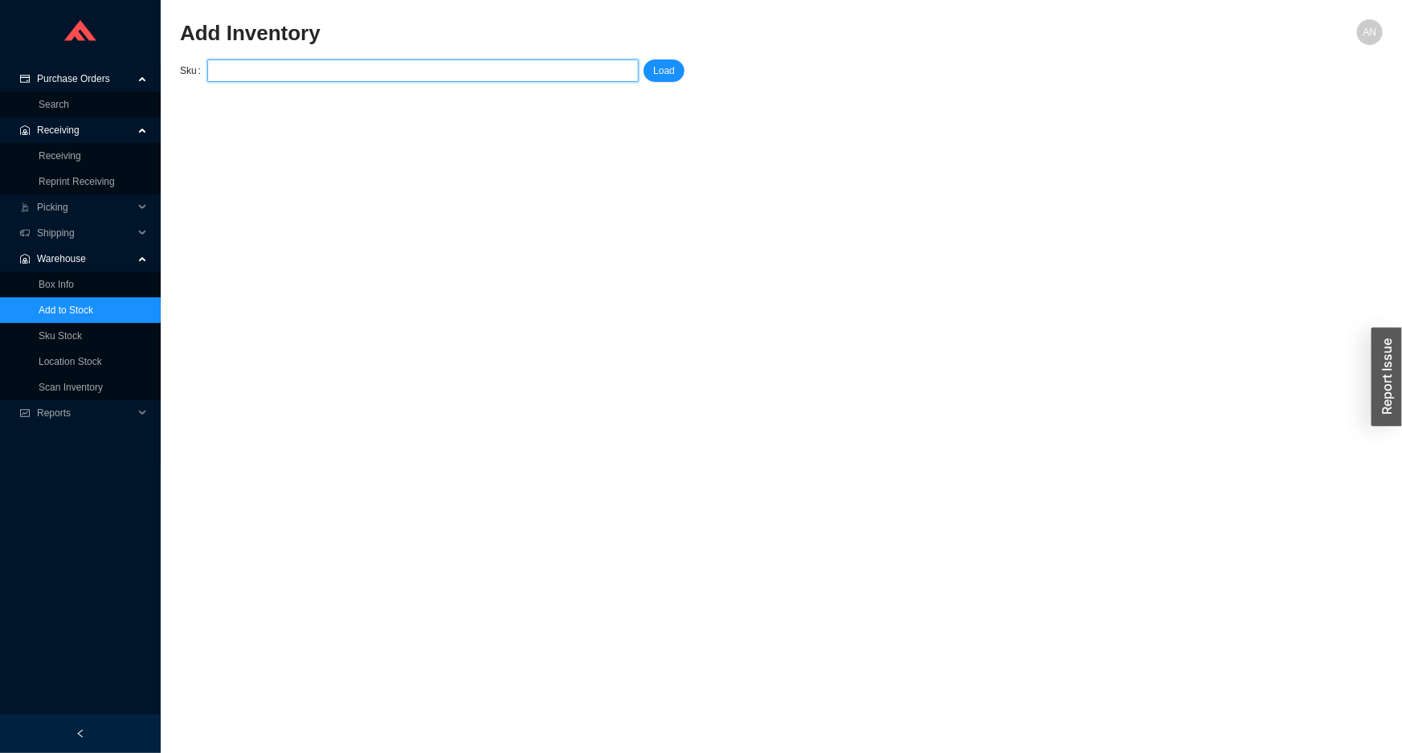
type input "GBR 111.798.00.1"
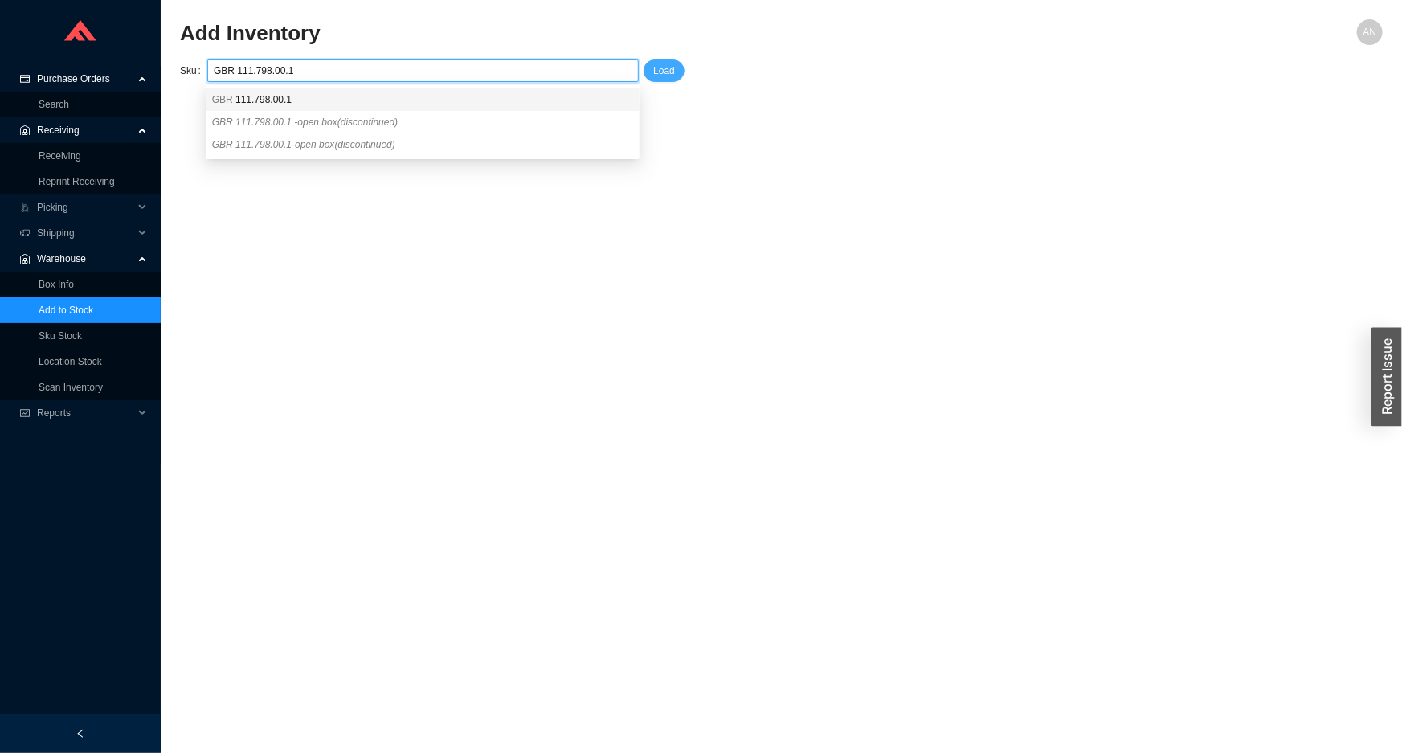
click at [668, 72] on span "Load" at bounding box center [664, 71] width 22 height 16
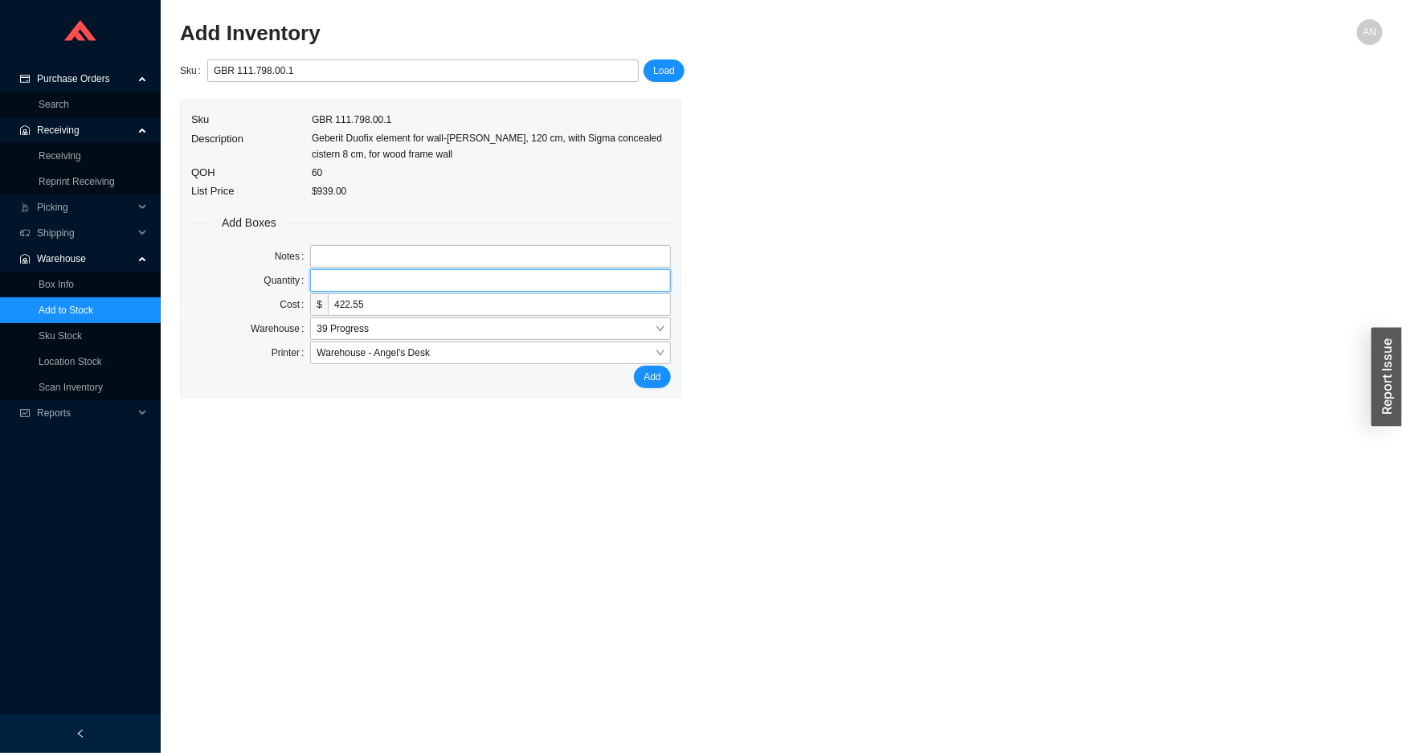
click at [321, 280] on input "tel" at bounding box center [490, 280] width 360 height 22
type input "1"
click at [634, 366] on button "Add" at bounding box center [652, 377] width 36 height 22
click at [68, 150] on link "Receiving" at bounding box center [60, 155] width 43 height 11
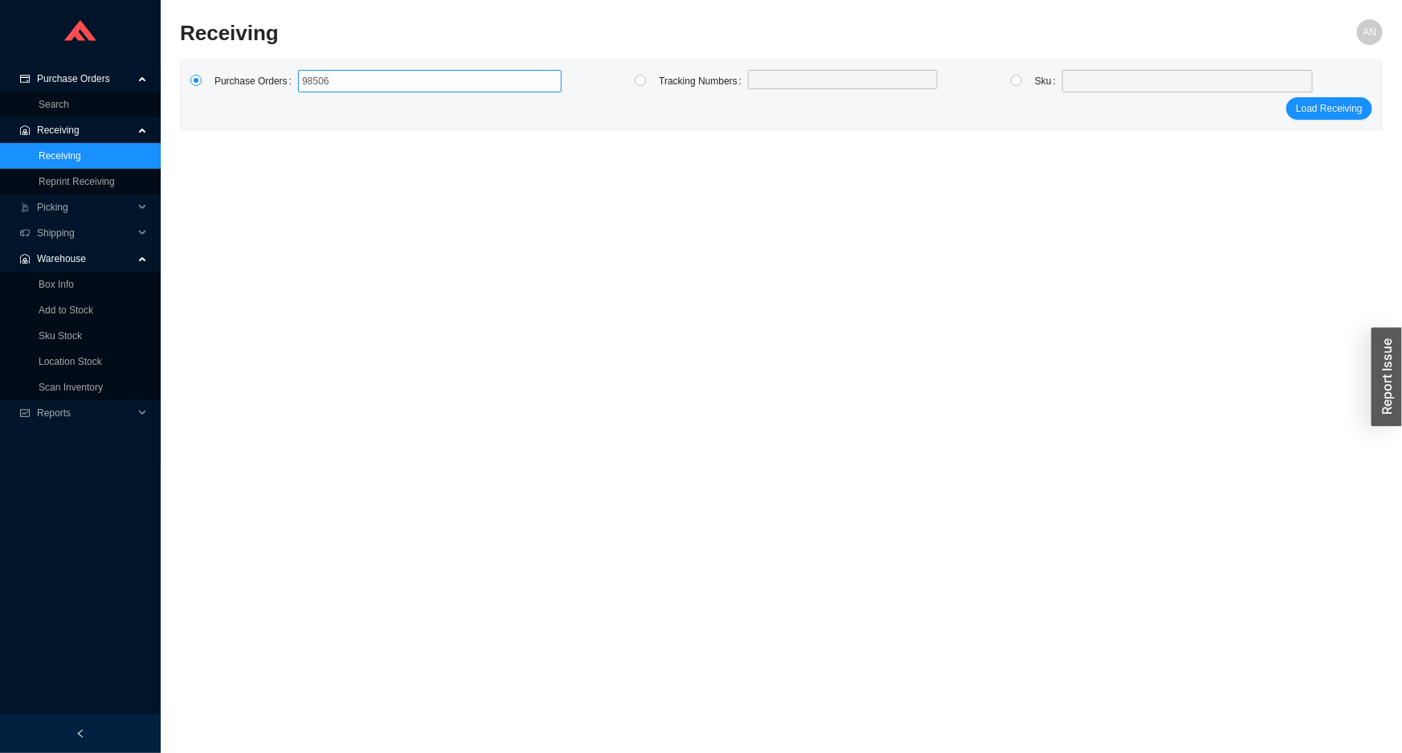
type input "985060"
click button "Load Receiving" at bounding box center [1329, 108] width 86 height 22
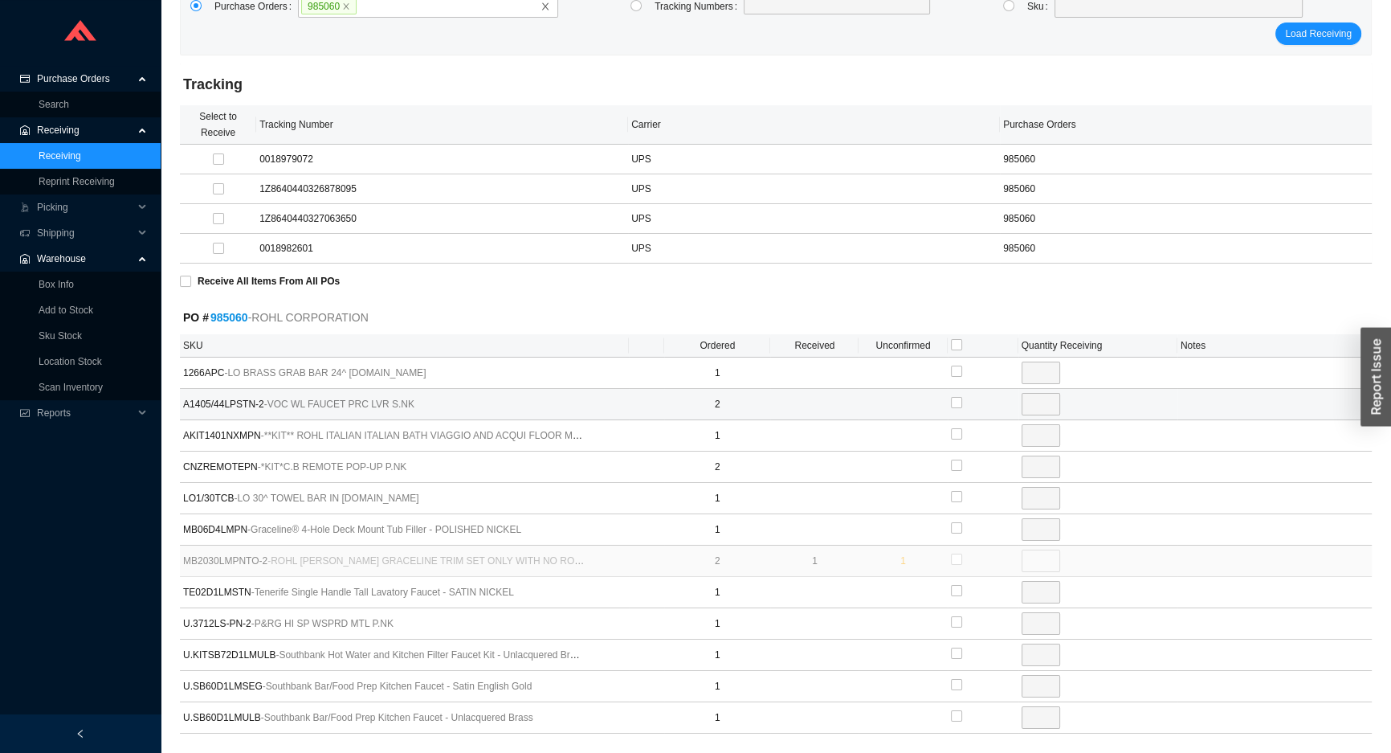
scroll to position [139, 0]
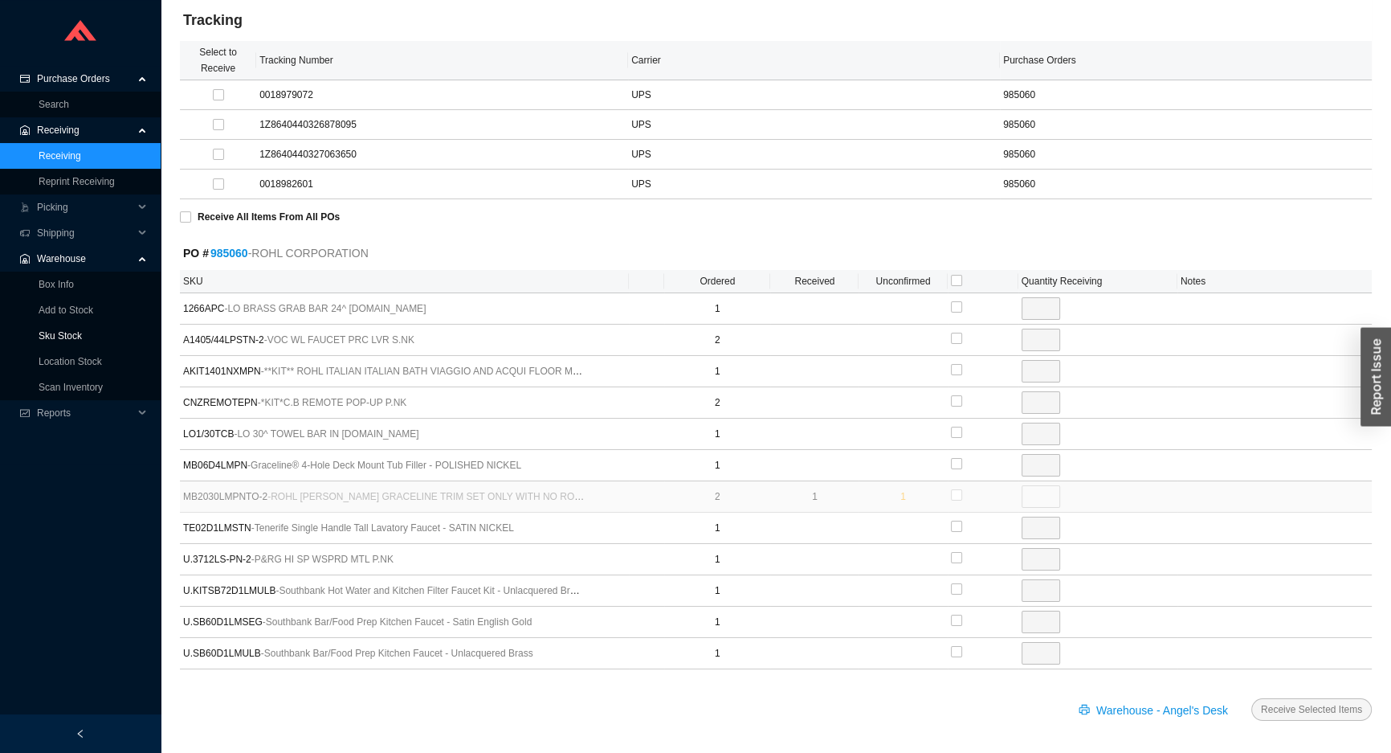
click at [56, 331] on link "Sku Stock" at bounding box center [60, 335] width 43 height 11
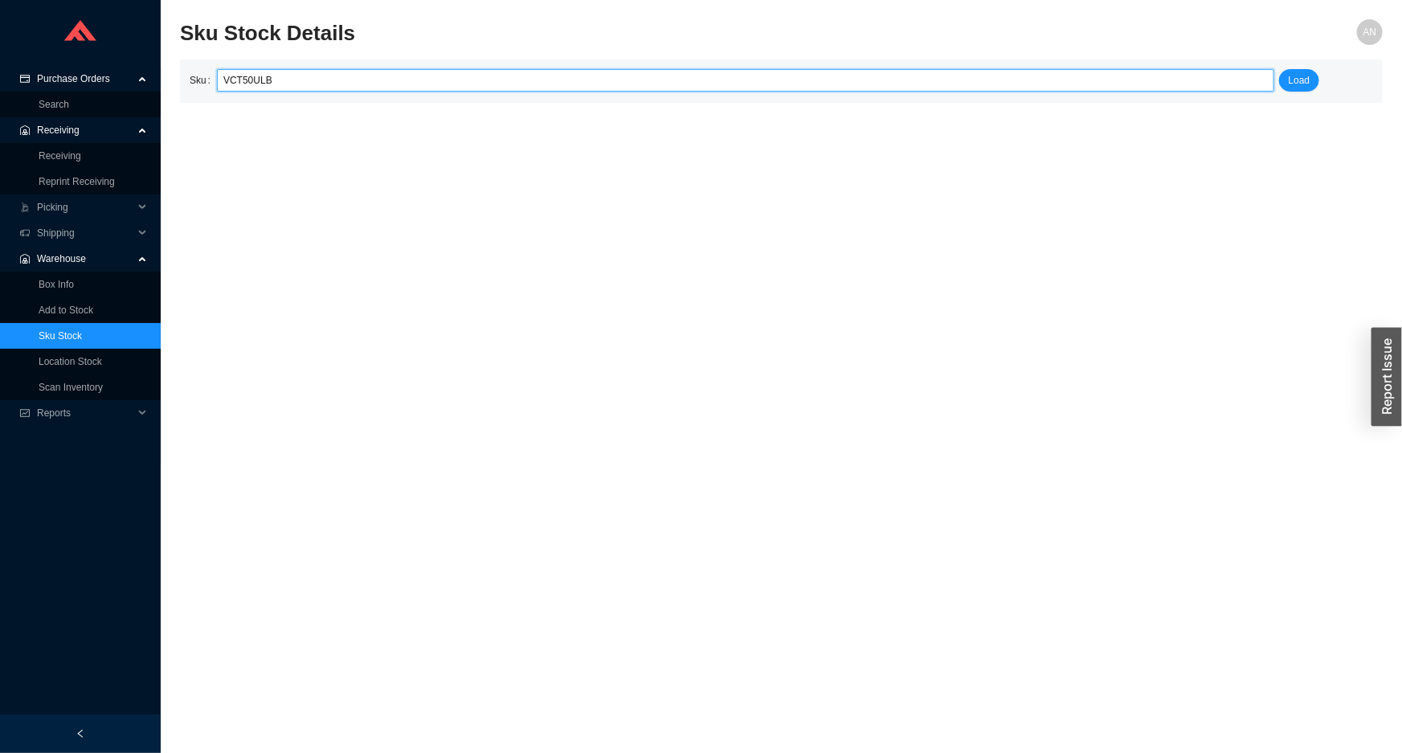
click at [236, 83] on input "VCT50ULB" at bounding box center [745, 80] width 1044 height 21
click at [251, 77] on input "VCT-50ULB" at bounding box center [745, 80] width 1044 height 21
click at [277, 81] on input "VCT-50-ULB" at bounding box center [745, 80] width 1044 height 21
type input "V"
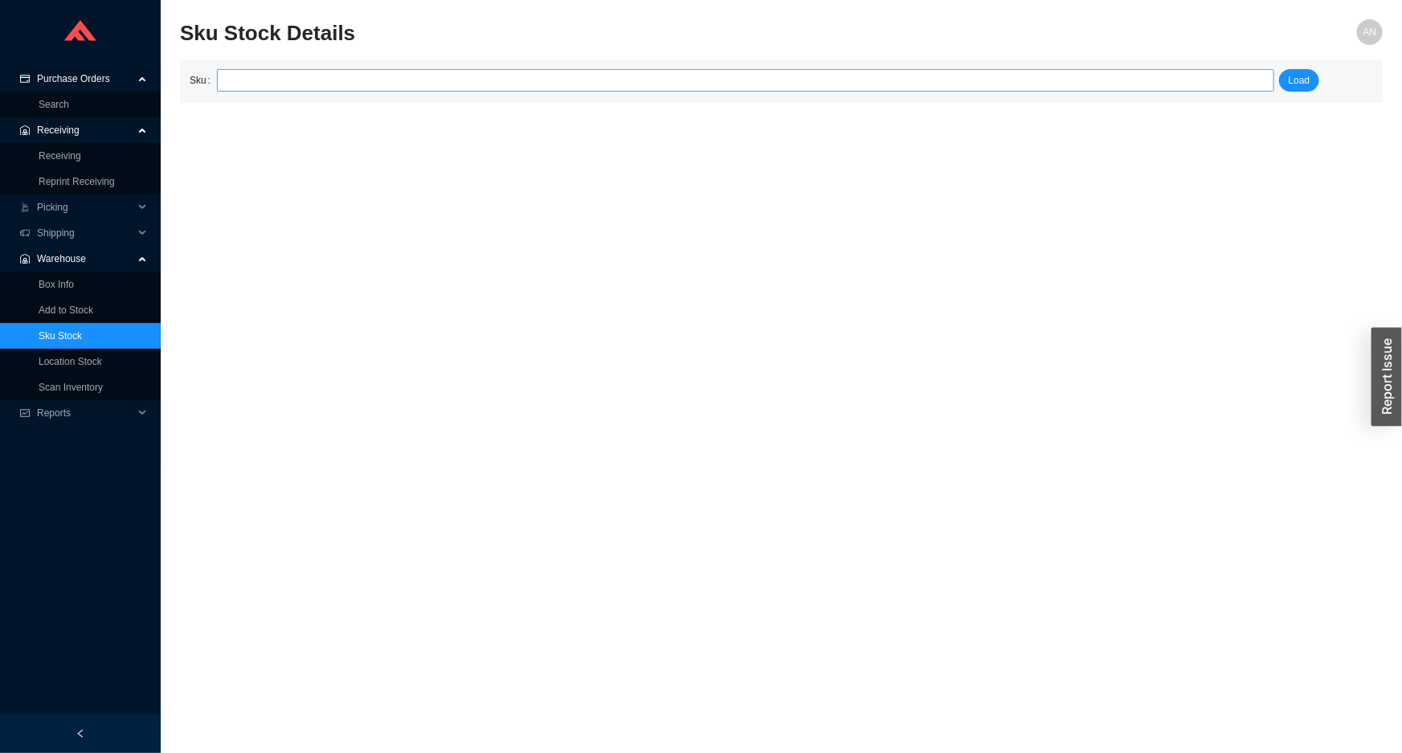
click at [242, 80] on input "search" at bounding box center [745, 80] width 1044 height 21
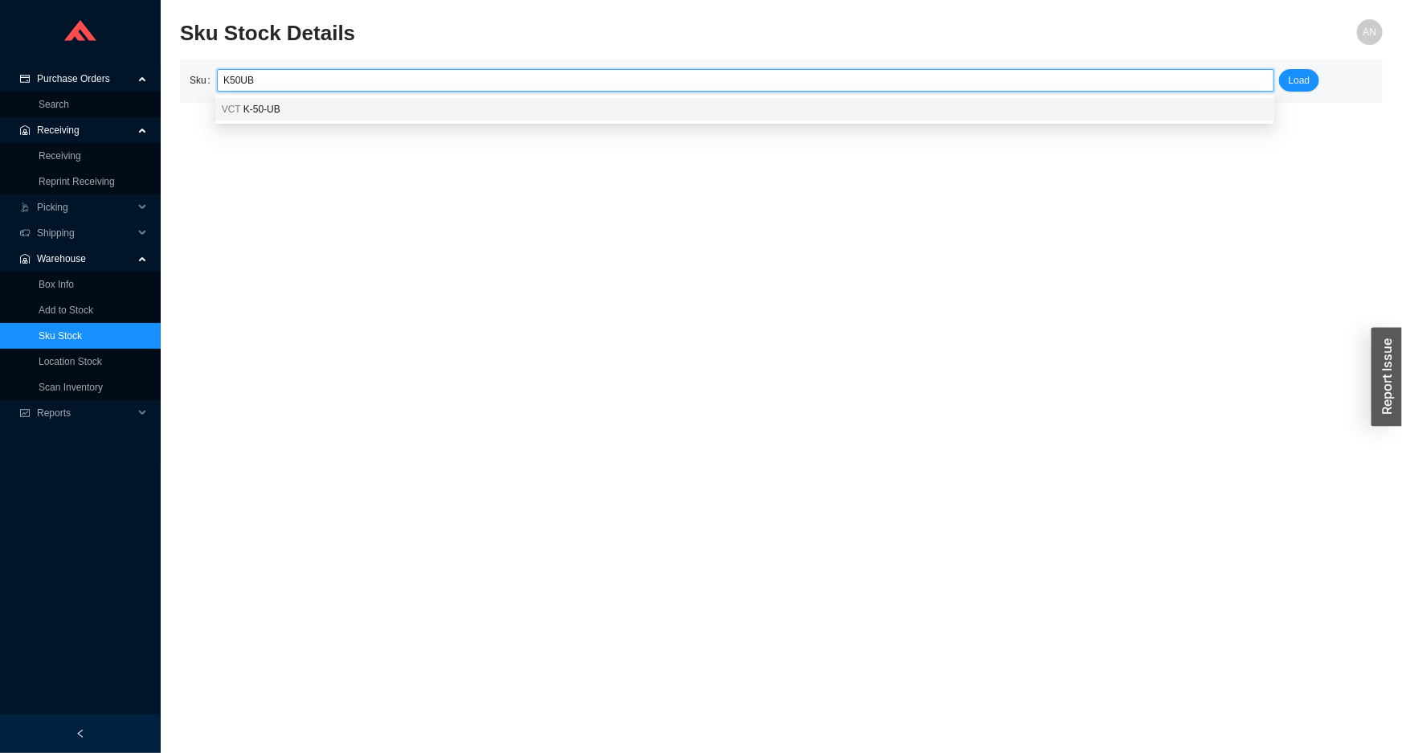
click at [249, 100] on div "VCT K-50-UB" at bounding box center [744, 109] width 1059 height 22
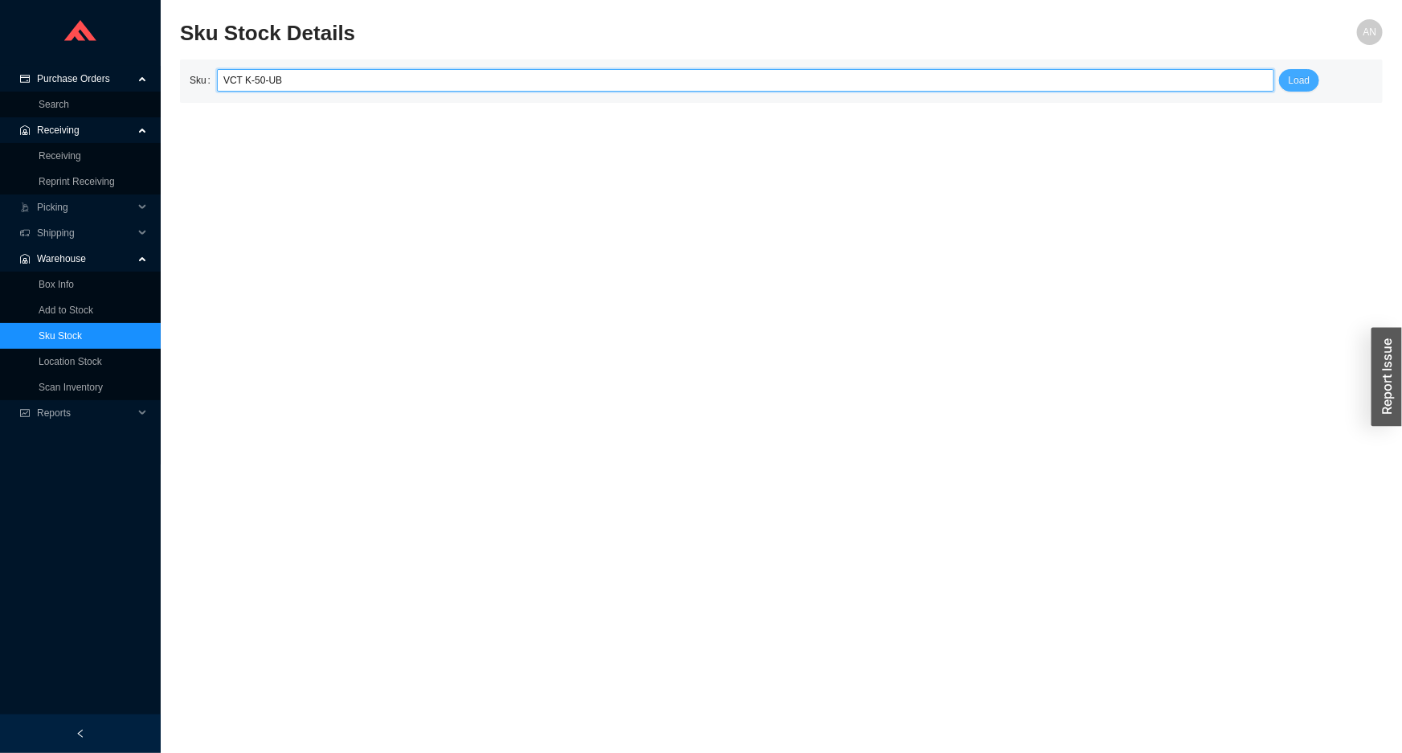
type input "VCT K-50-UB"
click at [1304, 77] on span "Load" at bounding box center [1300, 80] width 22 height 16
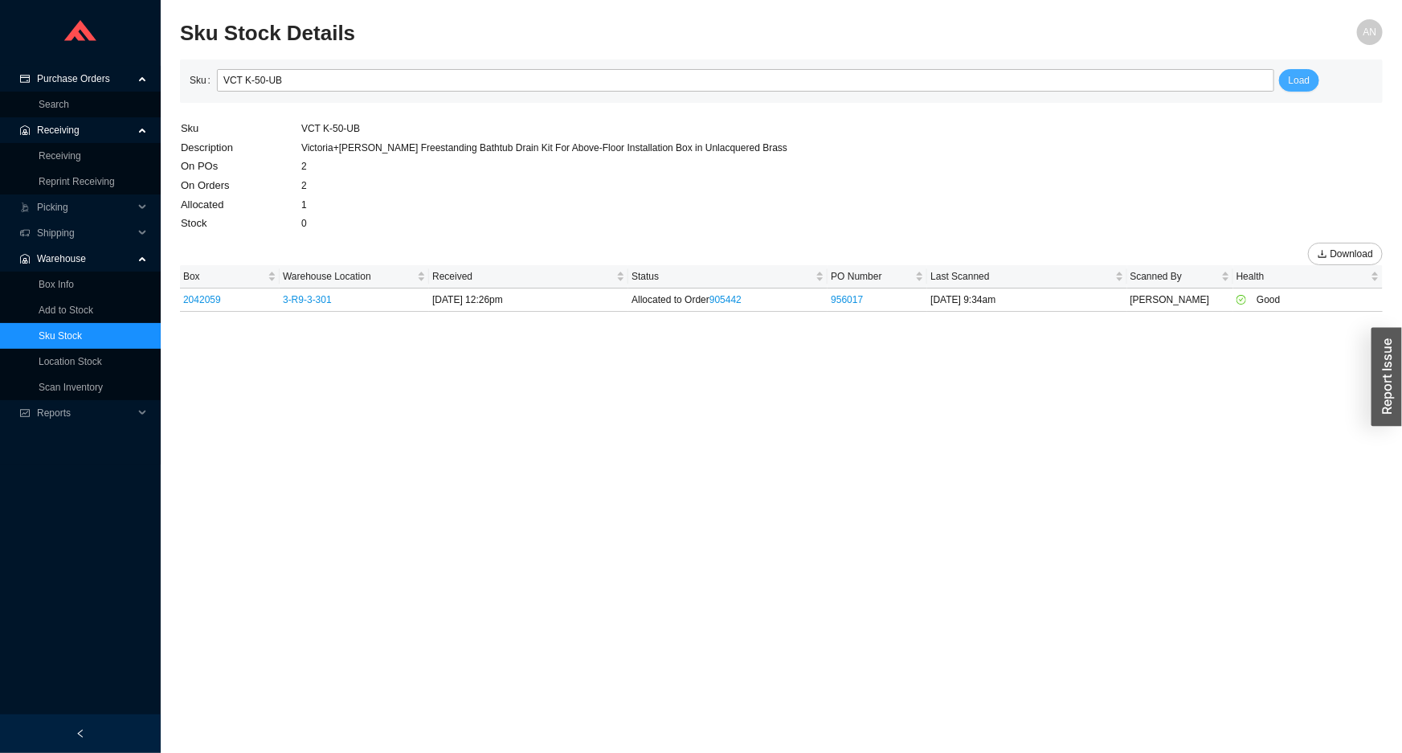
click at [1297, 77] on span "Load" at bounding box center [1300, 80] width 22 height 16
click at [56, 283] on link "Box Info" at bounding box center [56, 284] width 35 height 11
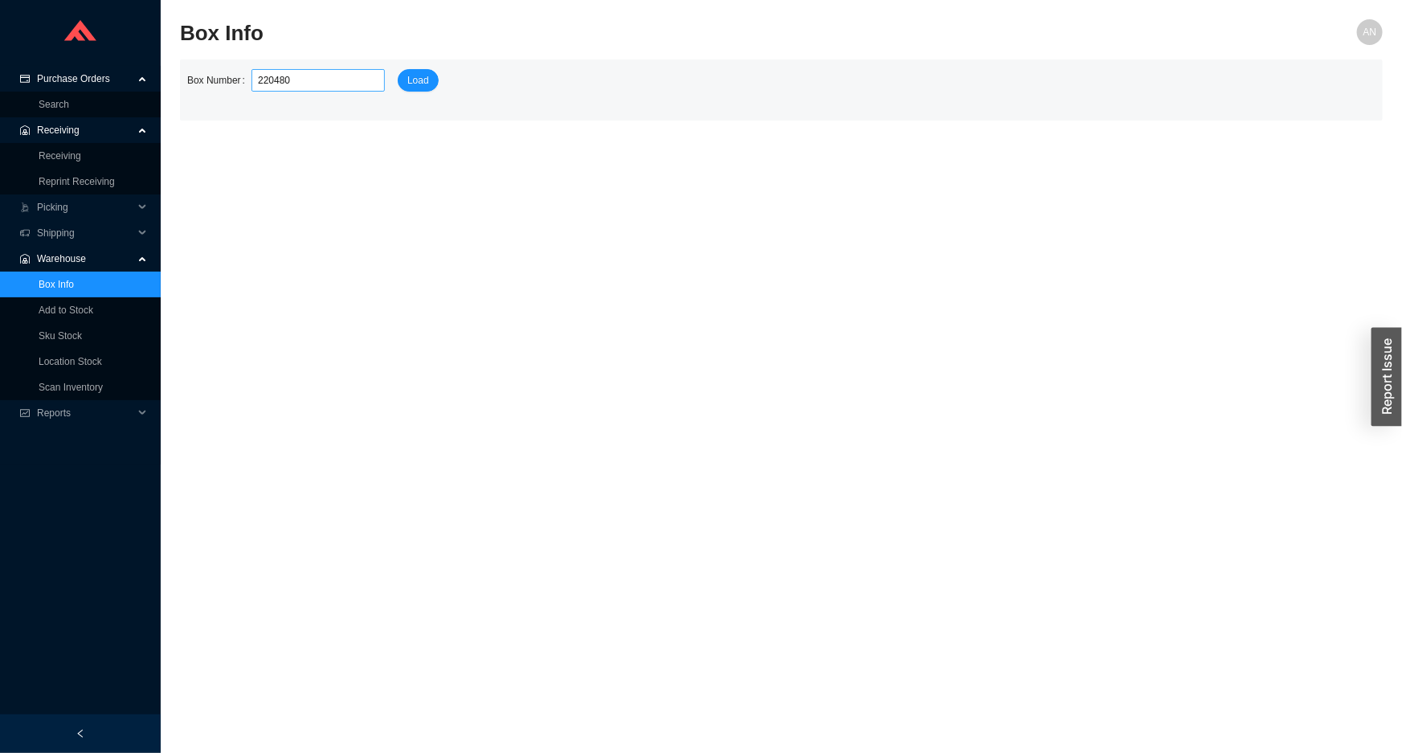
type input "2204807"
click button "Load" at bounding box center [418, 80] width 41 height 22
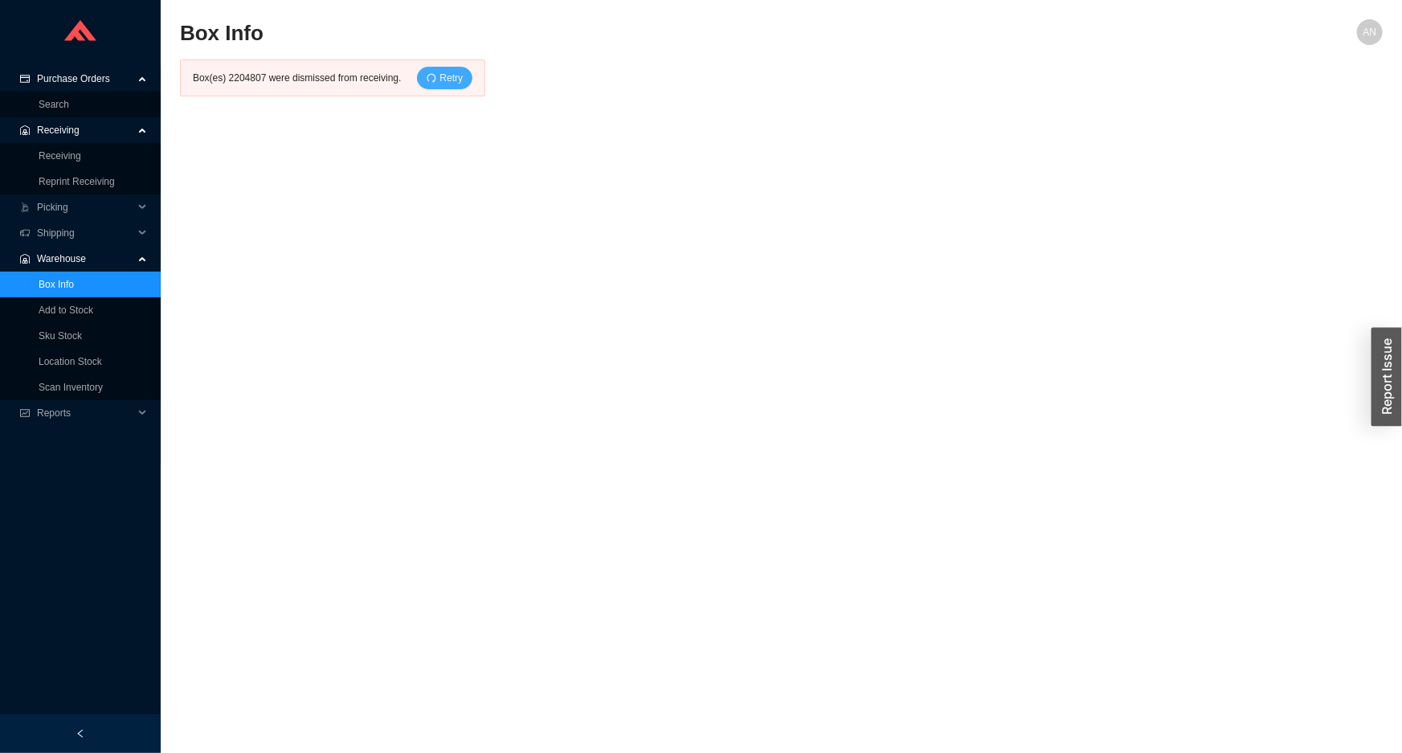
click at [442, 72] on span "Retry" at bounding box center [450, 78] width 23 height 16
click at [59, 288] on link "Box Info" at bounding box center [56, 284] width 35 height 11
click at [59, 284] on link "Box Info" at bounding box center [56, 284] width 35 height 11
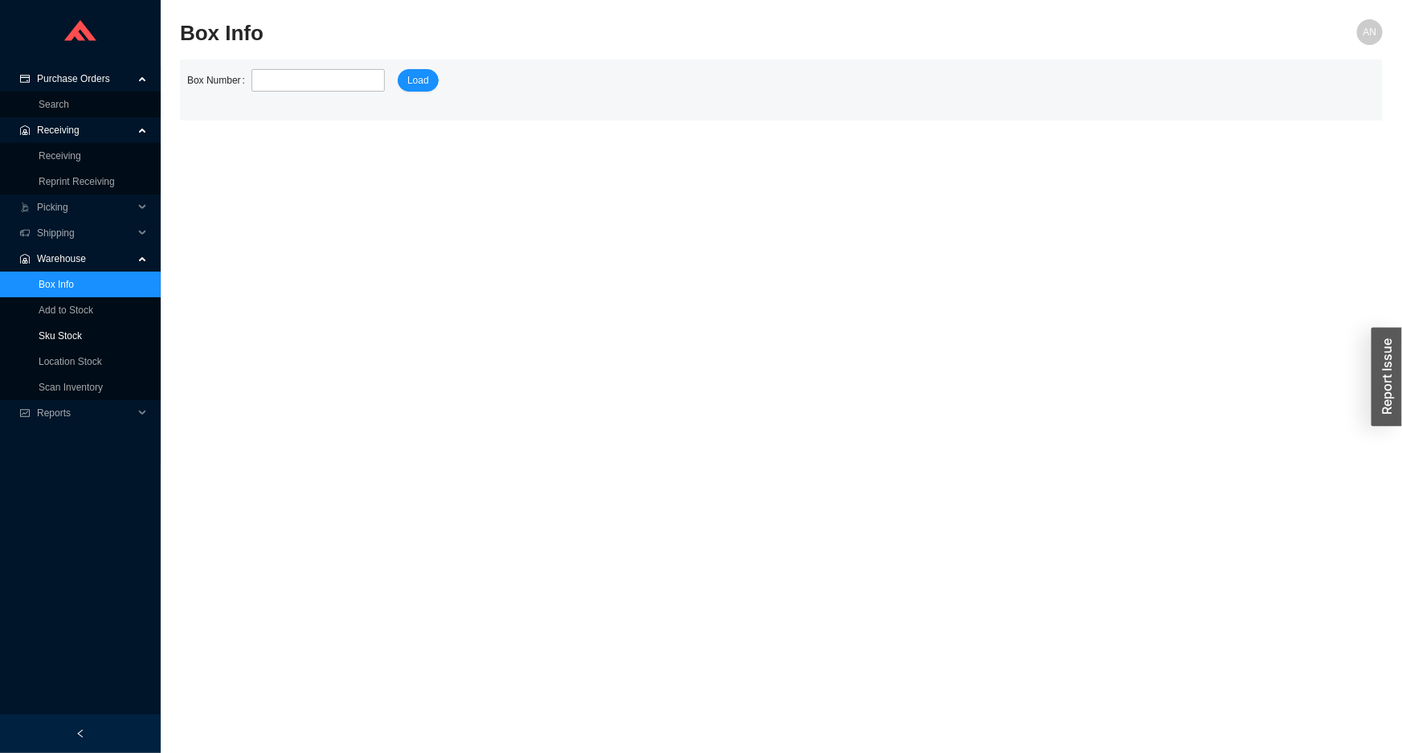
click at [66, 336] on link "Sku Stock" at bounding box center [60, 335] width 43 height 11
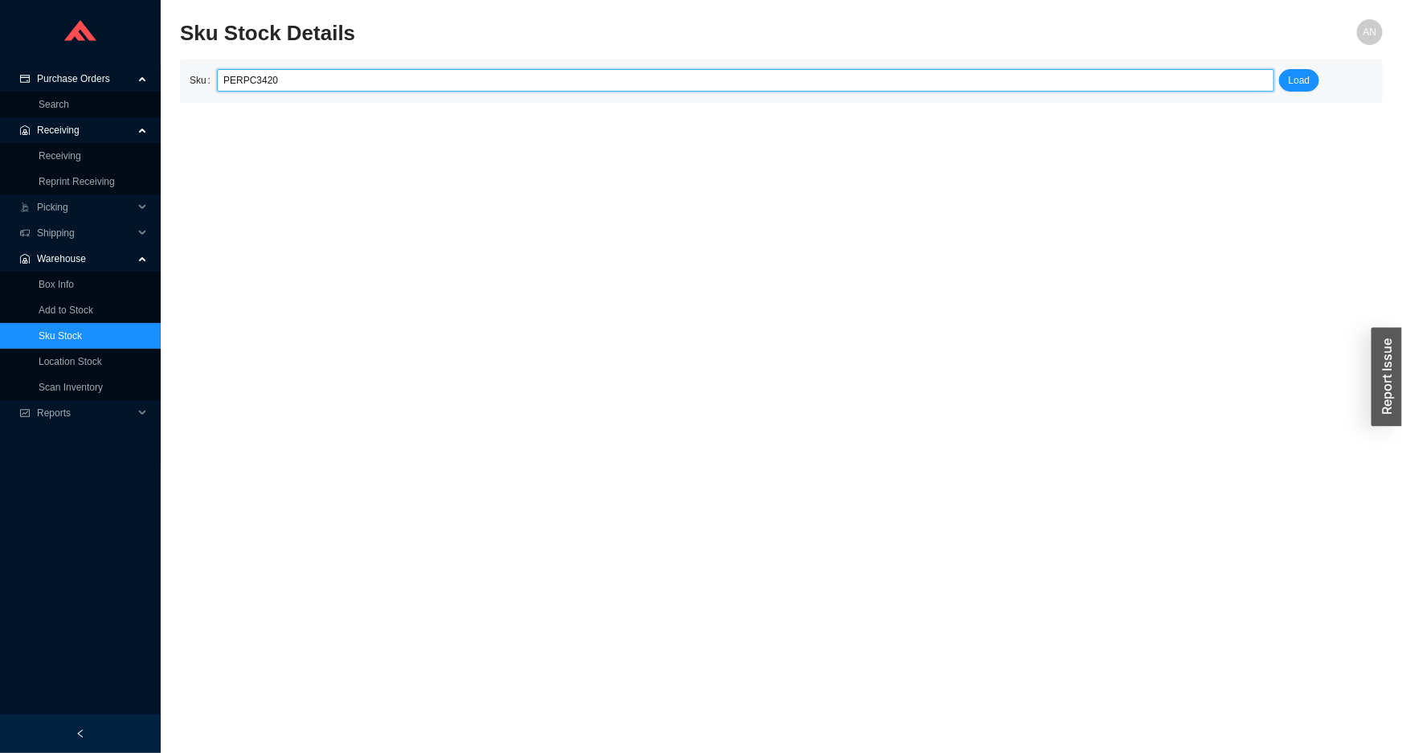
click at [236, 80] on input "PERPC3420" at bounding box center [745, 80] width 1044 height 21
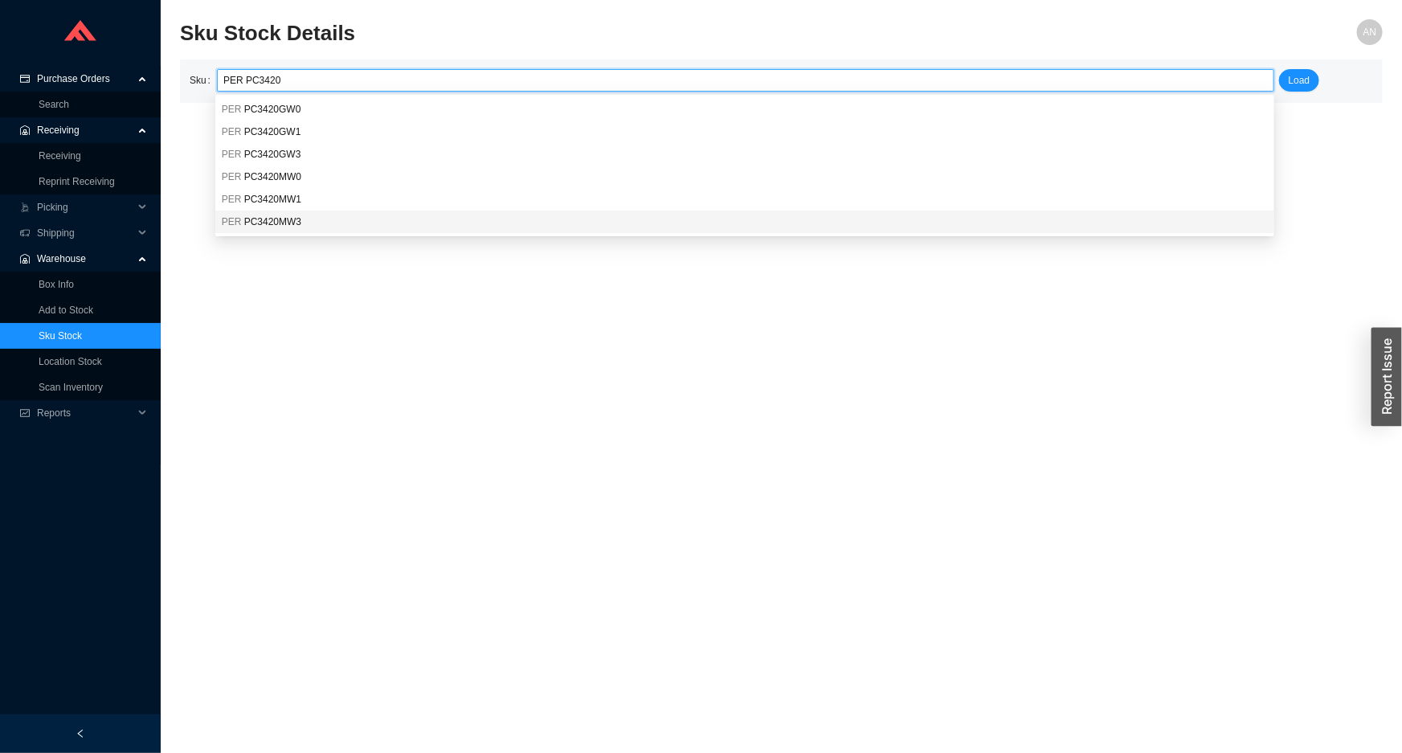
click at [282, 224] on span "PC3420MW3" at bounding box center [272, 221] width 57 height 11
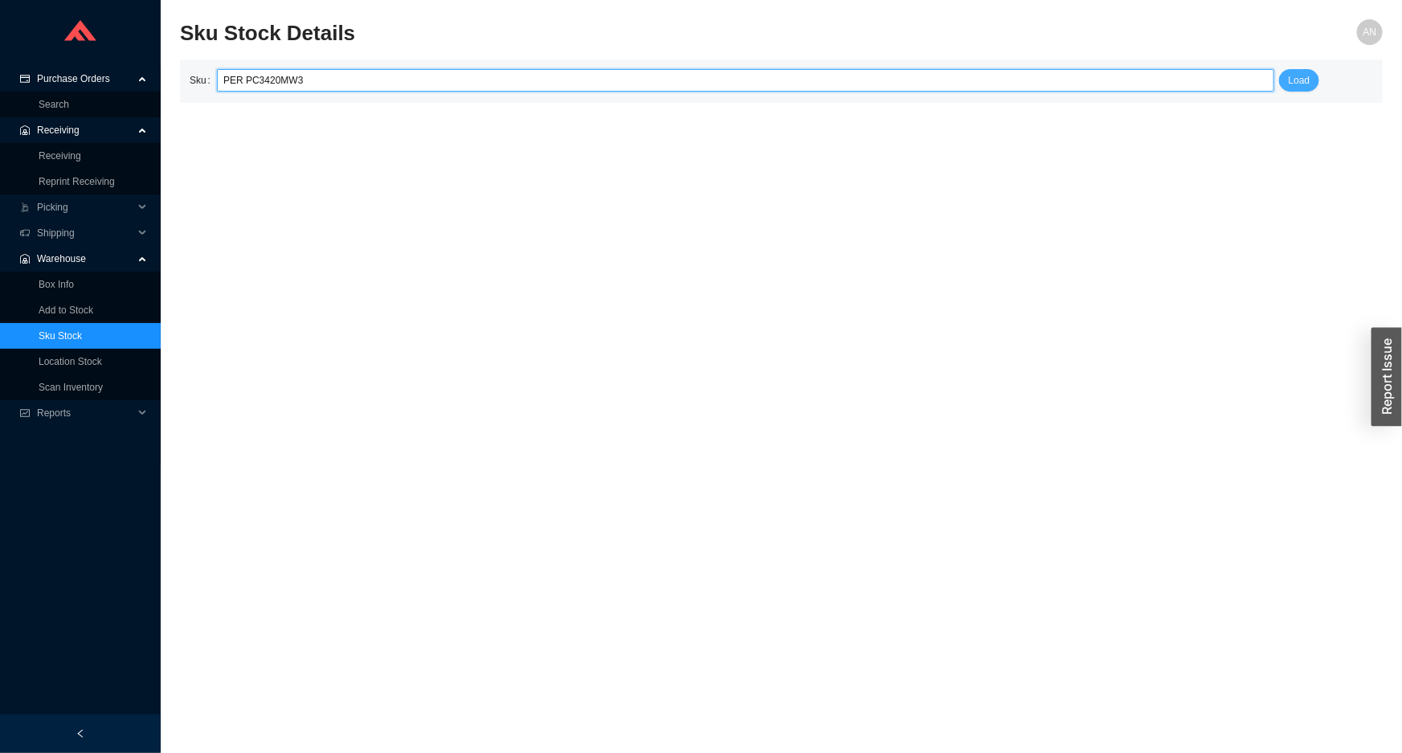
type input "PER PC3420MW3"
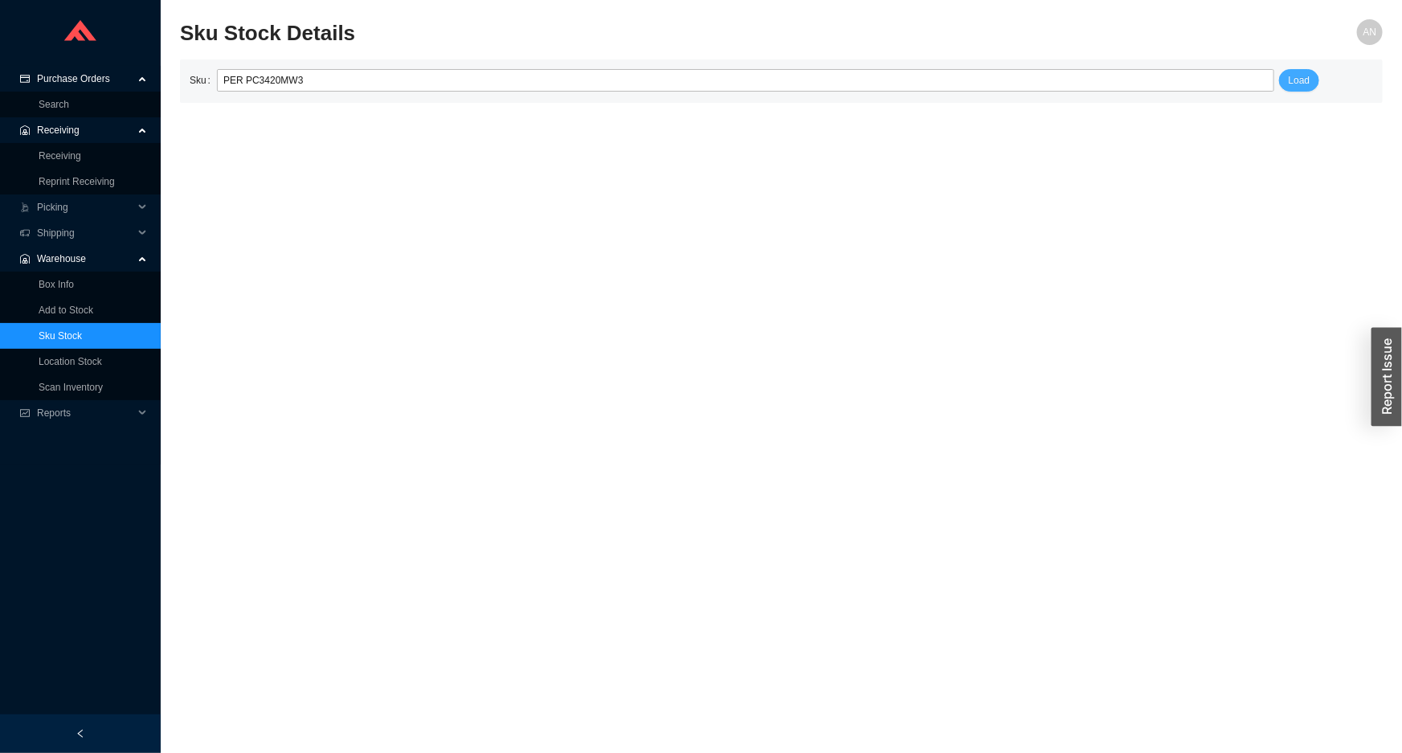
click at [1293, 76] on span "Load" at bounding box center [1300, 80] width 22 height 16
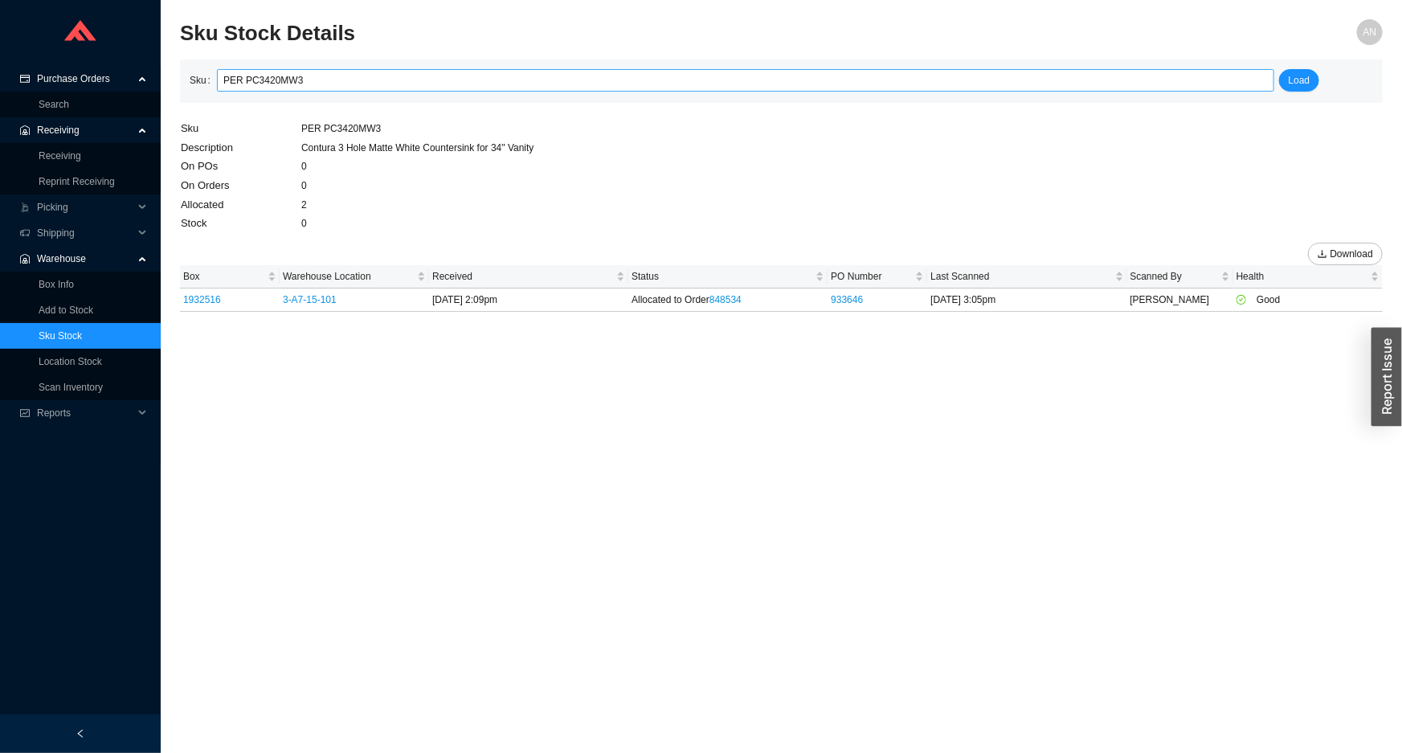
click at [298, 80] on input "PER PC3420MW3" at bounding box center [745, 80] width 1044 height 21
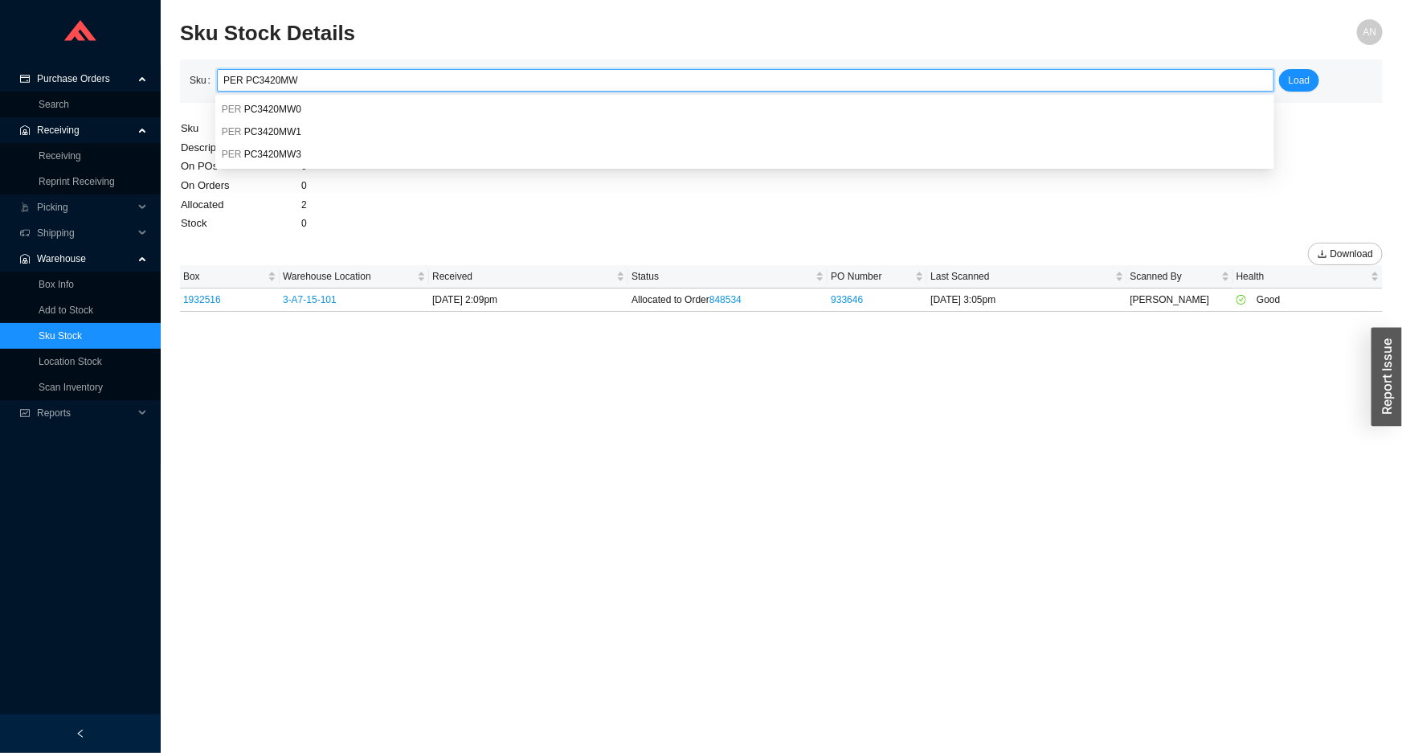
type input "PER PC3420MW0"
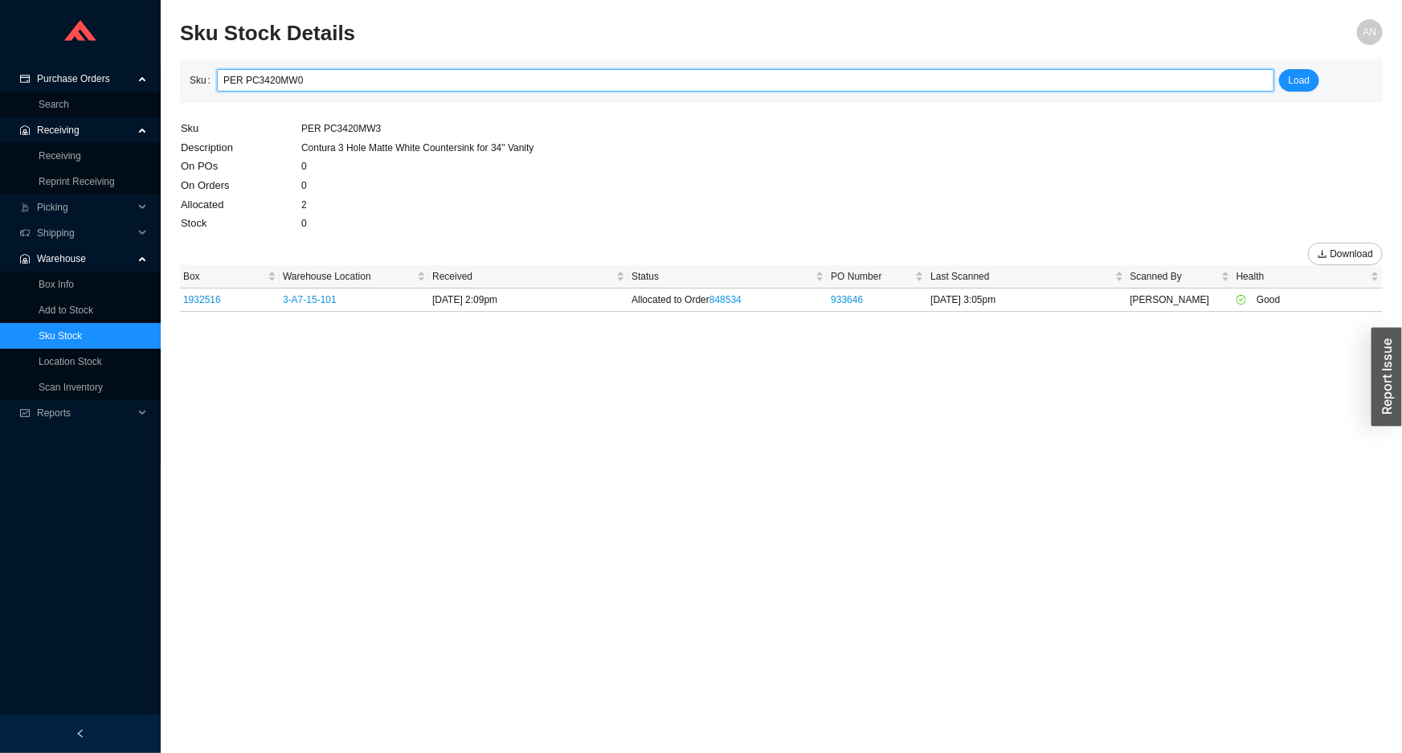
click button "Load" at bounding box center [1299, 80] width 41 height 22
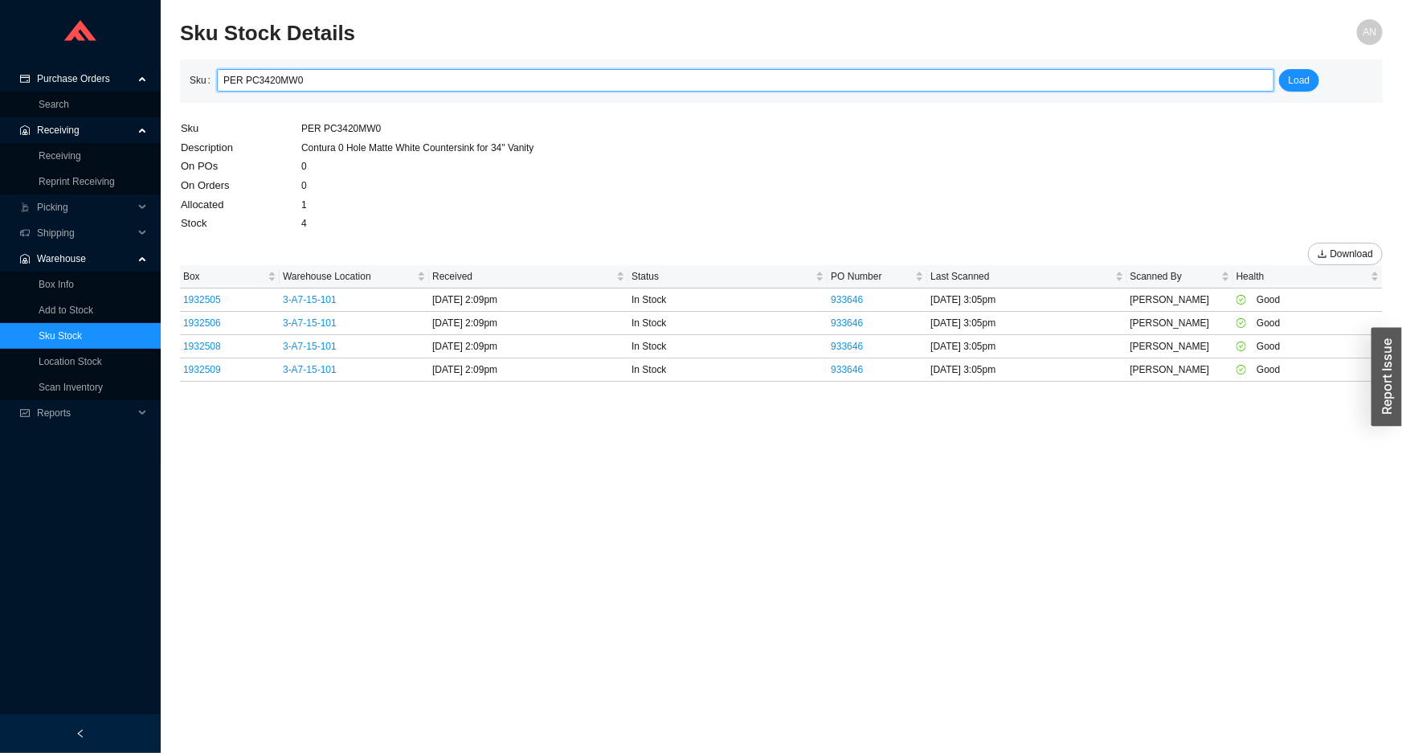
click at [304, 76] on input "PER PC3420MW0" at bounding box center [745, 80] width 1044 height 21
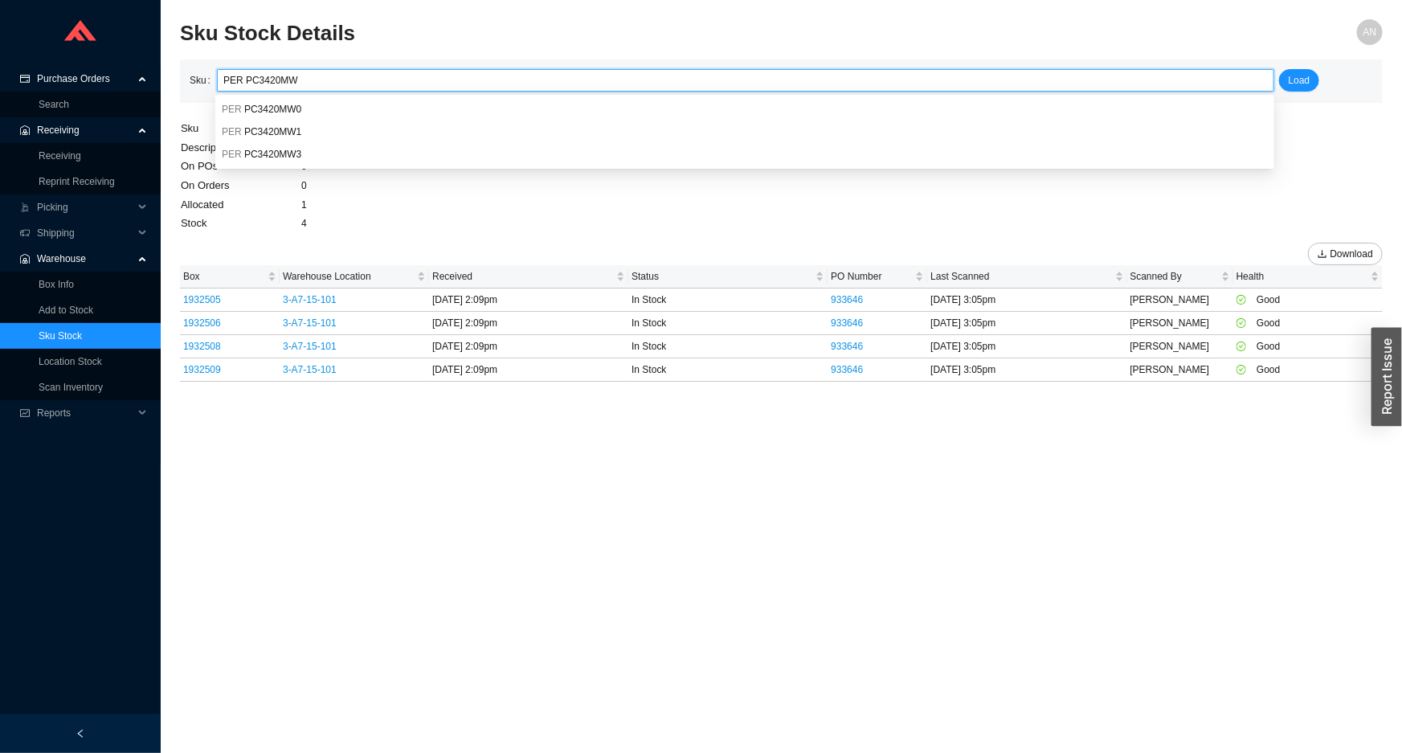
type input "PER PC3420MW3"
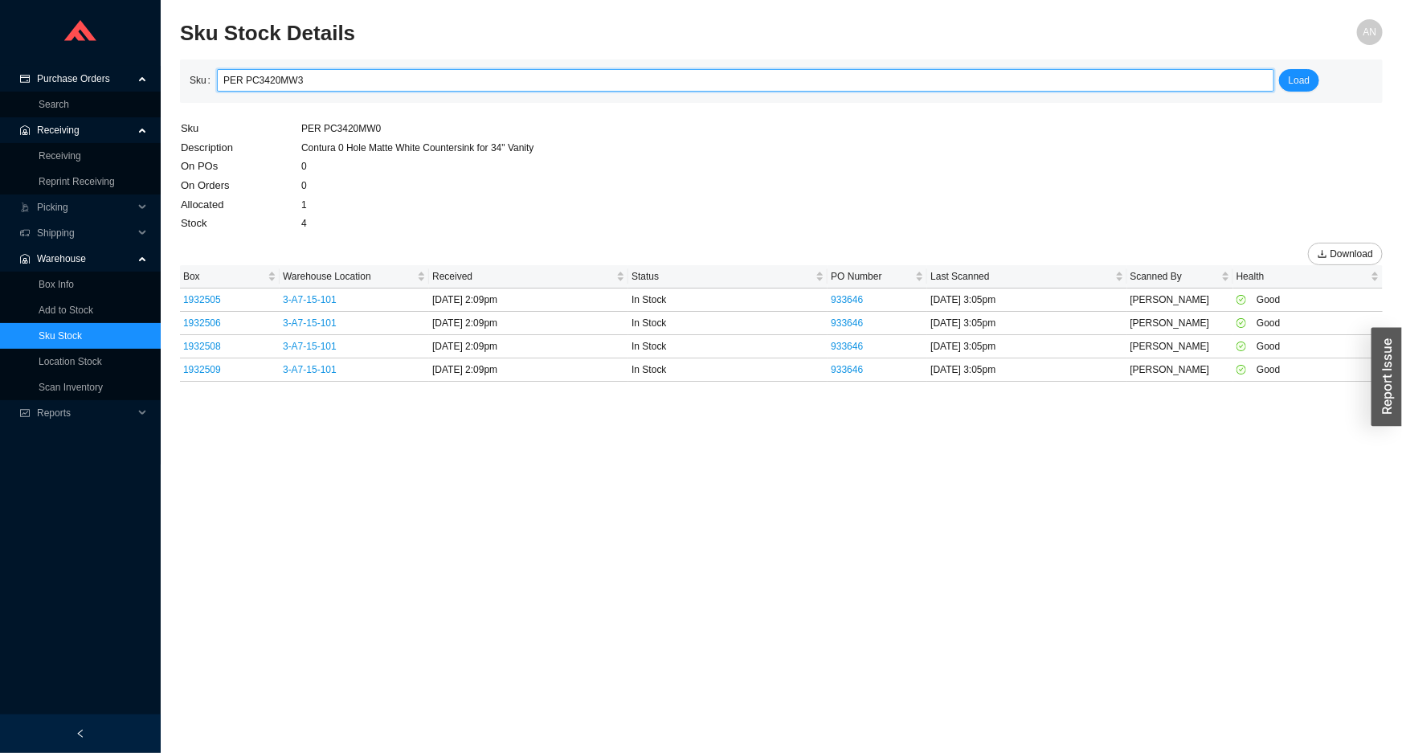
click button "Load" at bounding box center [1299, 80] width 41 height 22
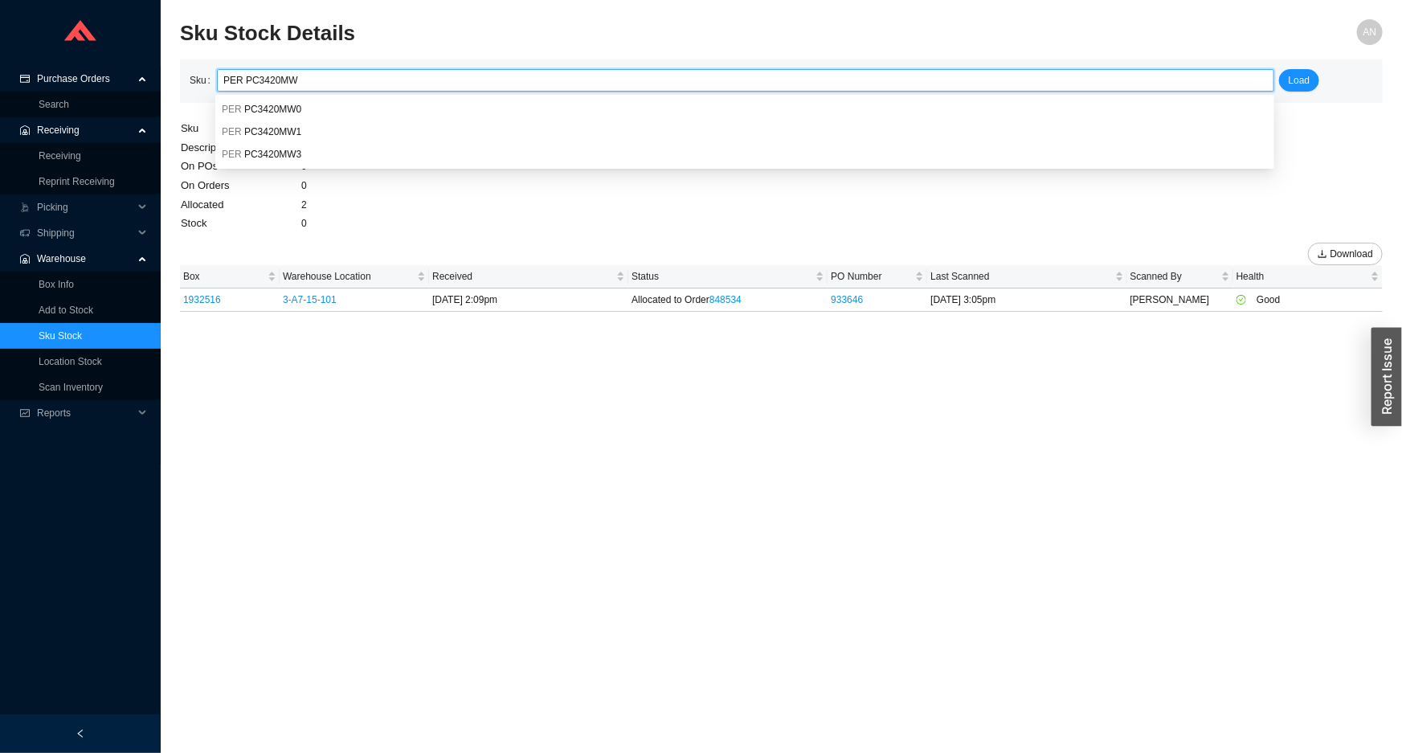
type input "PER PC3420MW0"
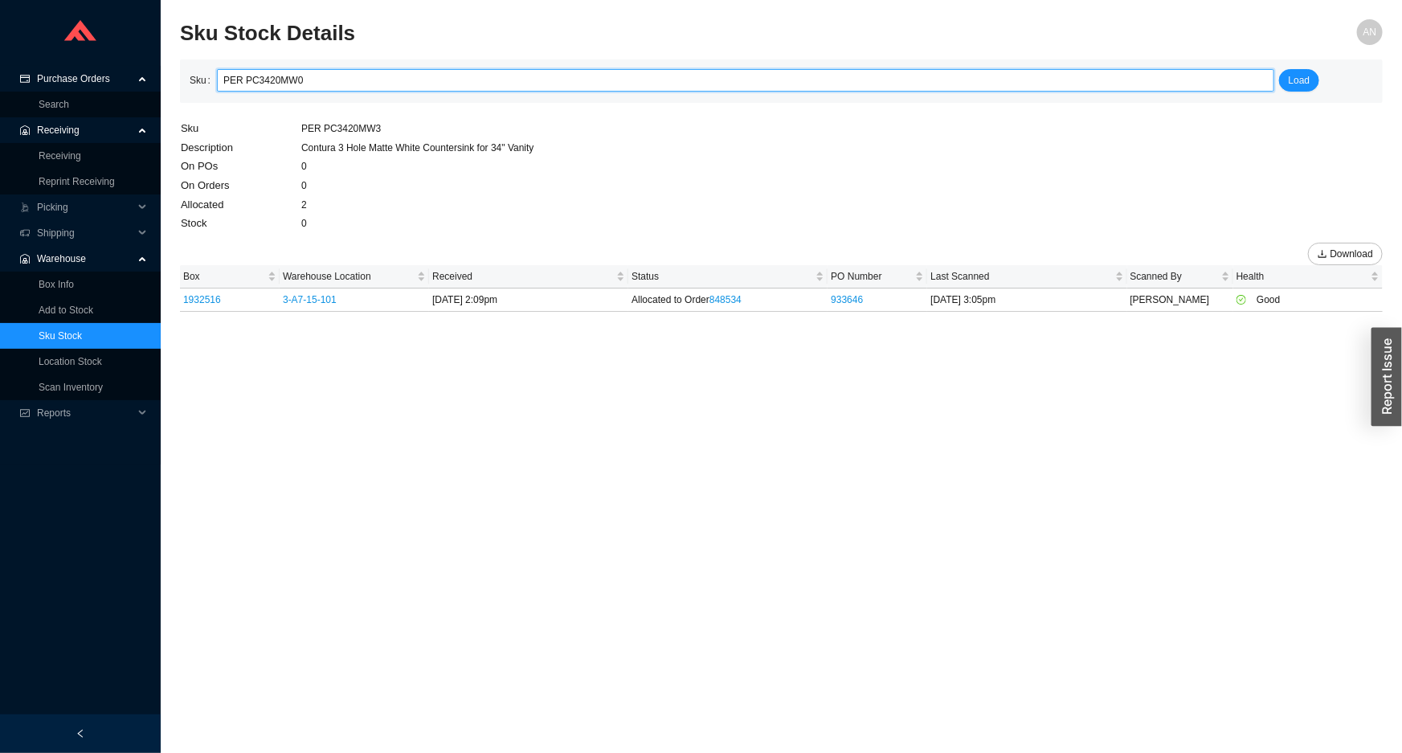
click button "Load" at bounding box center [1299, 80] width 41 height 22
